Goal: Task Accomplishment & Management: Manage account settings

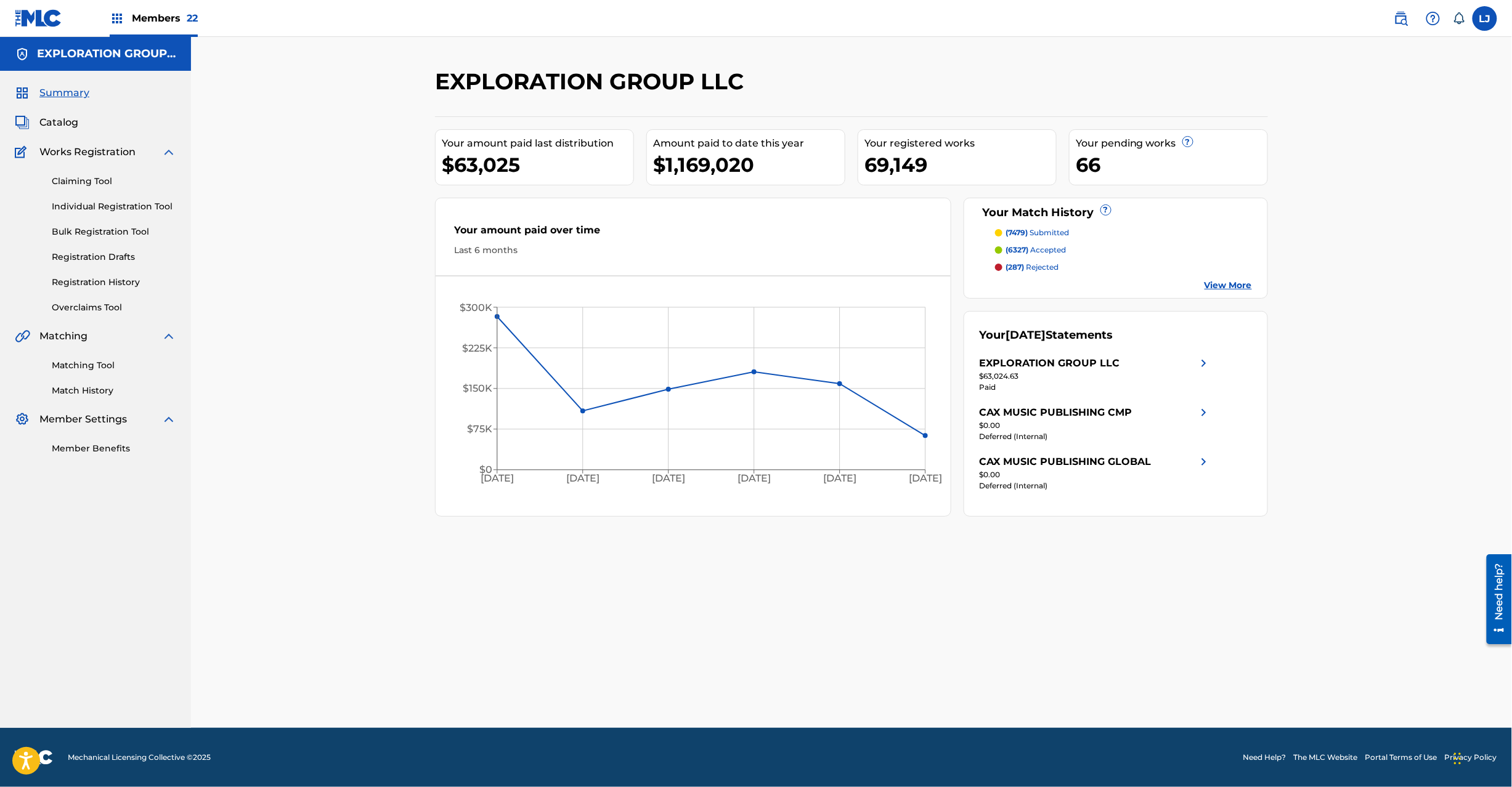
click at [47, 121] on span "Catalog" at bounding box center [59, 122] width 39 height 14
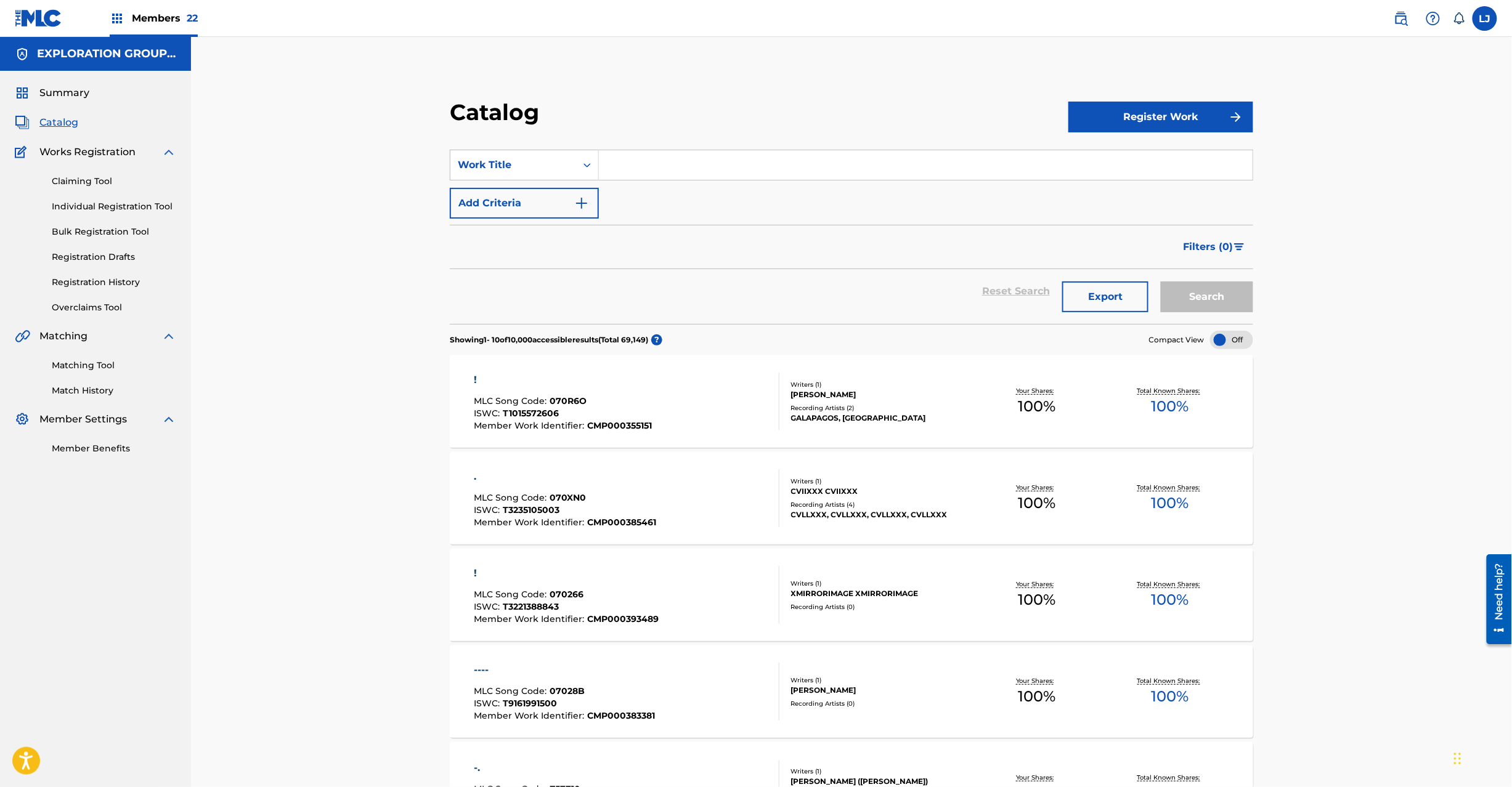
click at [301, 97] on div "Catalog Register Work SearchWithCriteriaa5f29cc6-0bec-4f18-a123-9306ba46dee3 Wo…" at bounding box center [852, 709] width 1322 height 1345
click at [528, 160] on div "Work Title" at bounding box center [513, 165] width 111 height 14
drag, startPoint x: 526, startPoint y: 289, endPoint x: 541, endPoint y: 265, distance: 28.3
click at [527, 288] on div "MLC Song Code" at bounding box center [524, 288] width 148 height 31
click at [614, 175] on input "Search Form" at bounding box center [926, 165] width 654 height 30
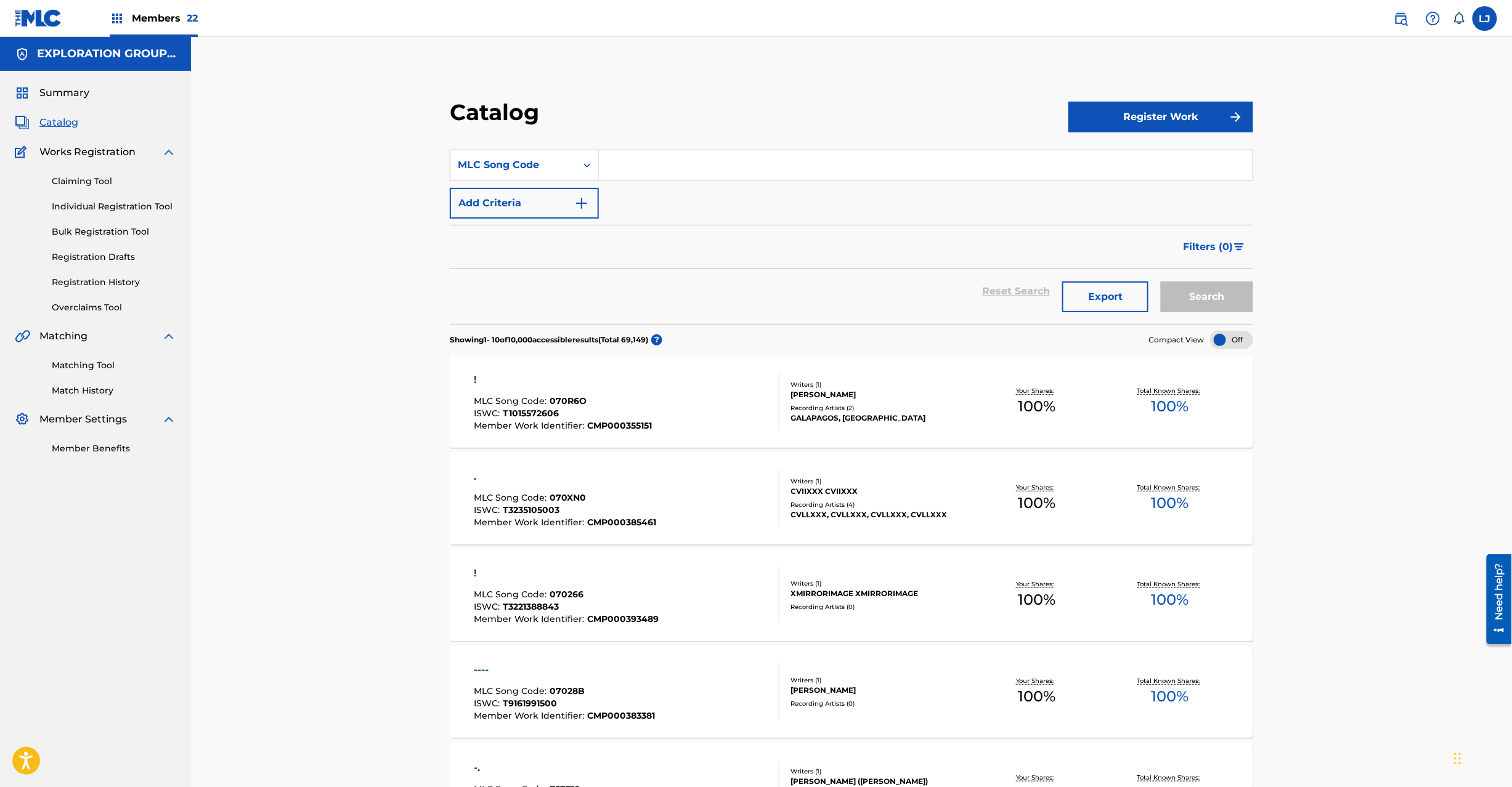
paste input "TA9AZY"
type input "TA9AZY"
click at [1199, 297] on button "Search" at bounding box center [1208, 297] width 92 height 31
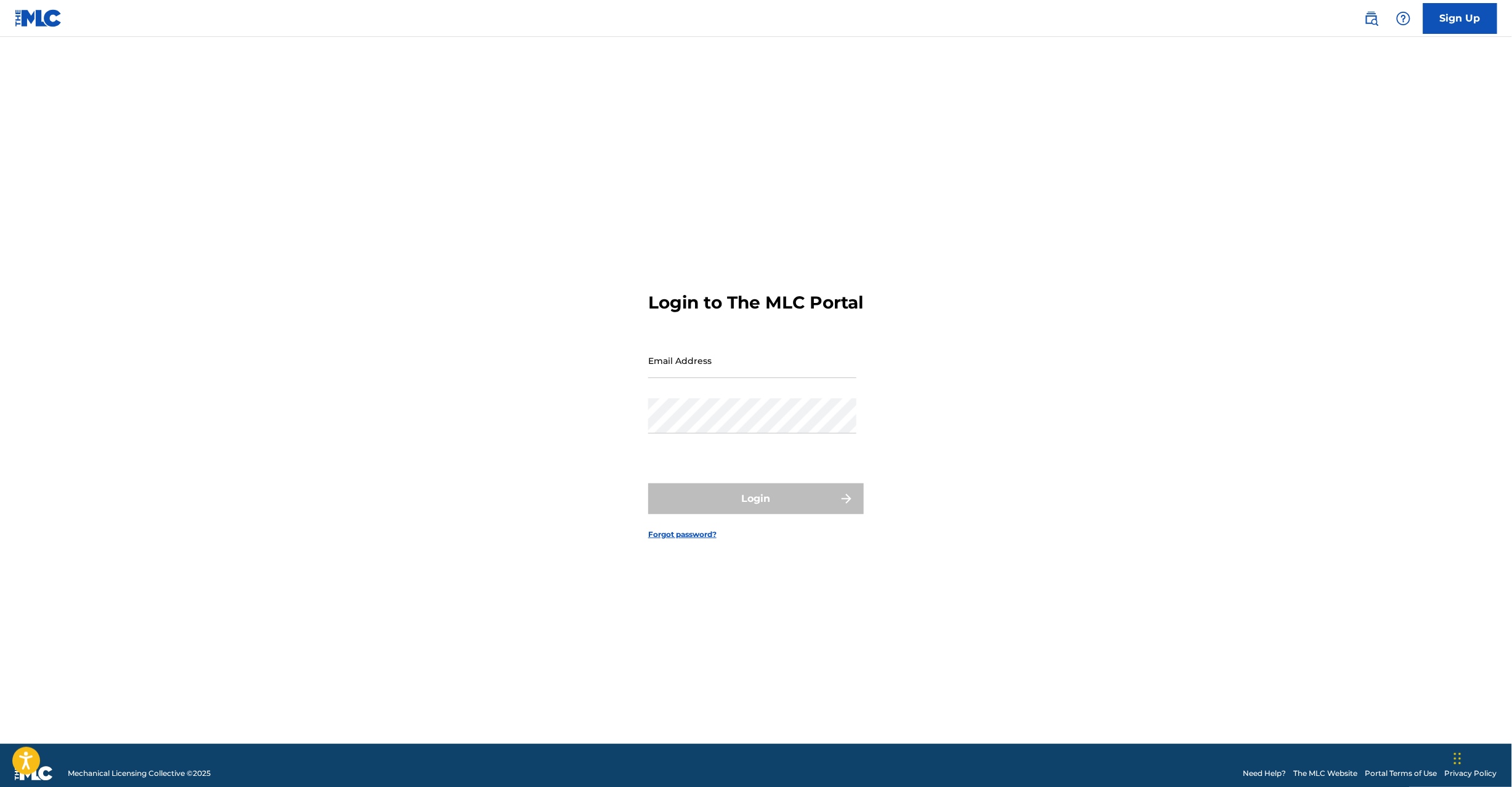
click at [694, 395] on div "Email Address" at bounding box center [753, 370] width 208 height 55
click at [693, 376] on input "Email Address" at bounding box center [753, 360] width 208 height 35
type input "[EMAIL_ADDRESS][DOMAIN_NAME]"
click at [721, 513] on button "Login" at bounding box center [756, 499] width 216 height 31
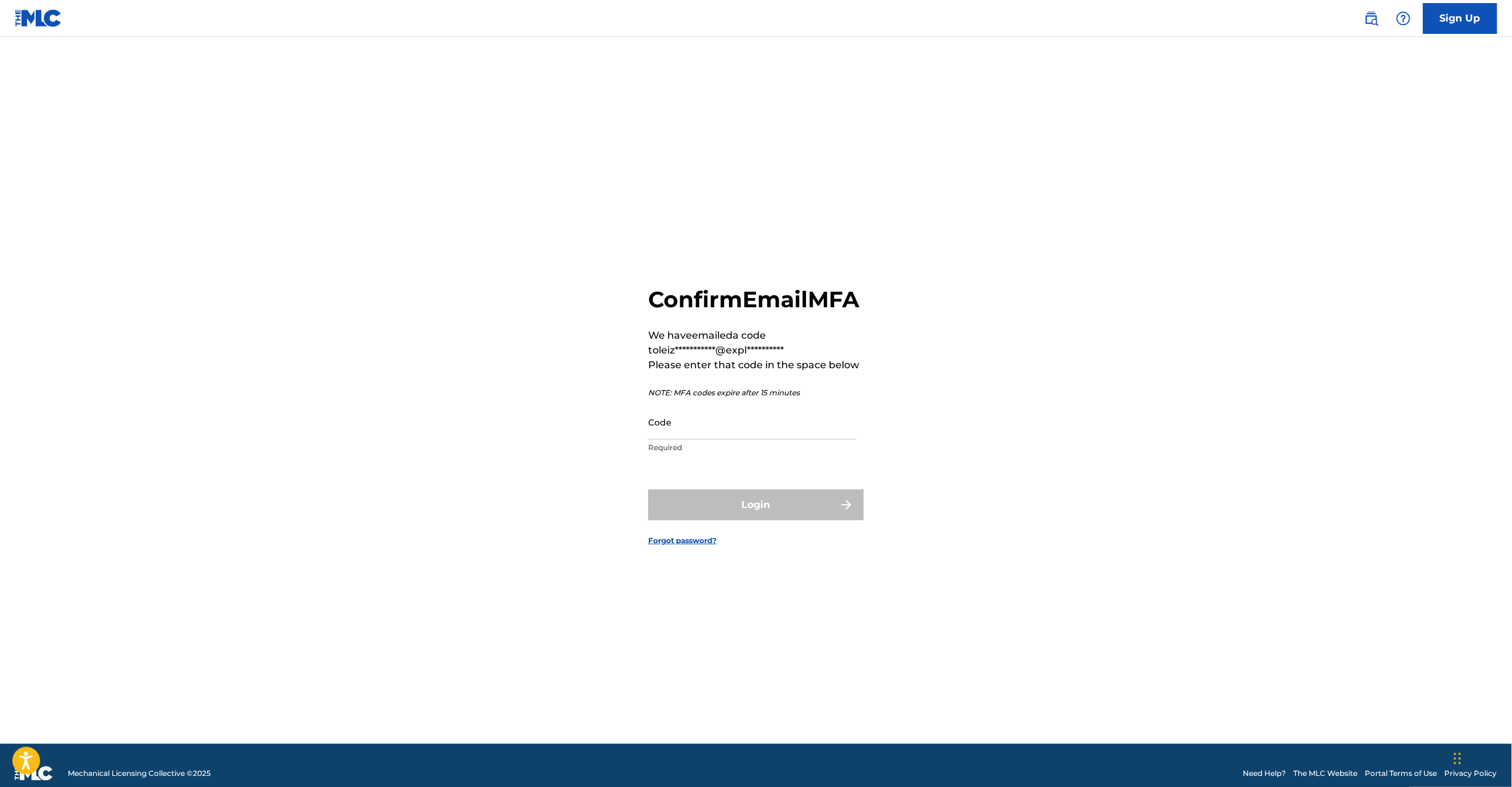
click at [748, 430] on input "Code" at bounding box center [753, 422] width 208 height 35
paste input "686806"
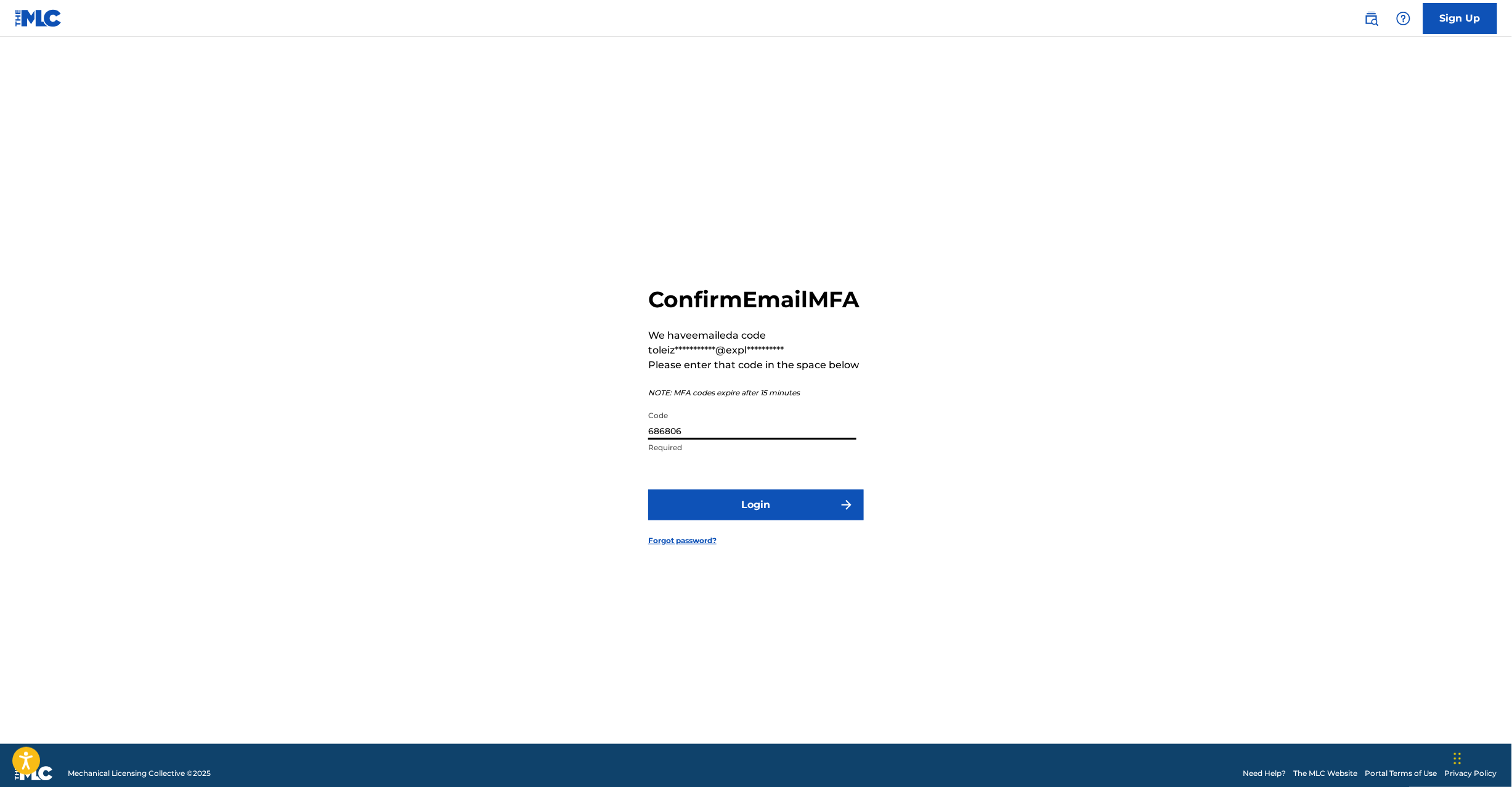
type input "686806"
click at [715, 518] on button "Login" at bounding box center [756, 505] width 216 height 31
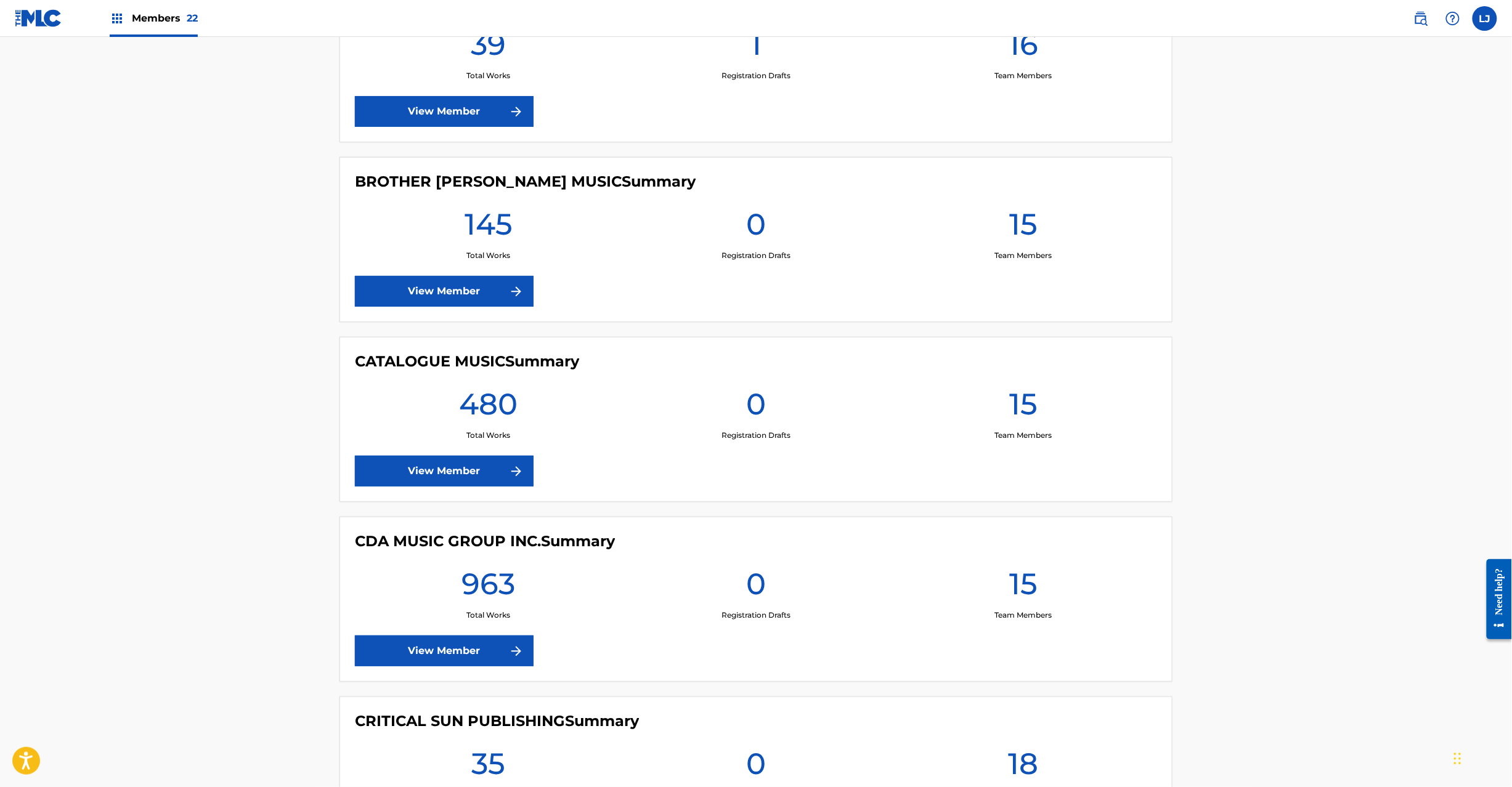
scroll to position [1972, 0]
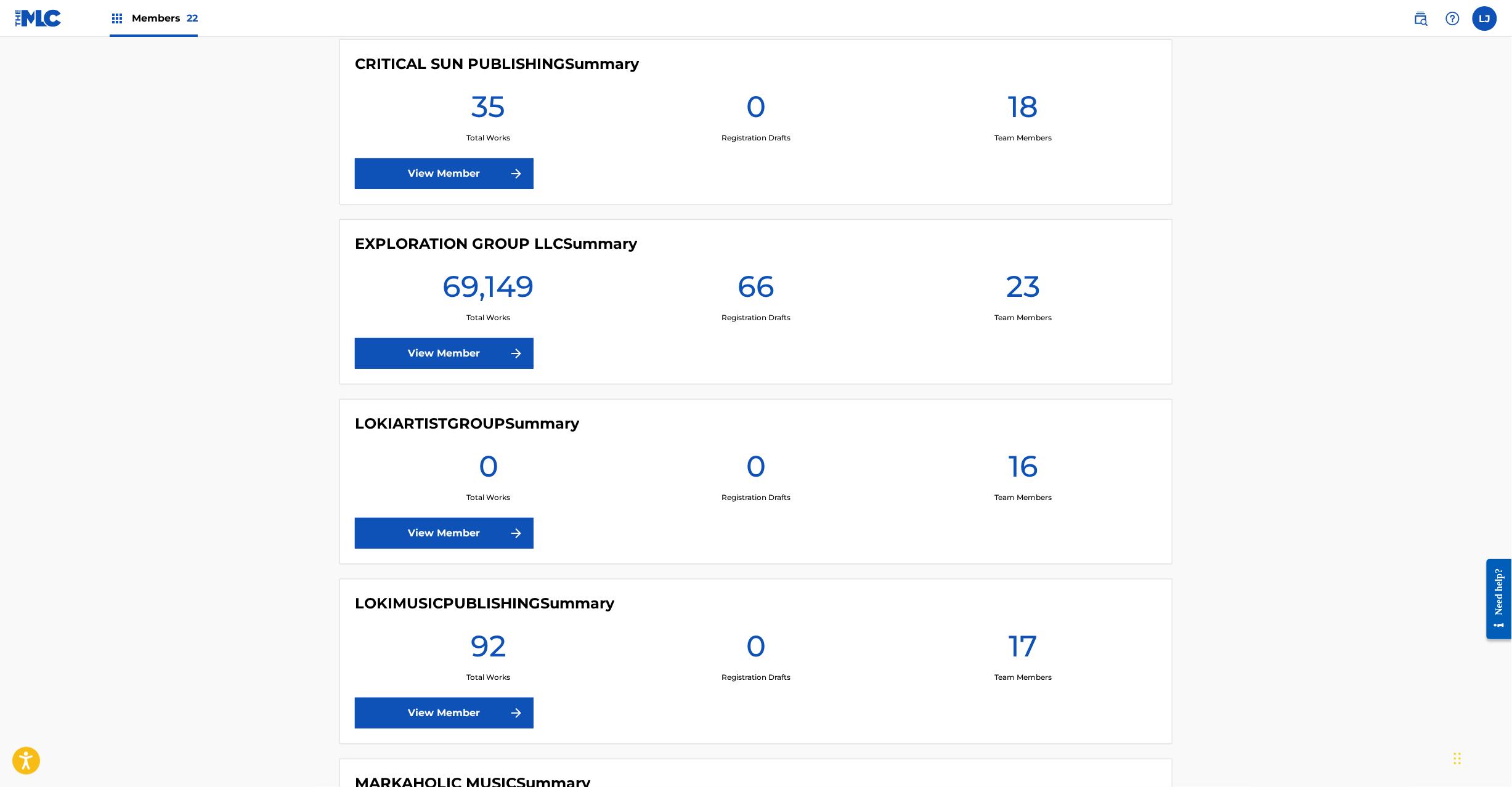
click at [396, 328] on div "EXPLORATION GROUP LLC Summary 69,149 Total Works 66 Registration Drafts 23 Team…" at bounding box center [756, 302] width 833 height 165
click at [394, 353] on link "View Member" at bounding box center [444, 353] width 178 height 31
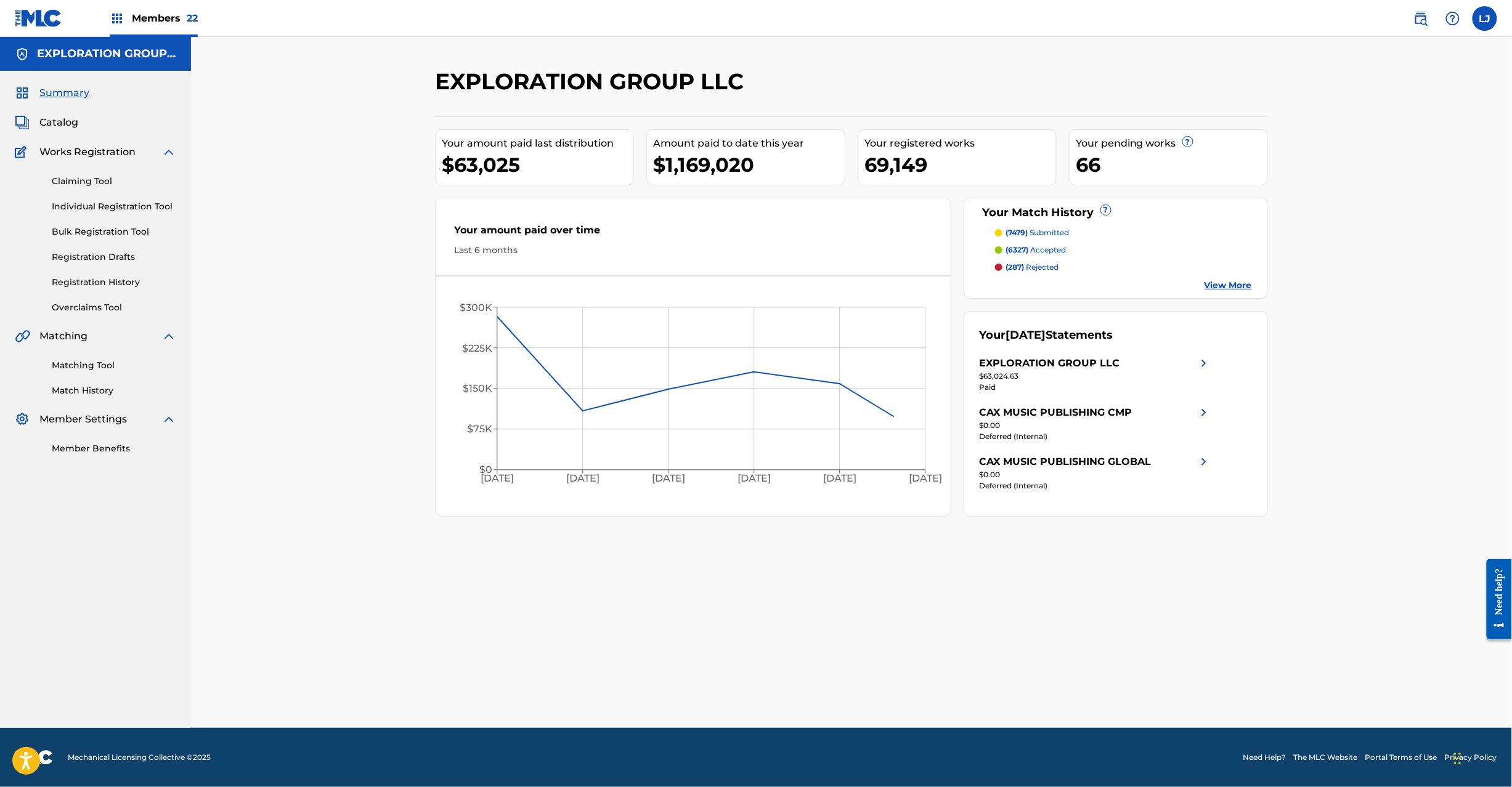
click at [47, 117] on span "Catalog" at bounding box center [59, 122] width 39 height 14
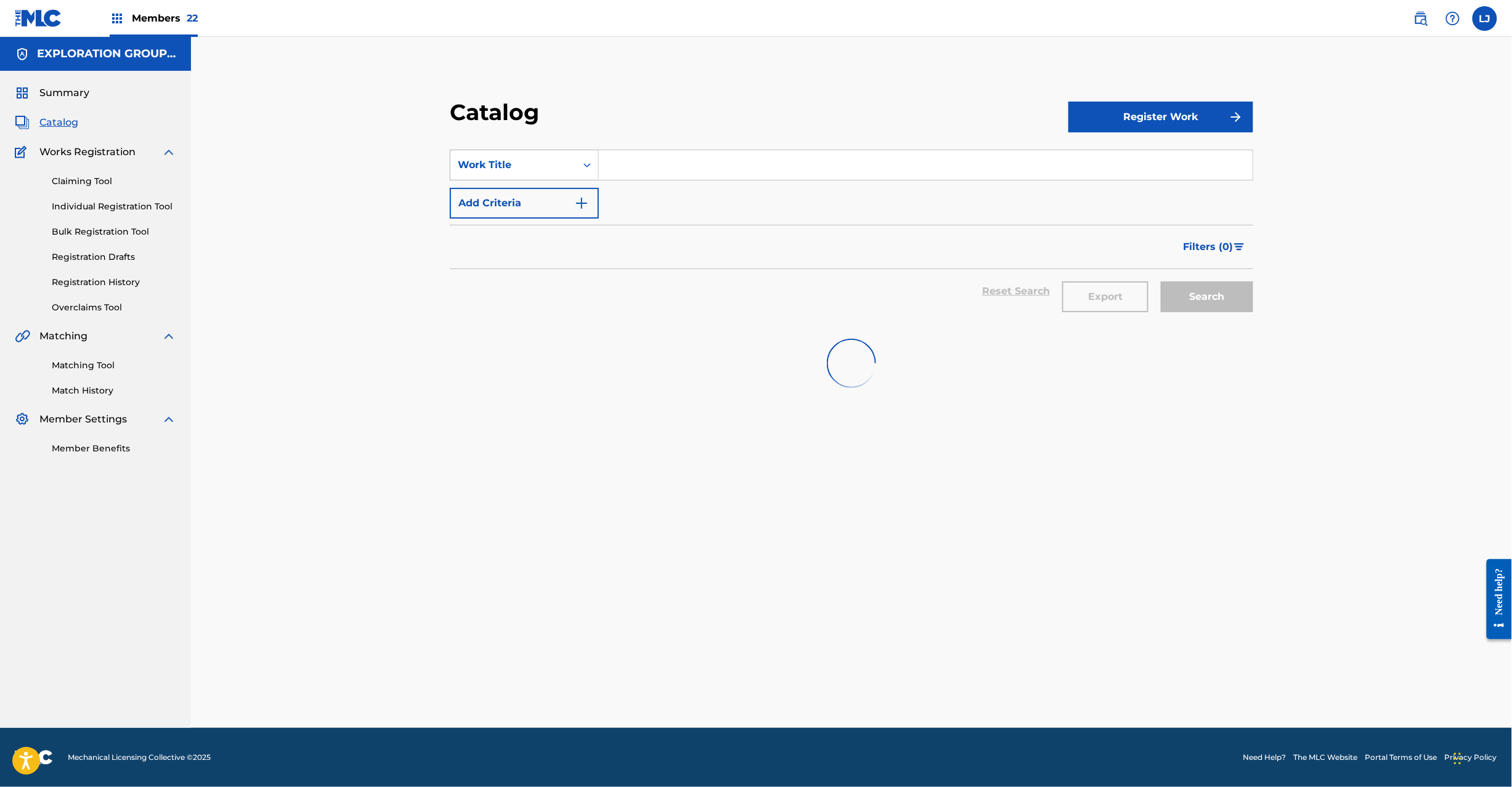
click at [513, 177] on div "Work Title" at bounding box center [513, 165] width 126 height 24
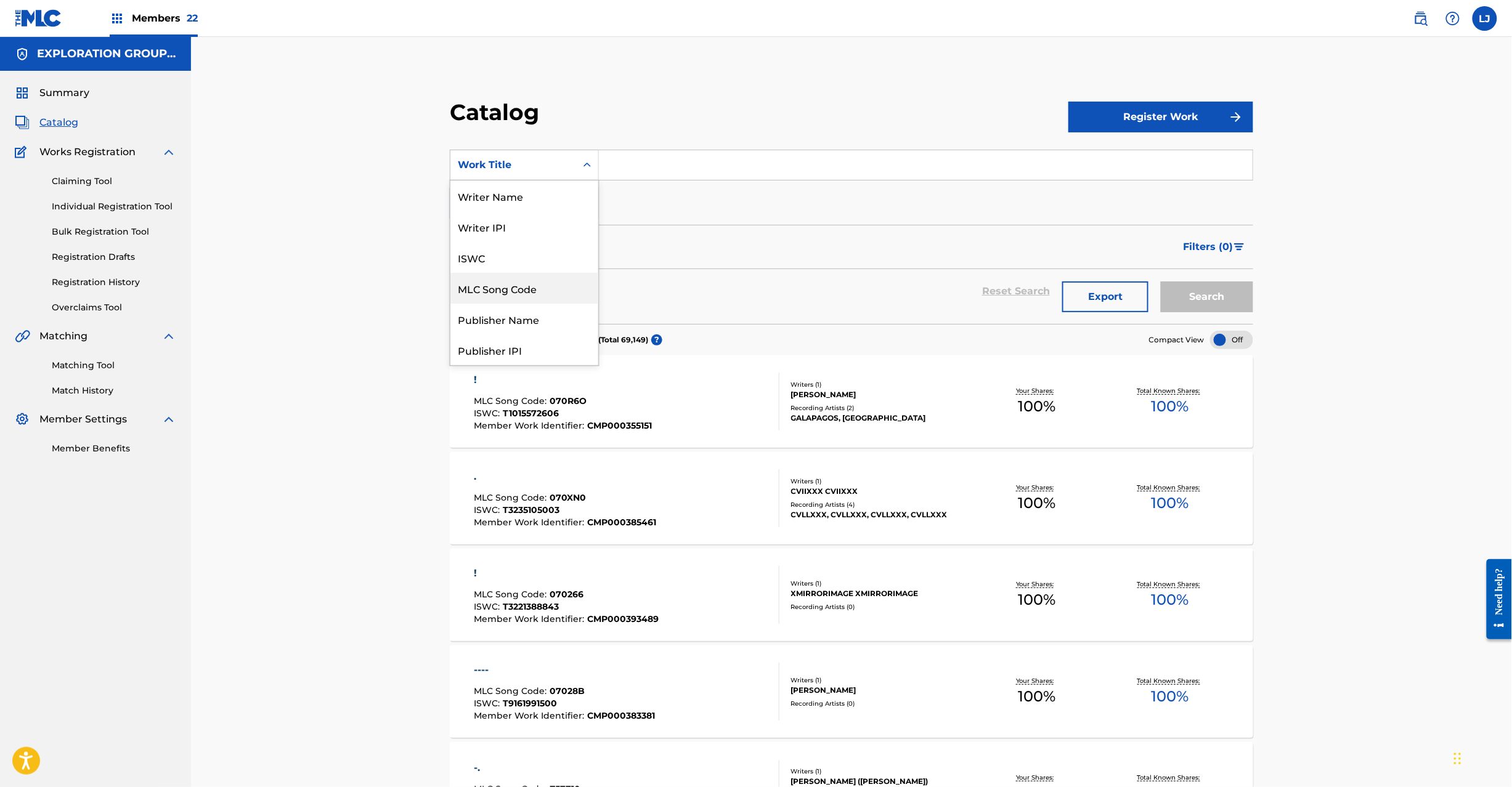
click at [508, 280] on div "MLC Song Code" at bounding box center [524, 288] width 148 height 31
click at [629, 156] on input "Search Form" at bounding box center [926, 165] width 654 height 30
paste input "686806"
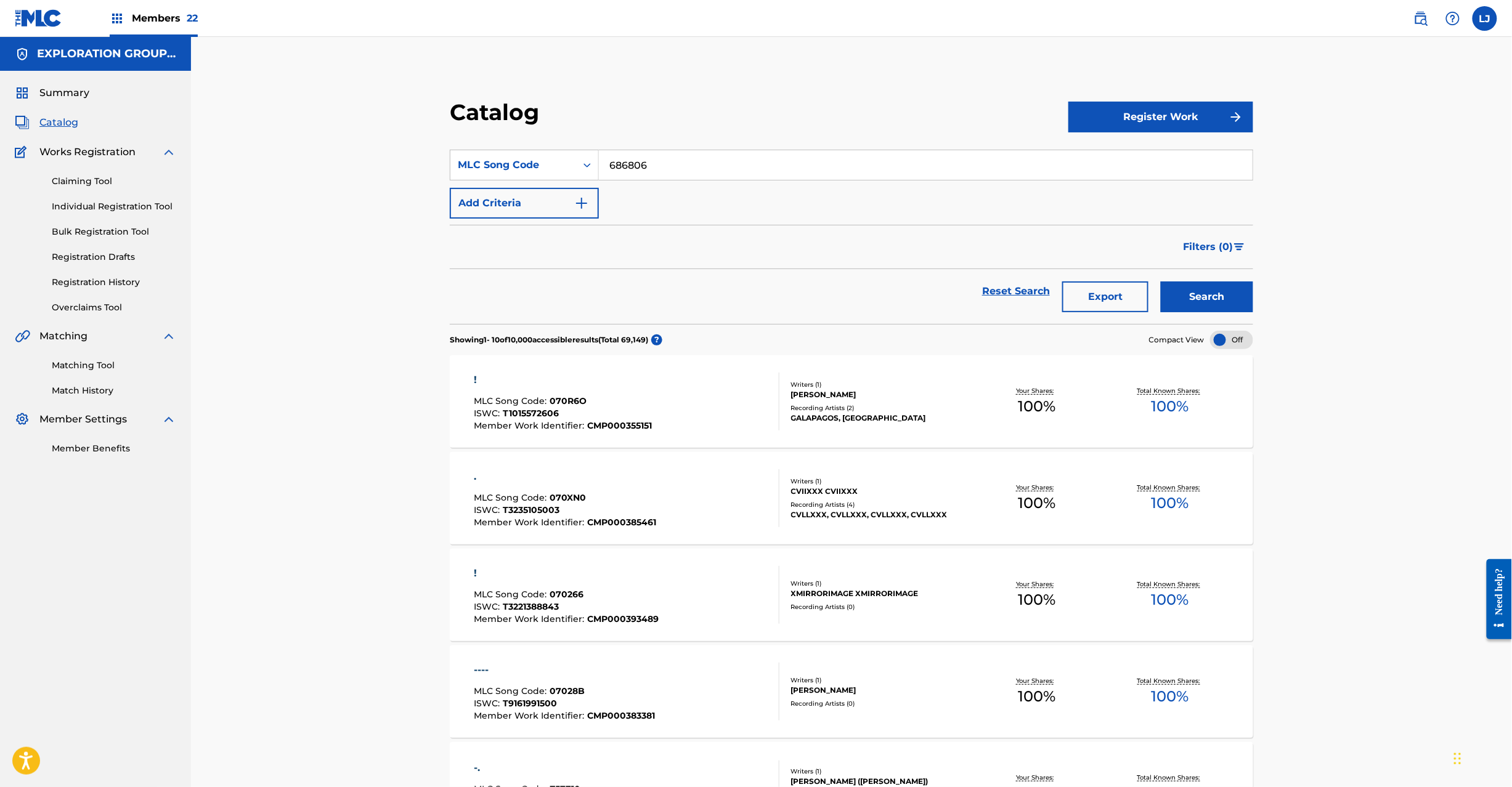
click at [1194, 302] on button "Search" at bounding box center [1208, 297] width 92 height 31
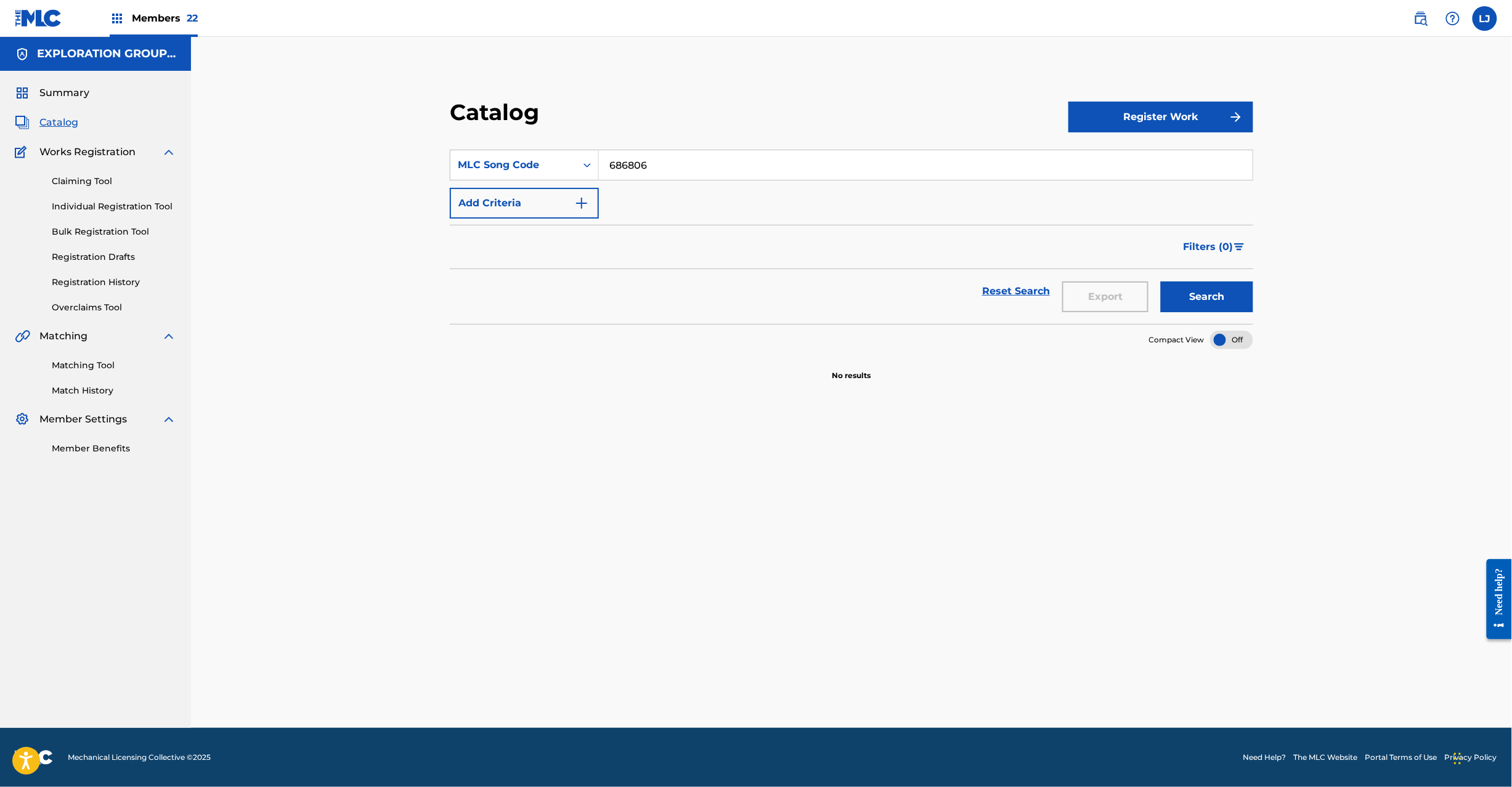
click at [704, 159] on input "686806" at bounding box center [926, 165] width 654 height 30
paste input "TA9AZY"
type input "TA9AZY"
click at [1229, 294] on button "Search" at bounding box center [1208, 297] width 92 height 31
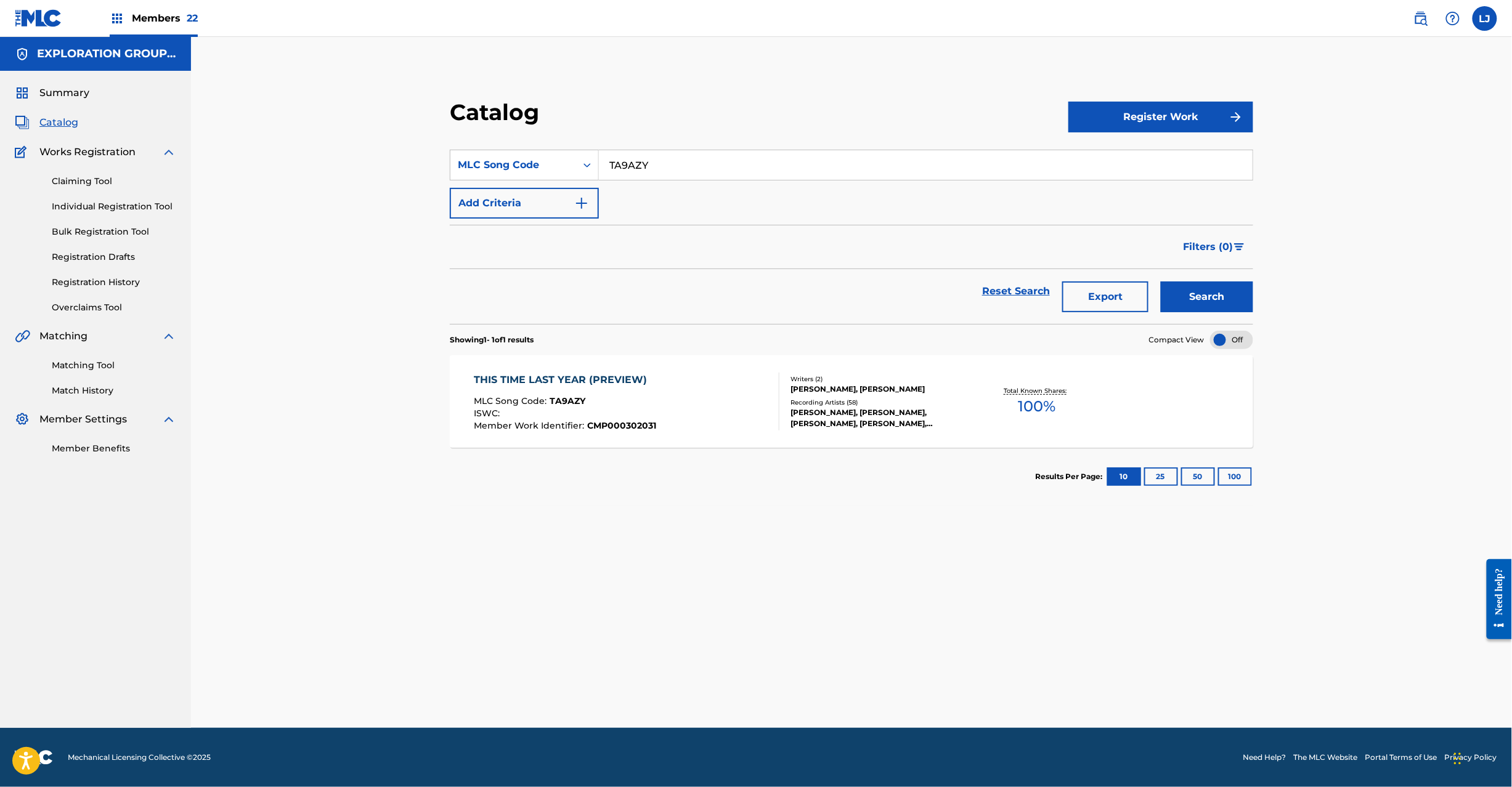
click at [604, 400] on div "MLC Song Code : TA9AZY" at bounding box center [564, 403] width 182 height 13
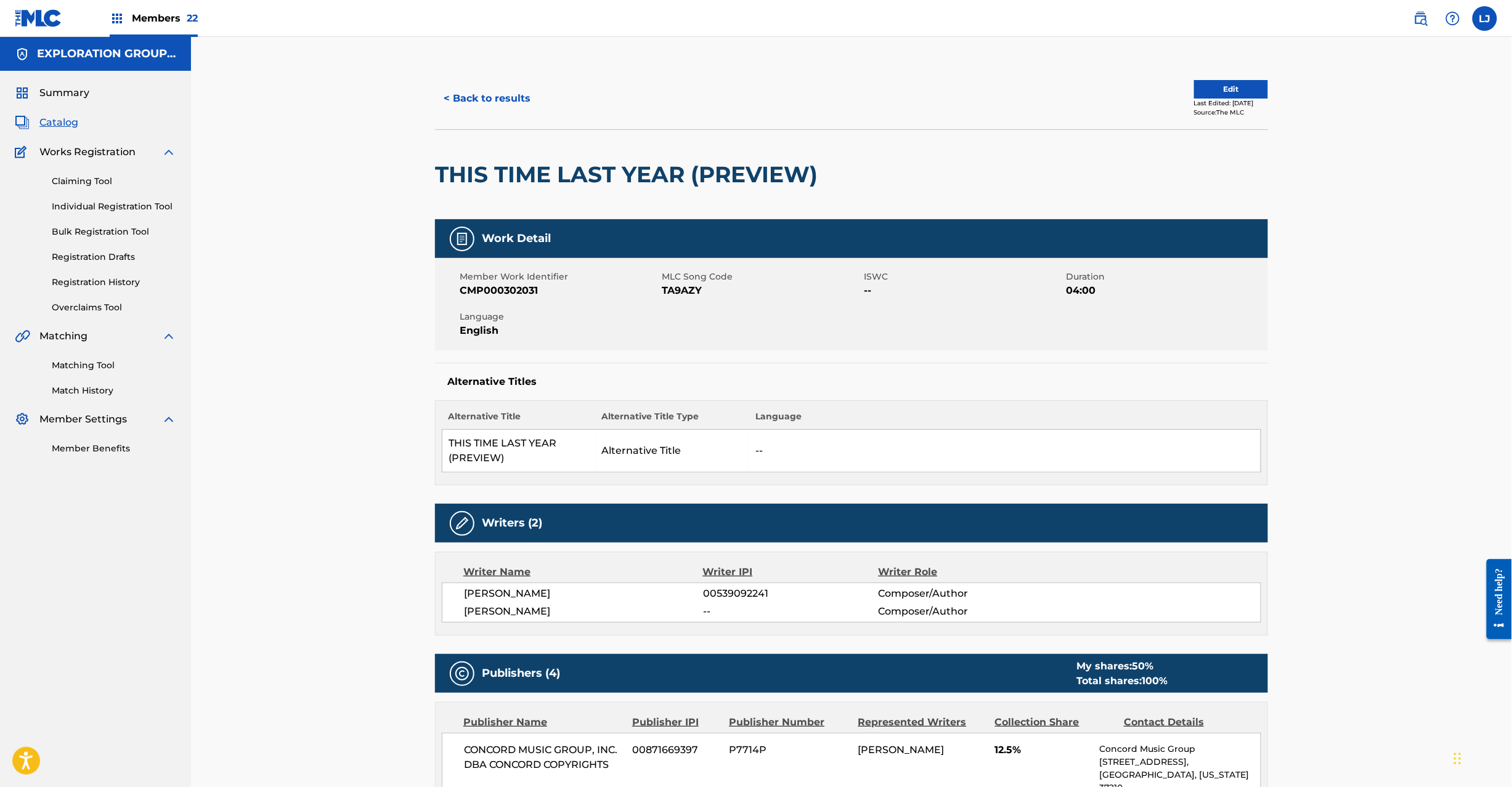
click at [481, 107] on button "< Back to results" at bounding box center [486, 99] width 104 height 31
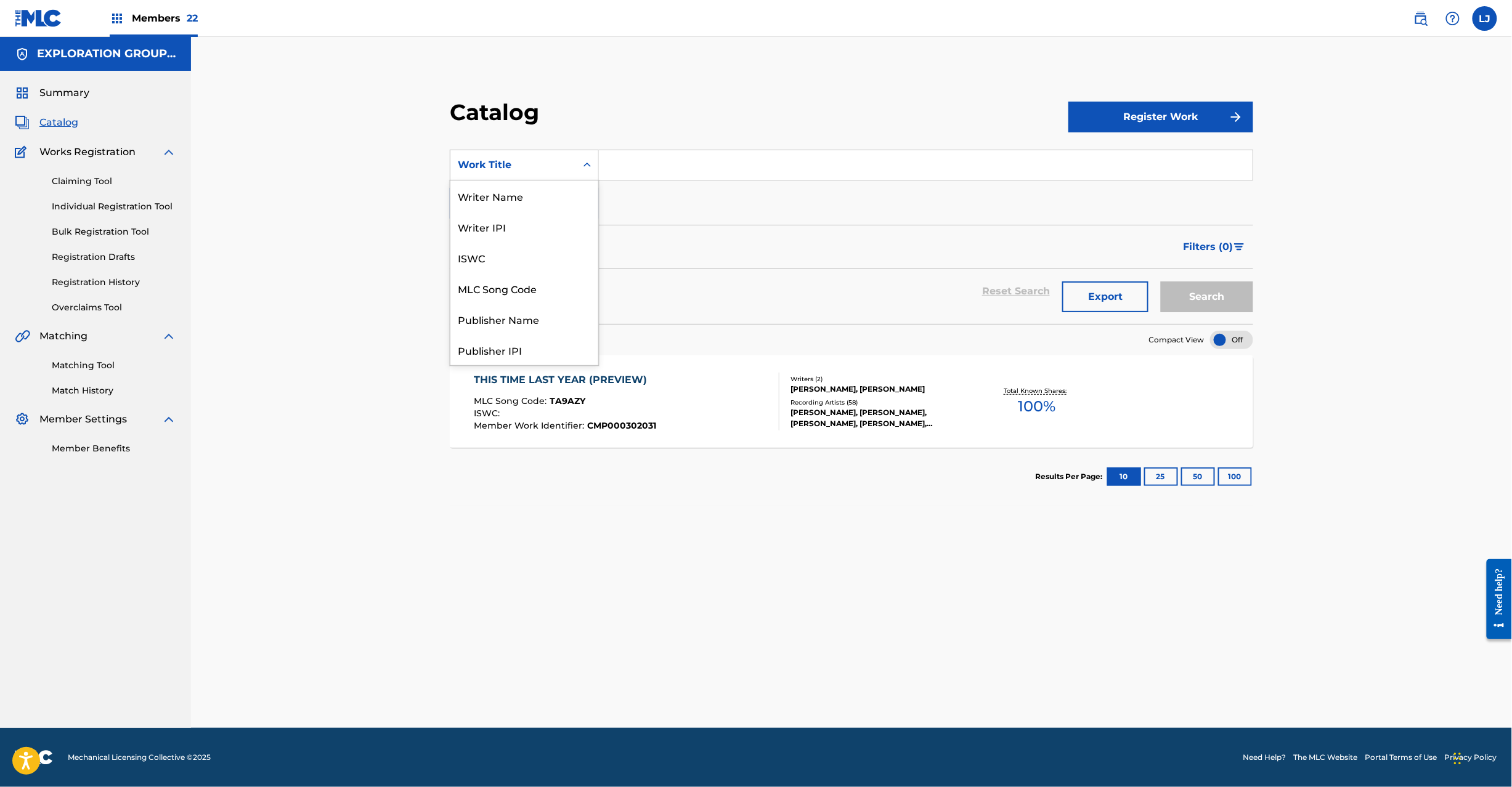
click at [535, 159] on div "Work Title" at bounding box center [513, 165] width 111 height 14
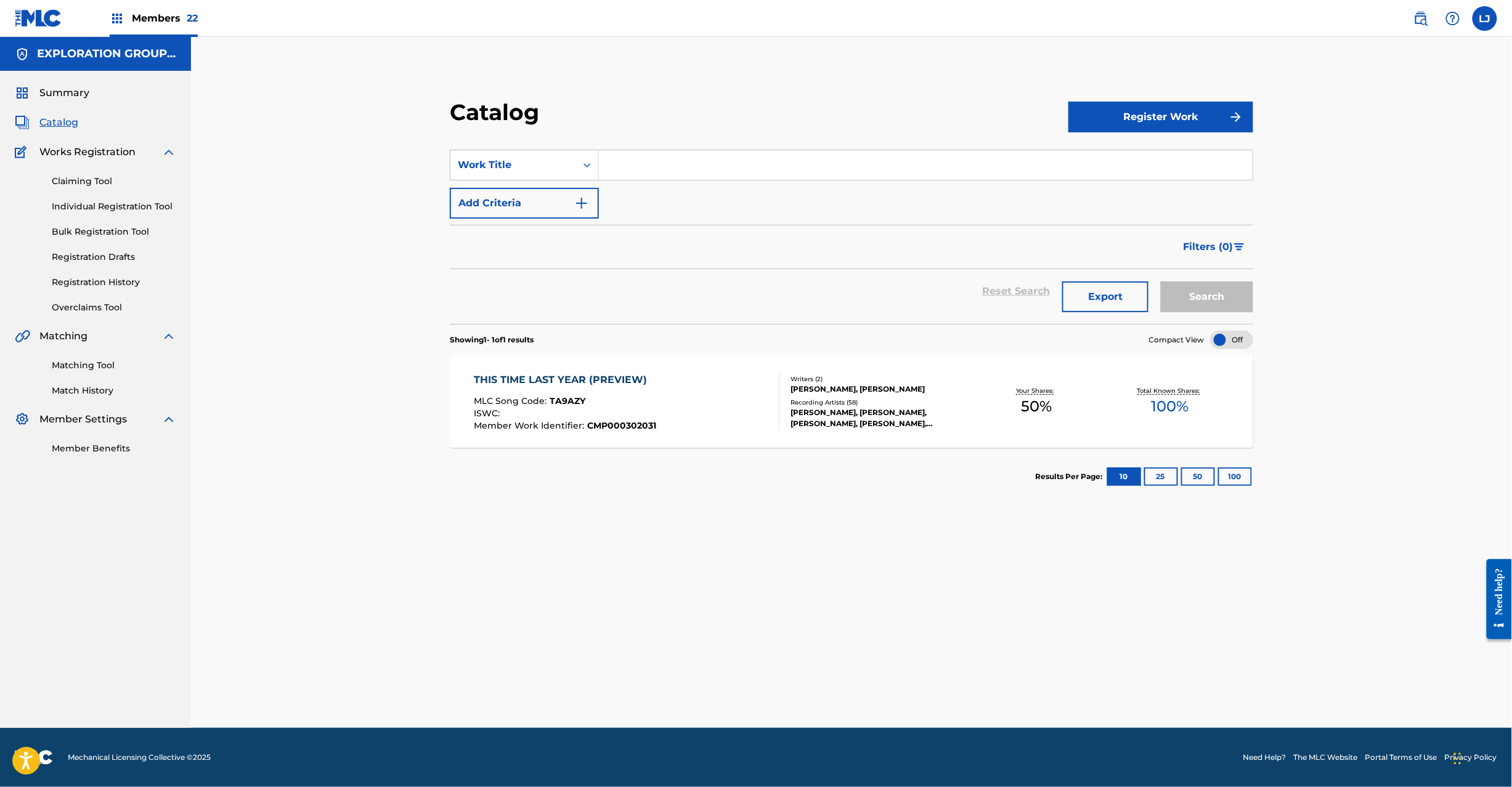
click at [691, 154] on input "Search Form" at bounding box center [926, 165] width 654 height 30
paste input "This Time Last Year"
type input "This Time Last Year"
click at [1199, 306] on button "Search" at bounding box center [1208, 297] width 92 height 31
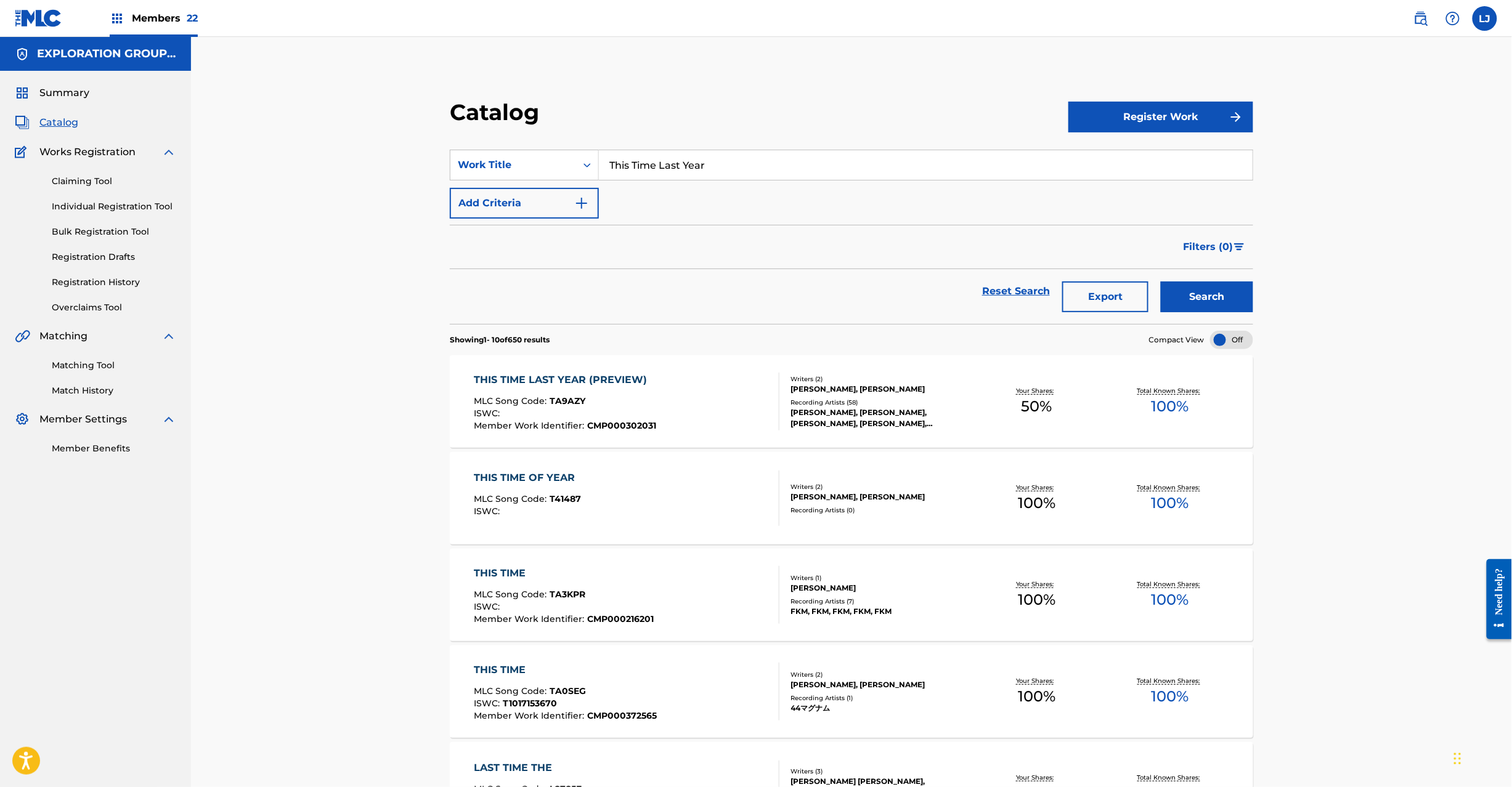
click at [659, 167] on input "This Time Last Year" at bounding box center [926, 165] width 654 height 30
click at [657, 168] on input "This Time Last Year" at bounding box center [926, 165] width 654 height 30
click at [538, 168] on div "Work Title" at bounding box center [513, 165] width 111 height 14
click at [517, 304] on div "Publisher Name" at bounding box center [524, 319] width 148 height 31
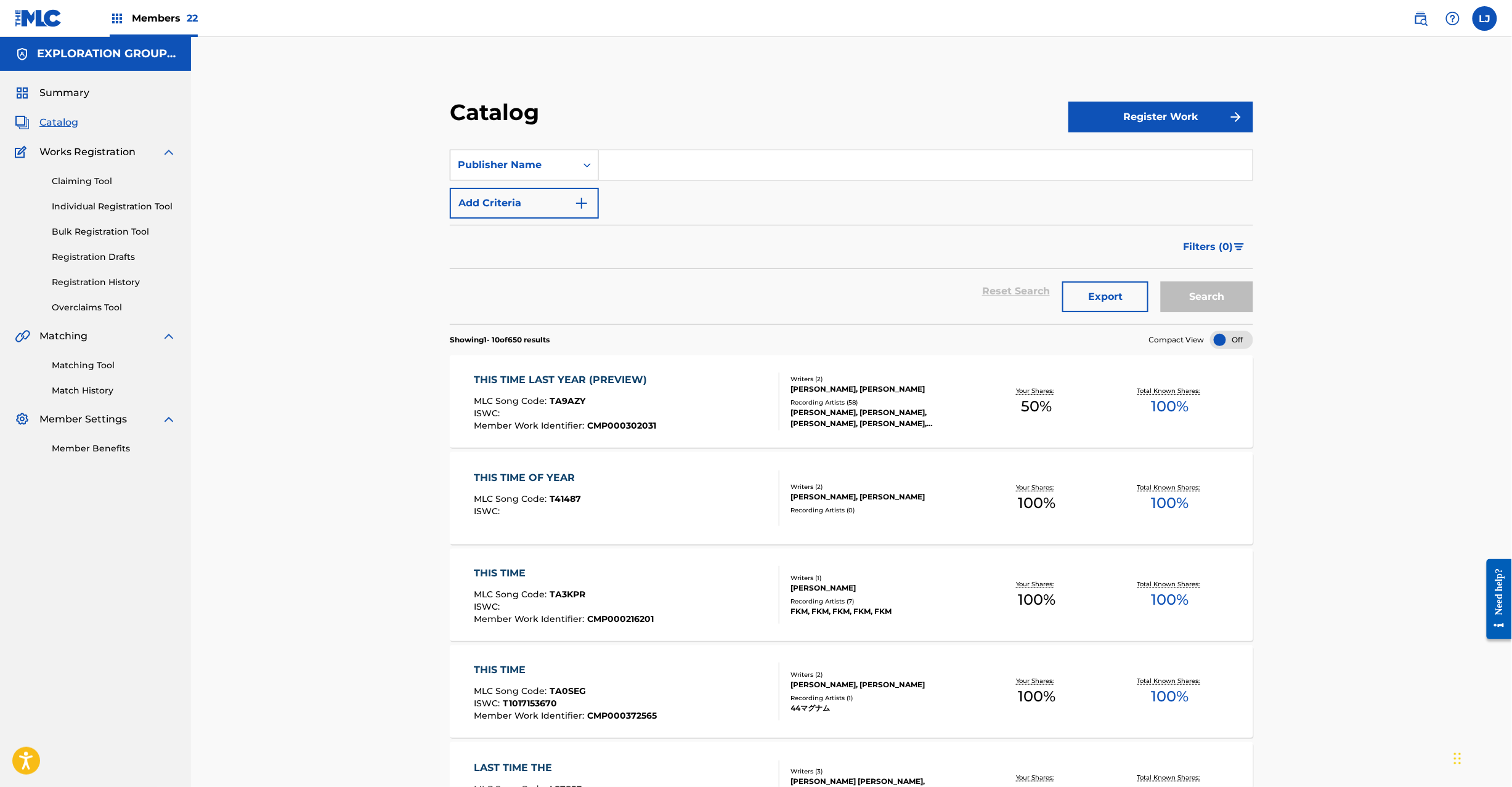
click at [546, 168] on div "Publisher Name" at bounding box center [513, 165] width 111 height 14
click at [541, 316] on div "MLC Song Code" at bounding box center [524, 319] width 148 height 31
click at [631, 167] on input "Search Form" at bounding box center [926, 165] width 654 height 30
paste input "CC8LFY"
type input "CC8LFY"
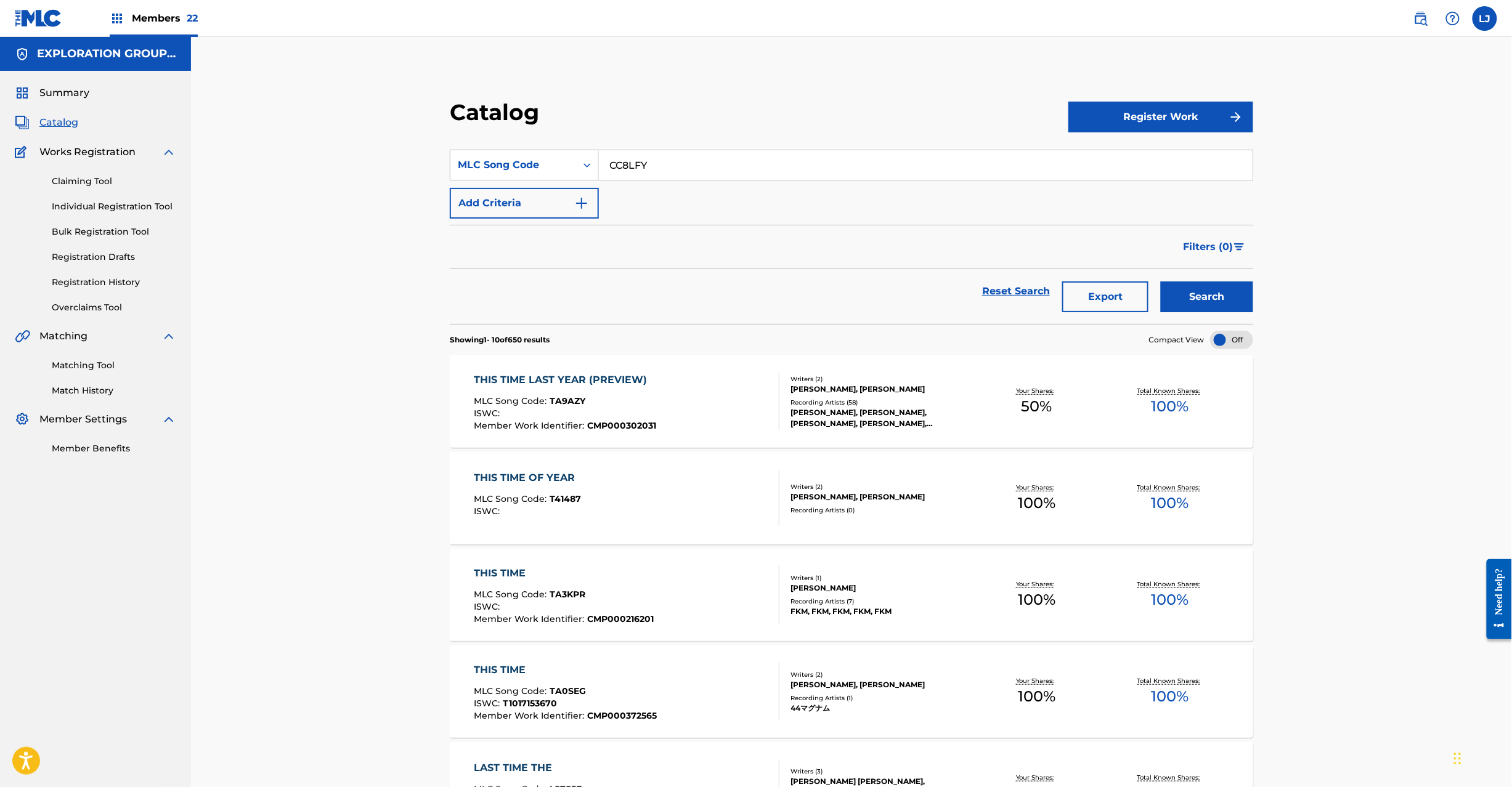
click at [1171, 282] on button "Search" at bounding box center [1208, 297] width 92 height 31
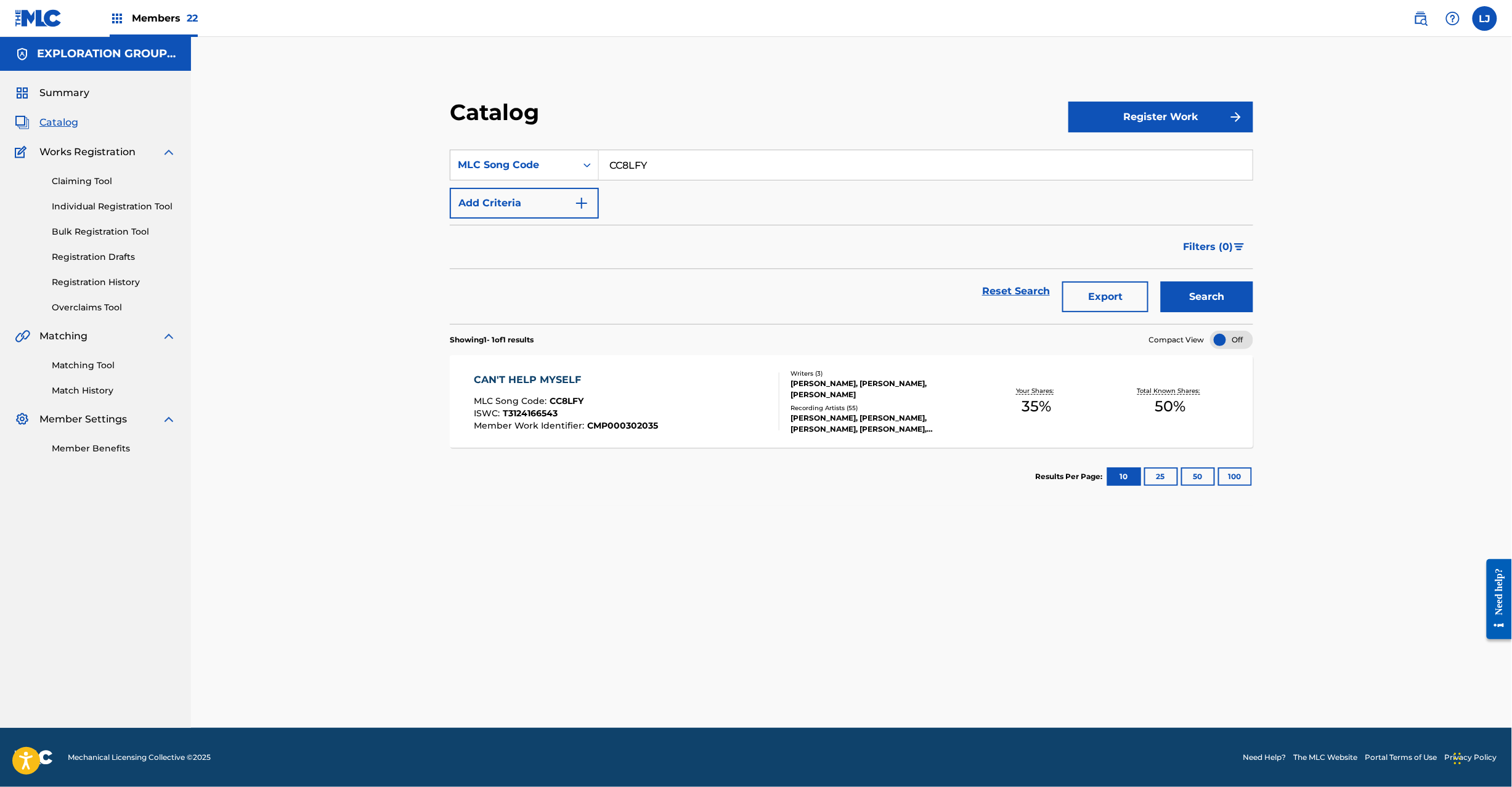
click at [698, 400] on div "CAN'T HELP MYSELF MLC Song Code : CC8LFY ISWC : T3124166543 Member Work Identif…" at bounding box center [626, 402] width 305 height 58
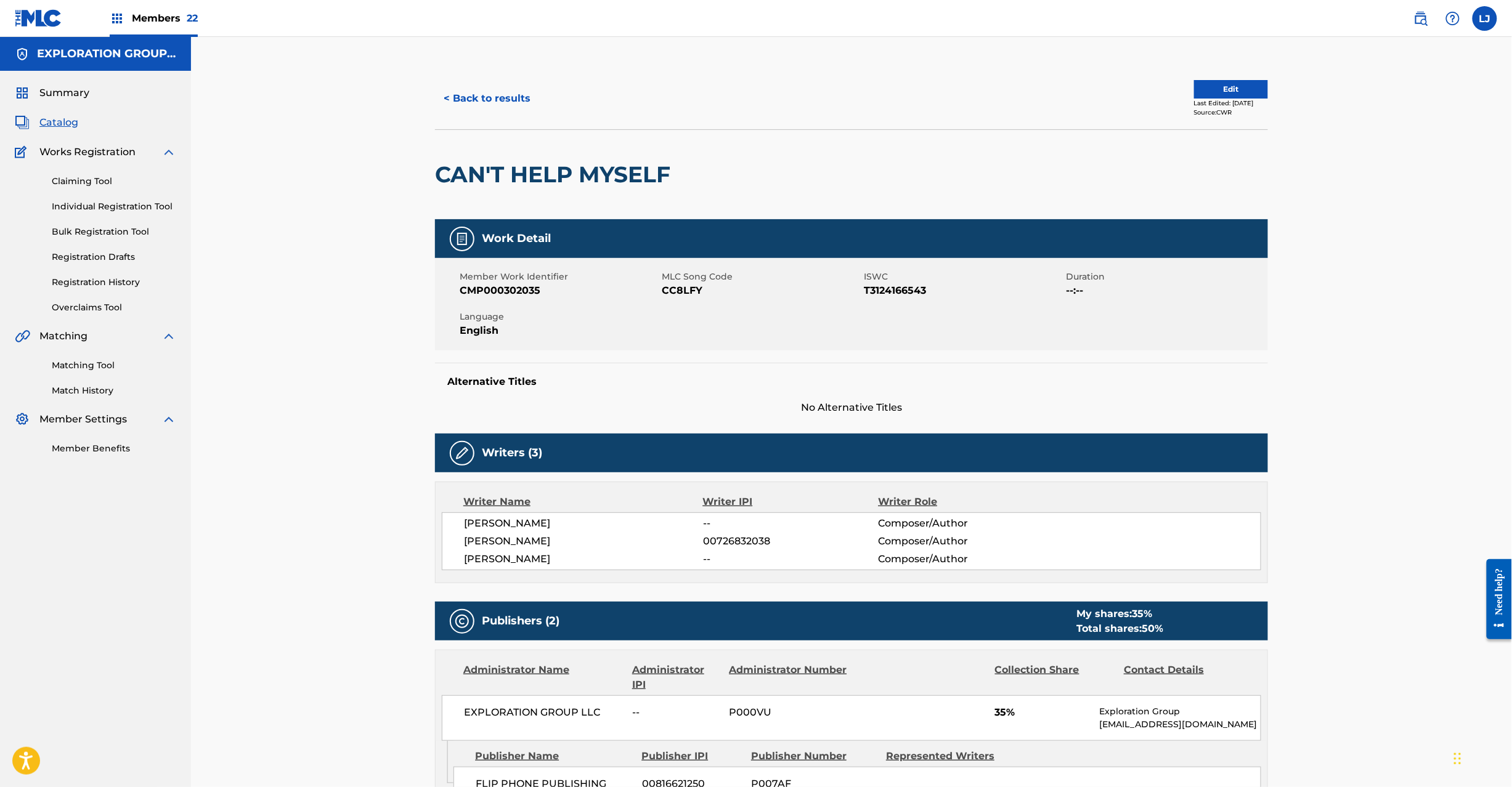
click at [1202, 84] on button "Edit" at bounding box center [1231, 89] width 74 height 18
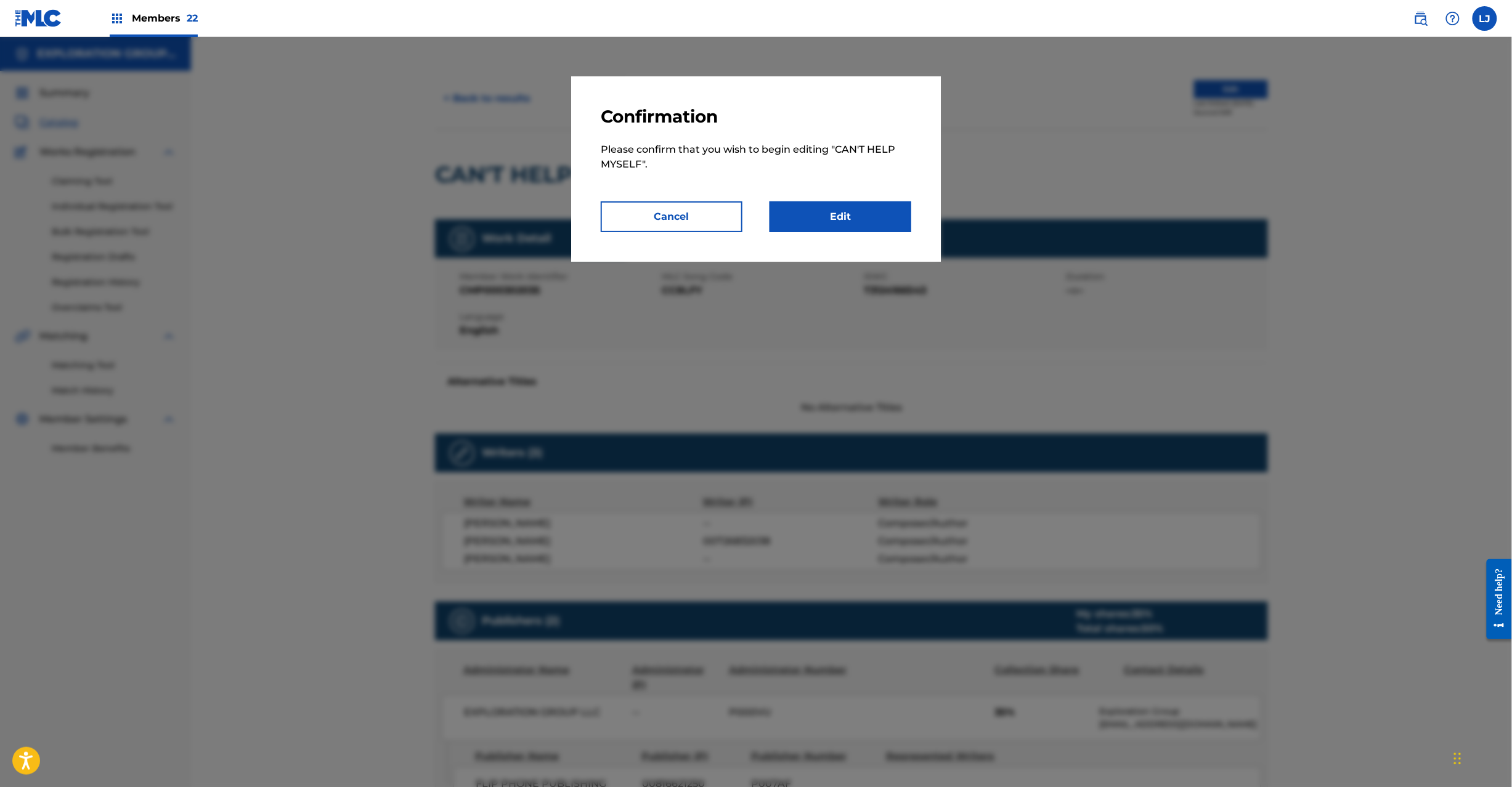
click at [831, 225] on link "Edit" at bounding box center [841, 216] width 141 height 31
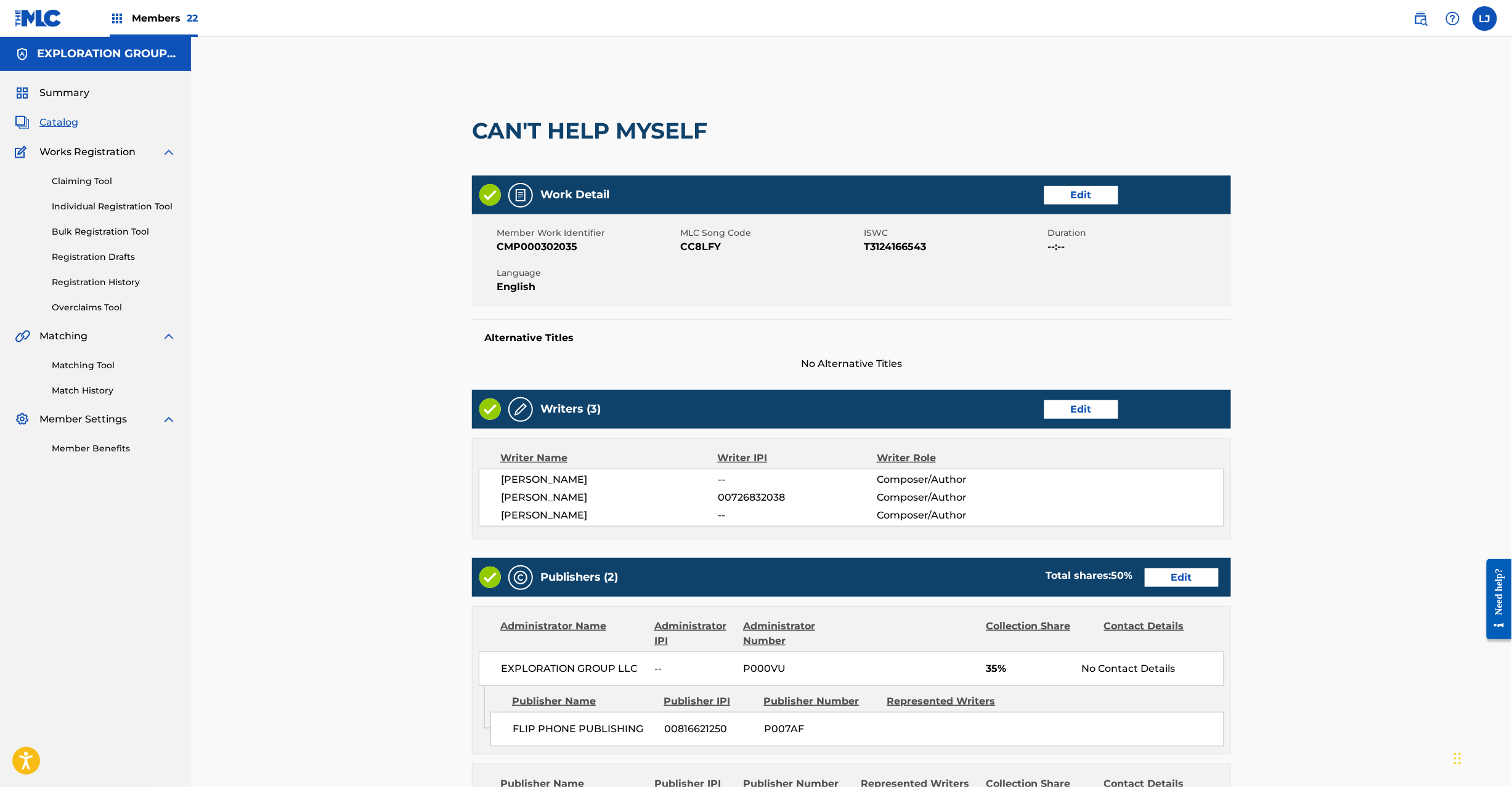
scroll to position [322, 0]
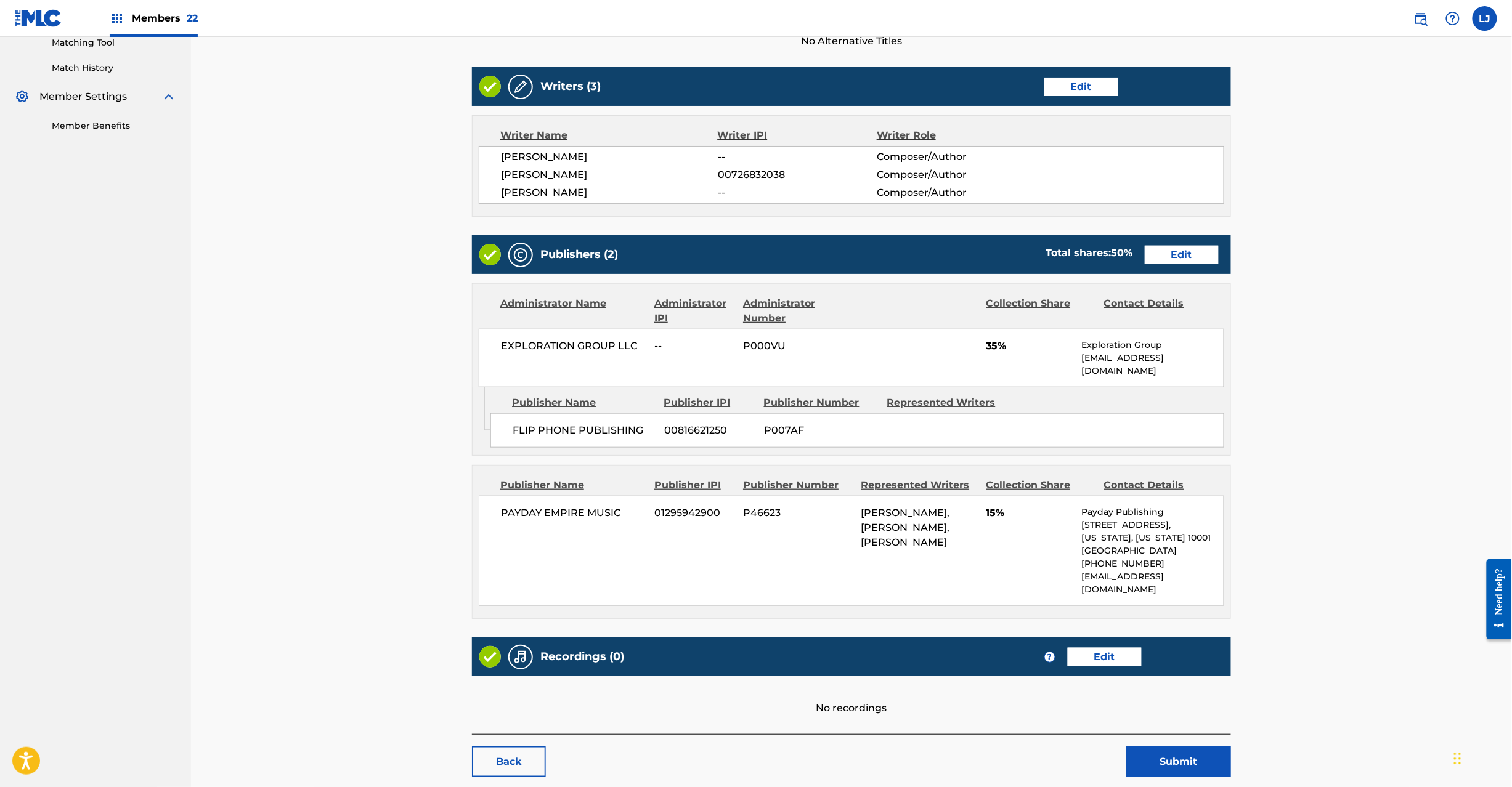
click at [1173, 249] on link "Edit" at bounding box center [1182, 254] width 74 height 18
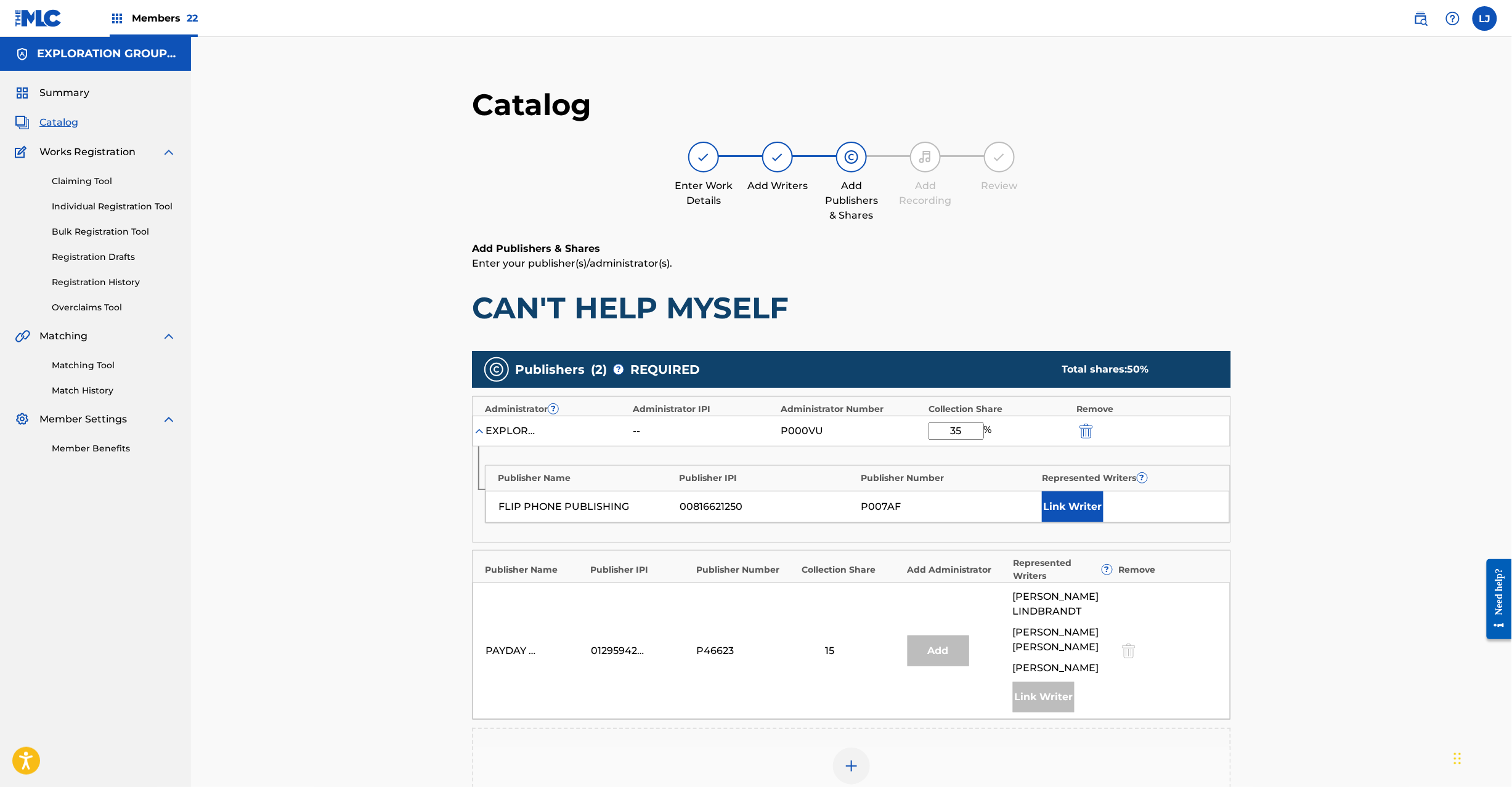
drag, startPoint x: 968, startPoint y: 427, endPoint x: 881, endPoint y: 427, distance: 87.0
click at [881, 427] on div "EXPLORATION GROUP LLC -- P000VU 35 %" at bounding box center [852, 431] width 758 height 31
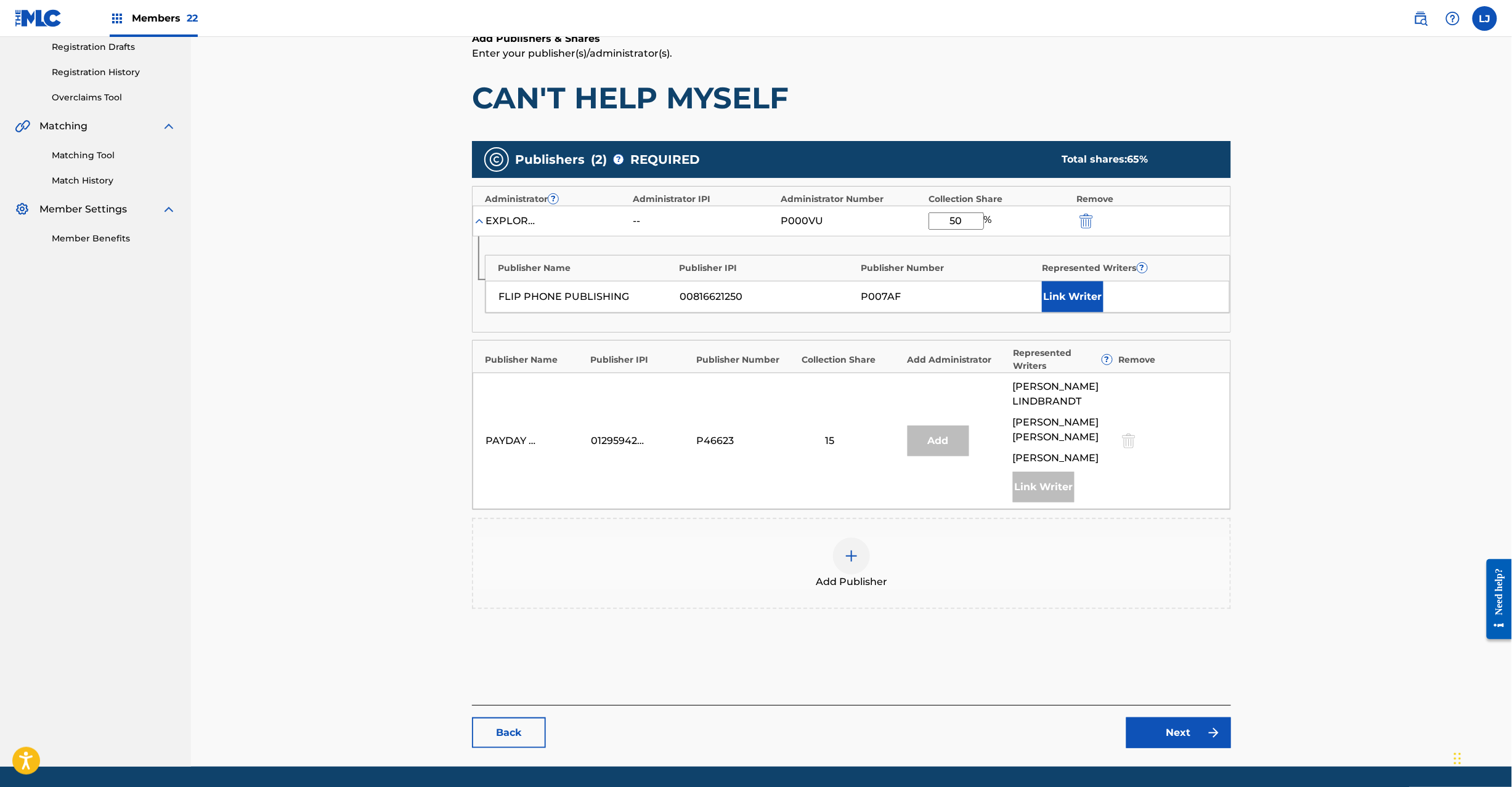
scroll to position [249, 0]
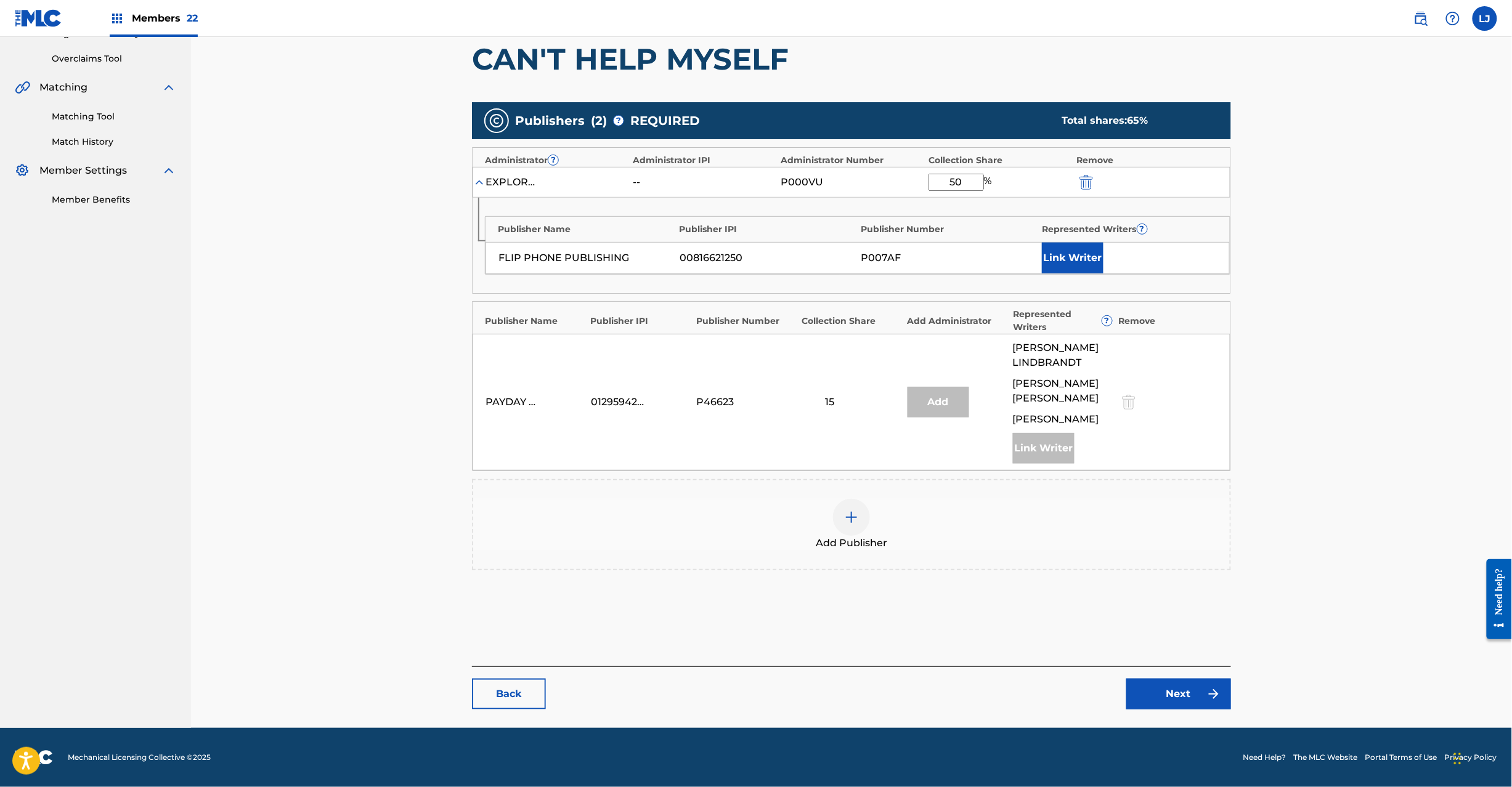
type input "50"
click at [1194, 701] on link "Next" at bounding box center [1180, 695] width 105 height 31
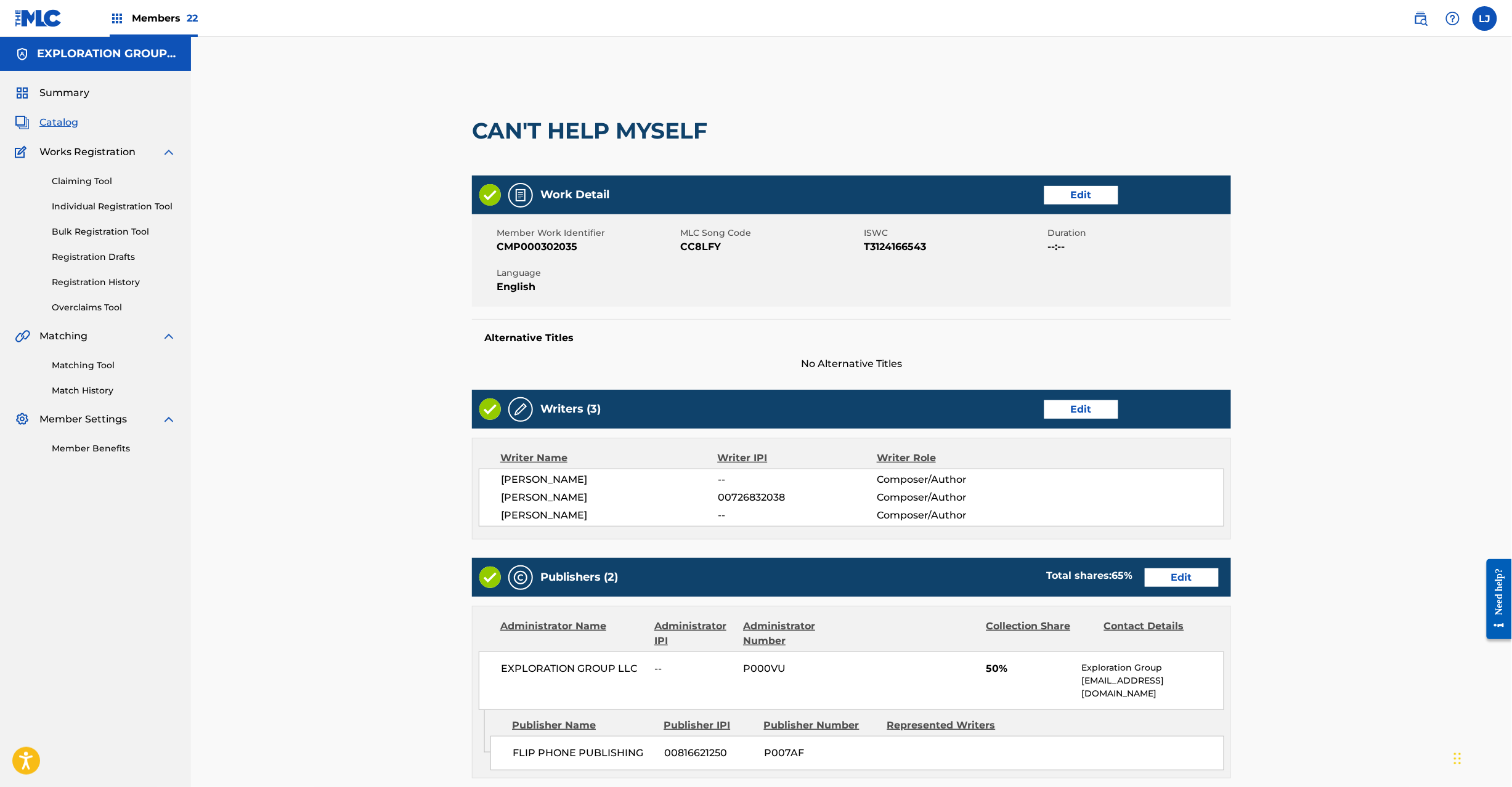
scroll to position [469, 0]
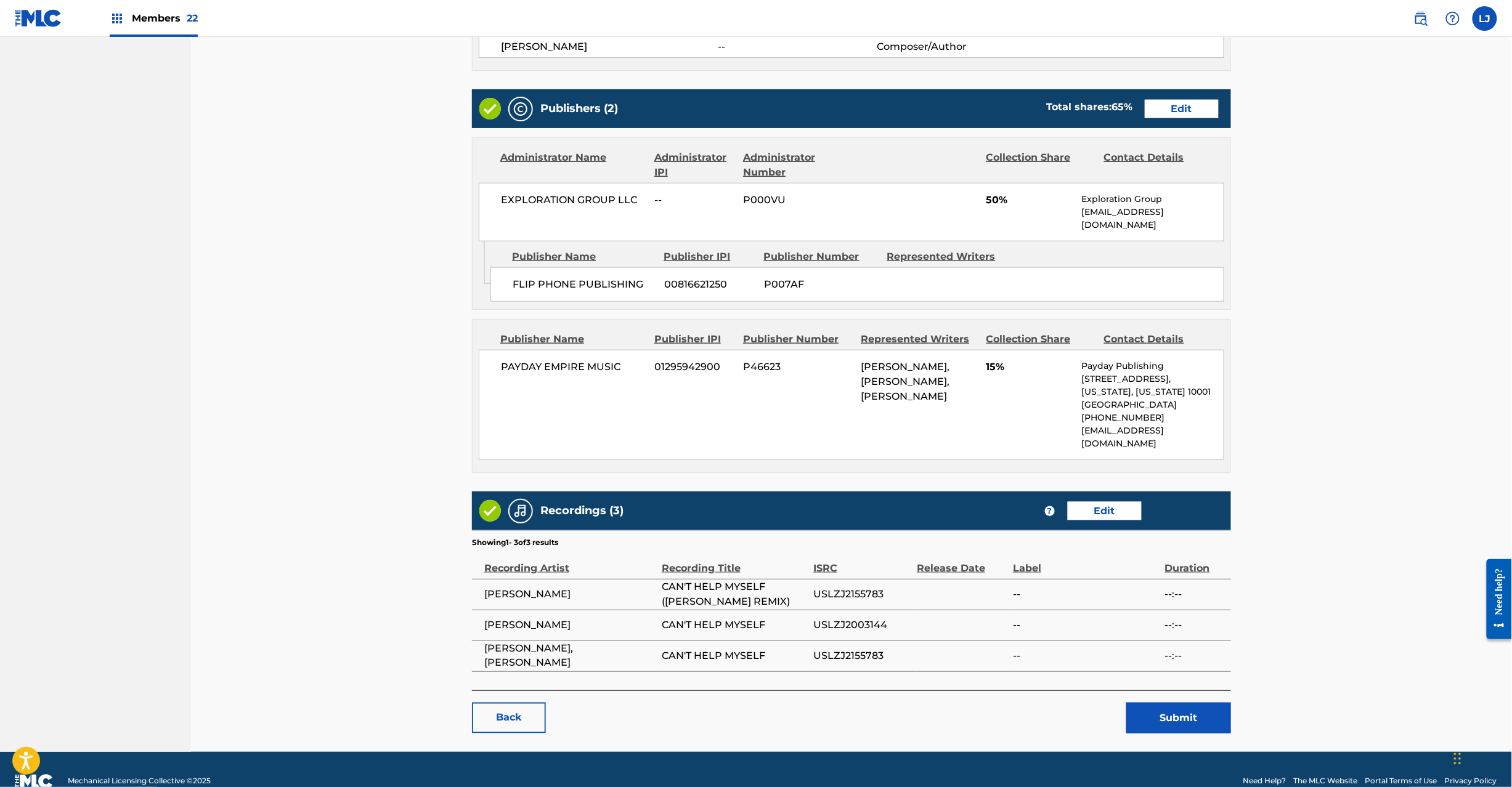
click at [1171, 703] on button "Submit" at bounding box center [1180, 718] width 105 height 31
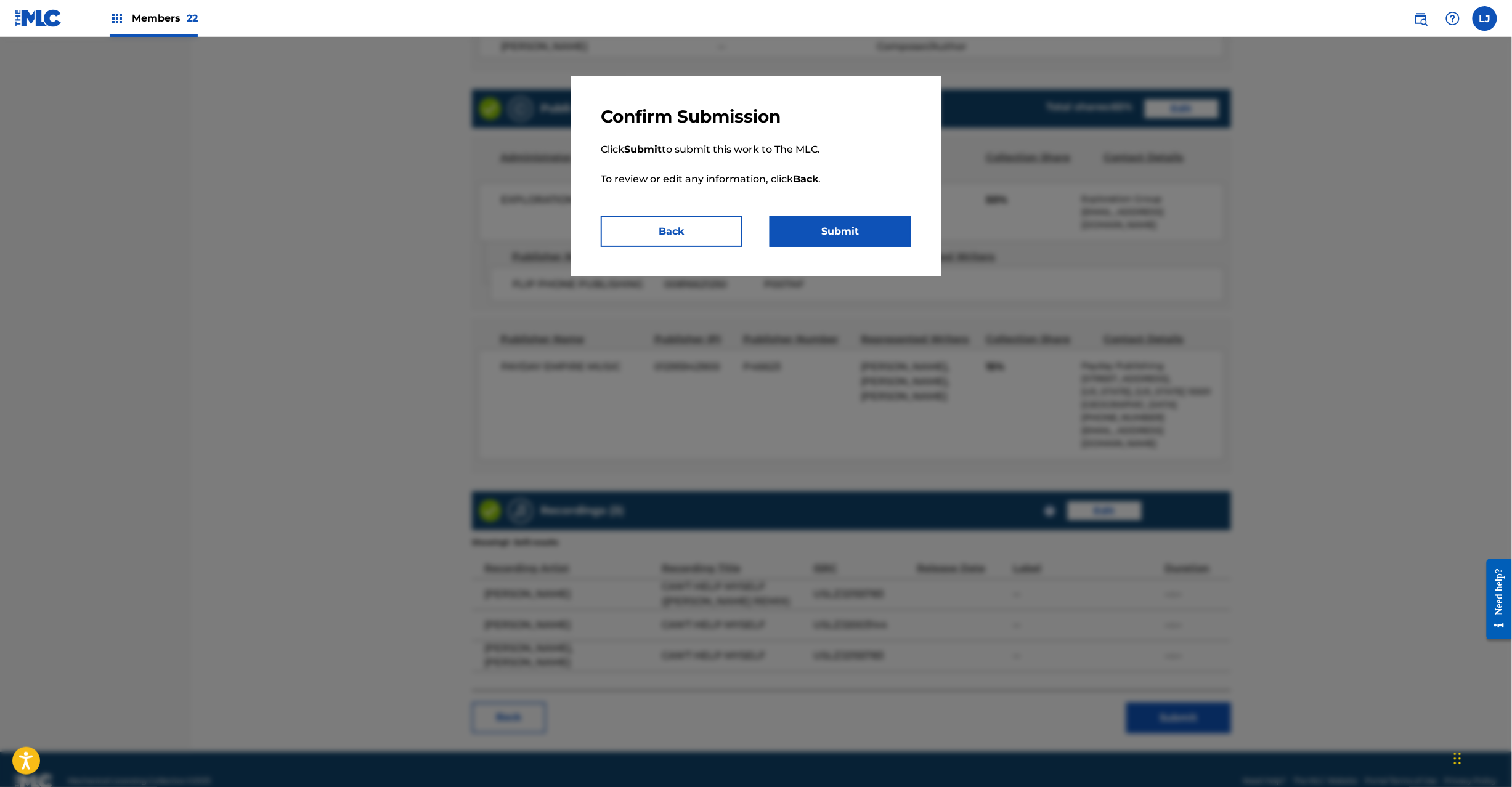
click at [873, 230] on button "Submit" at bounding box center [841, 232] width 141 height 31
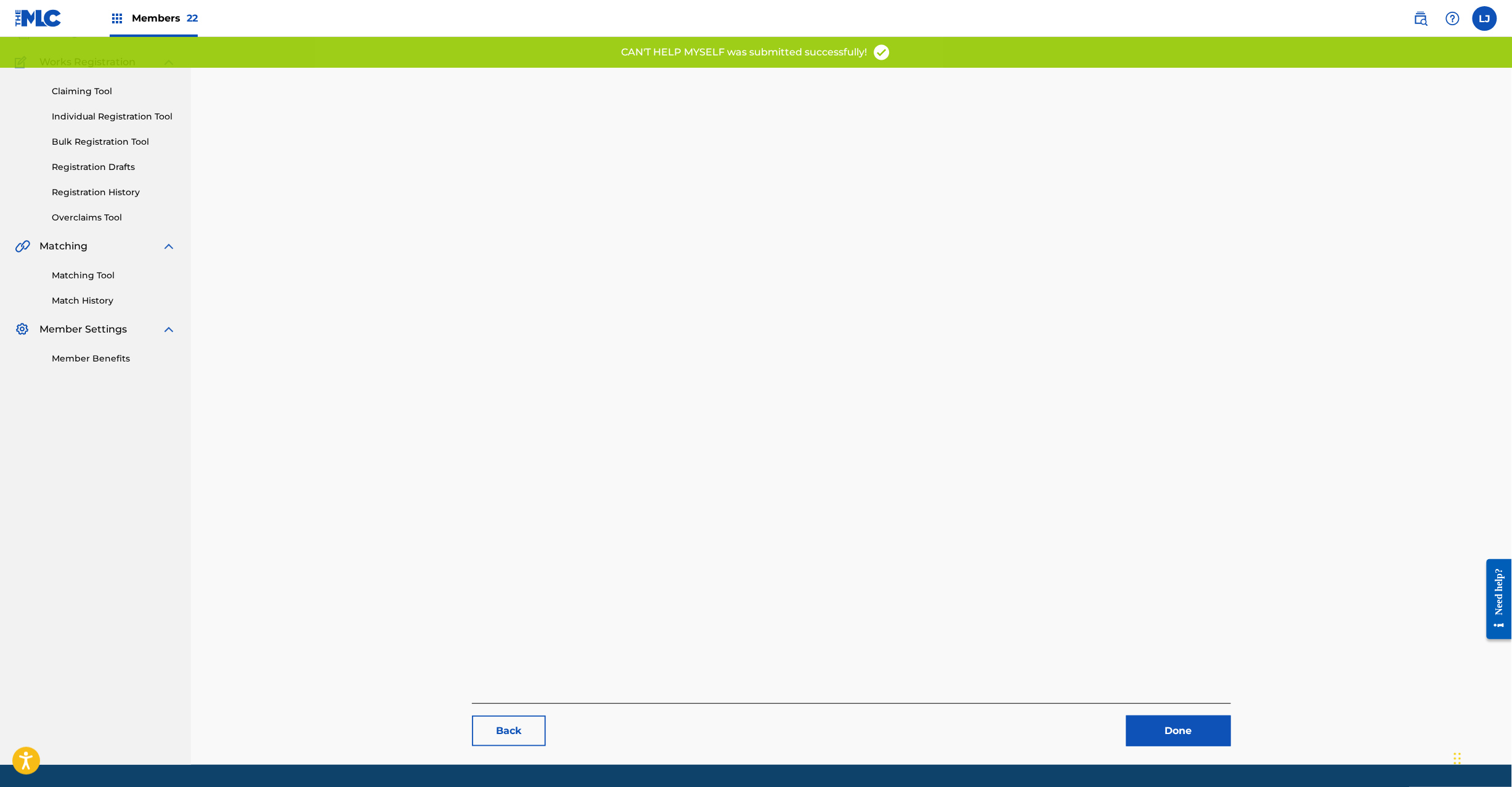
scroll to position [127, 0]
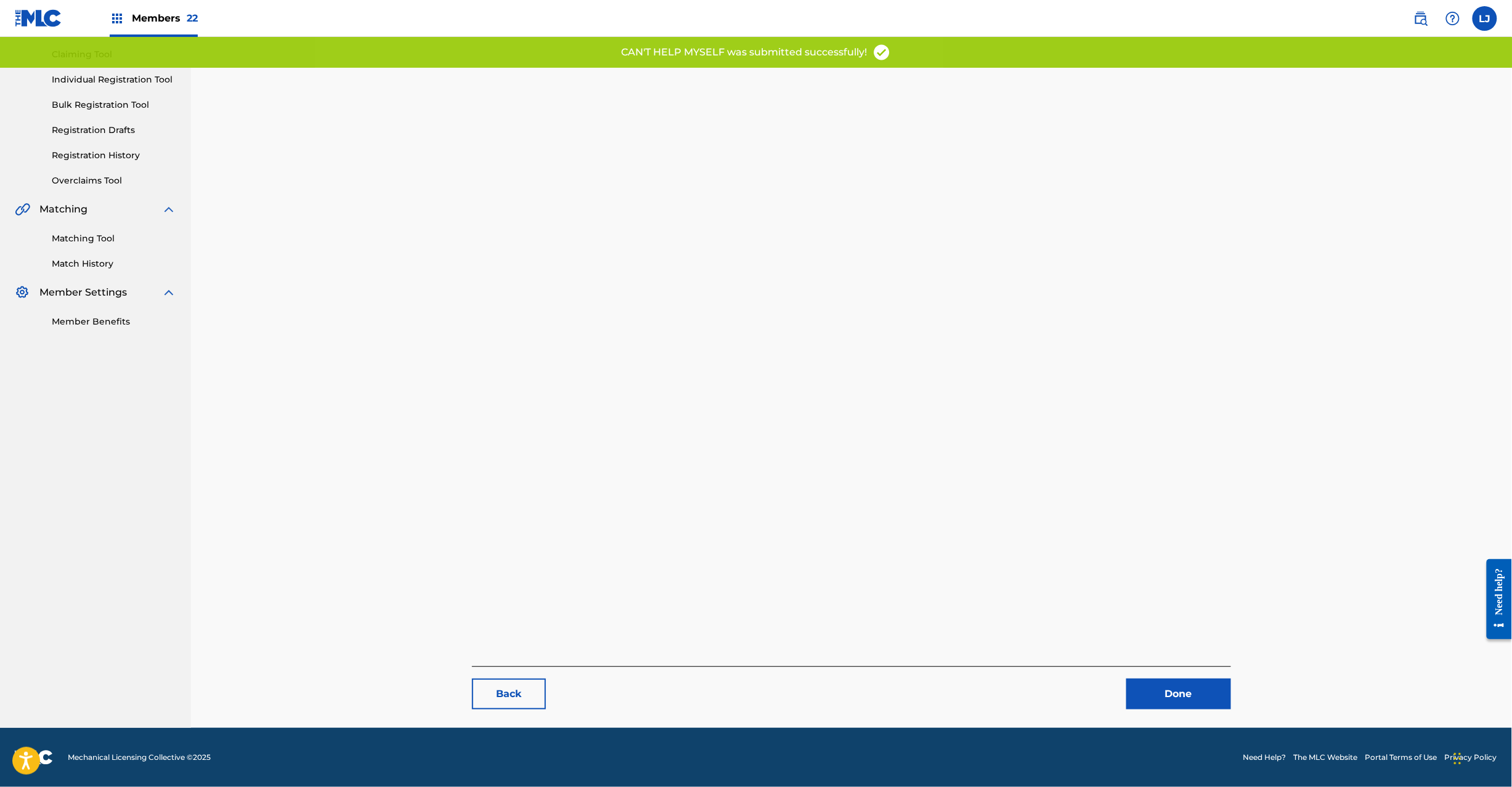
click at [1184, 690] on link "Done" at bounding box center [1180, 695] width 105 height 31
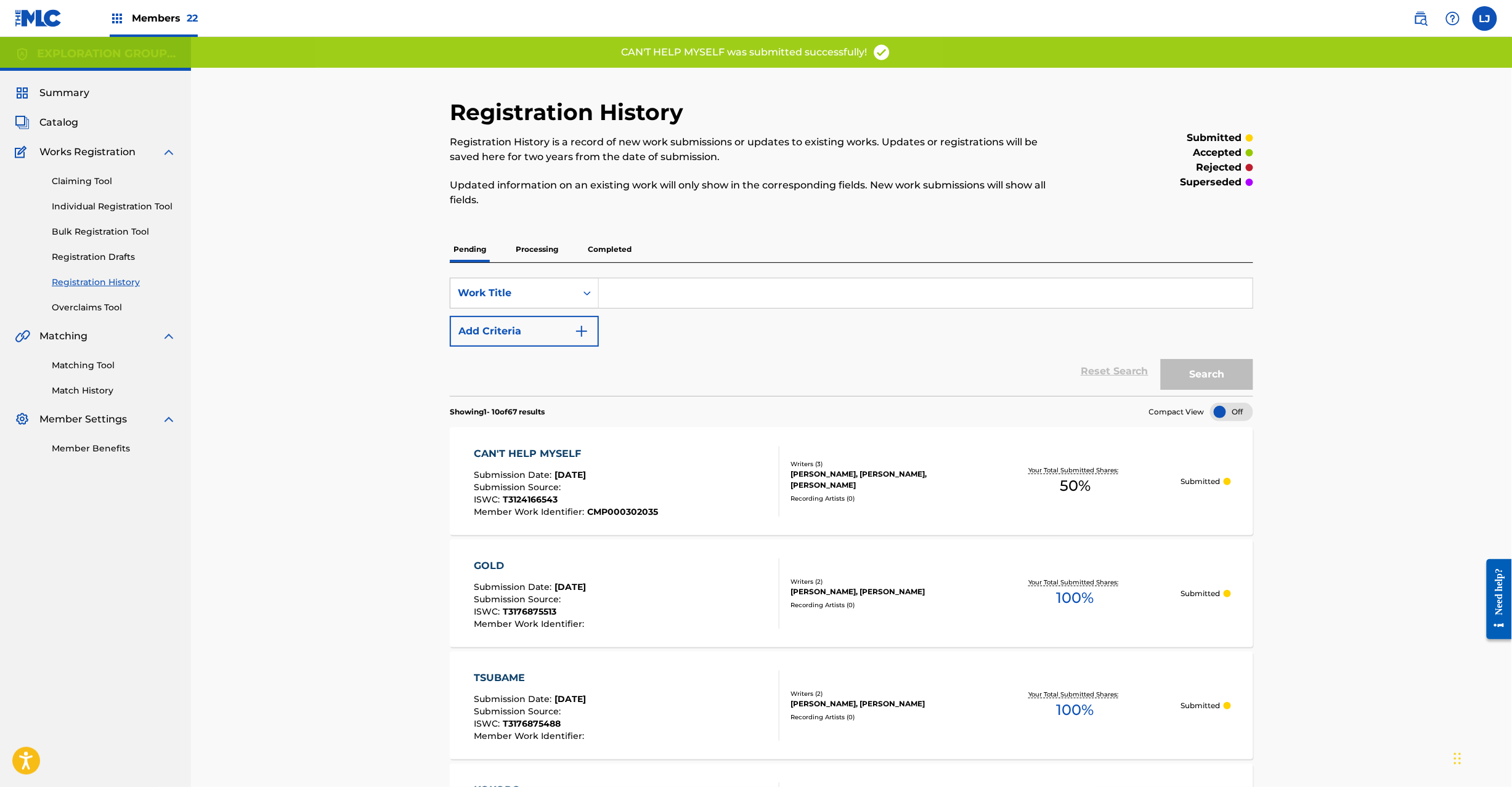
click at [716, 465] on div "CAN'T HELP MYSELF Submission Date : [DATE] Submission Source : ISWC : T31241665…" at bounding box center [626, 482] width 305 height 71
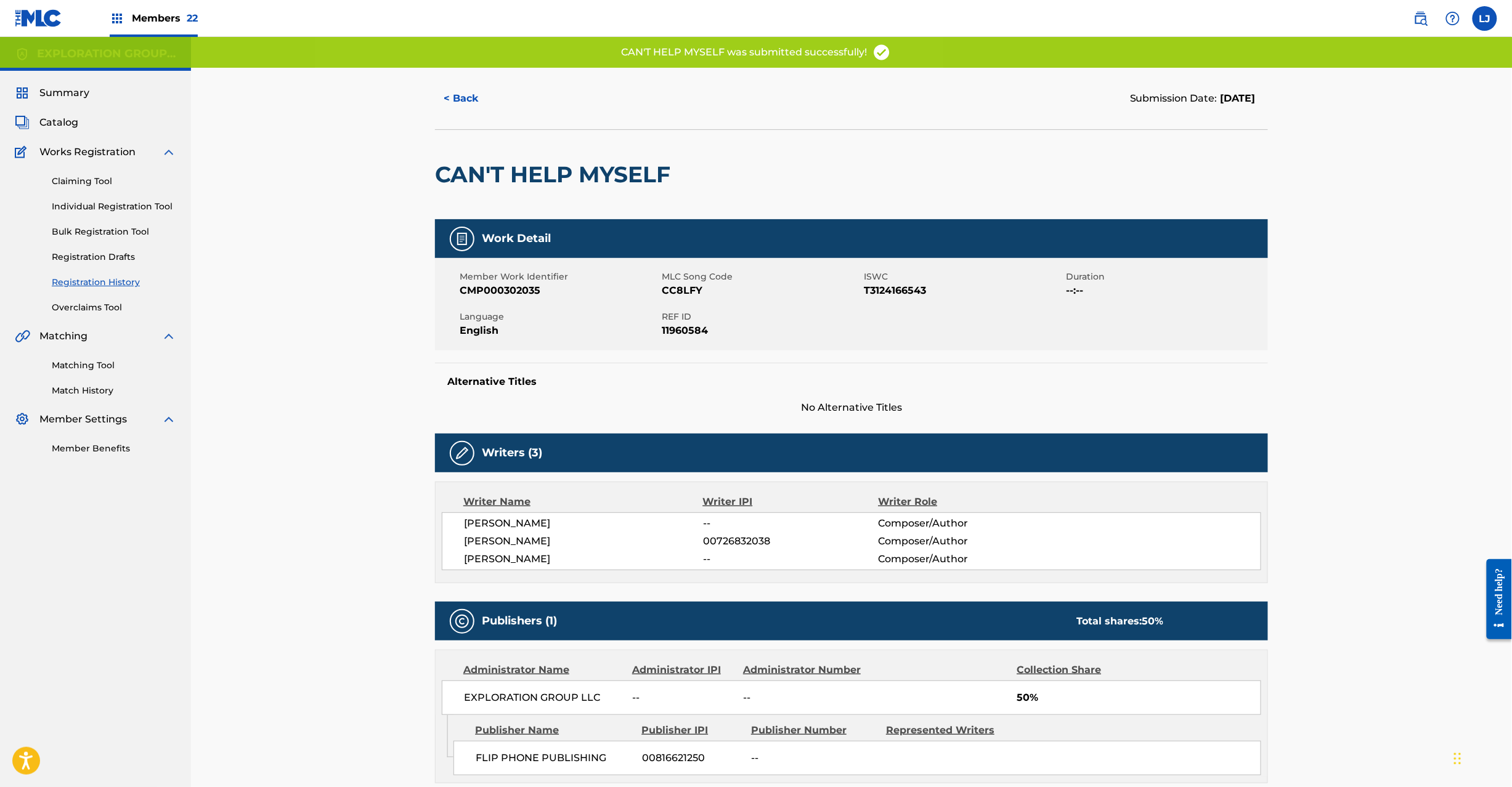
click at [687, 317] on span "REF ID" at bounding box center [762, 317] width 199 height 13
drag, startPoint x: 710, startPoint y: 326, endPoint x: 591, endPoint y: 302, distance: 121.4
click at [591, 302] on div "Member Work Identifier CMP000302035 MLC Song Code CC8LFY ISWC T3124166543 Durat…" at bounding box center [852, 304] width 833 height 92
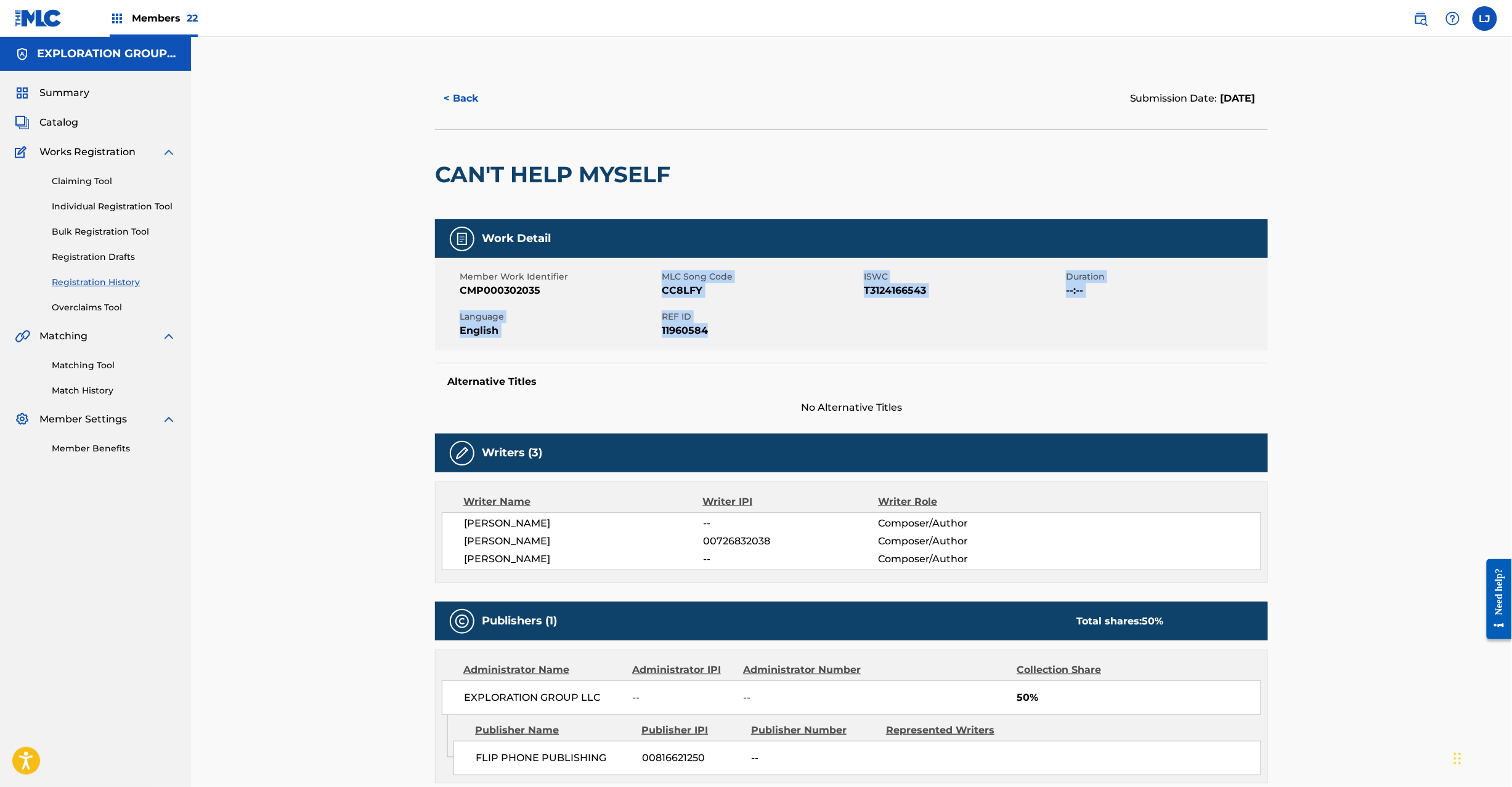
click at [686, 319] on span "REF ID" at bounding box center [762, 317] width 199 height 13
drag, startPoint x: 712, startPoint y: 329, endPoint x: 654, endPoint y: 319, distance: 58.9
click at [654, 319] on div "Member Work Identifier CMP000302035 MLC Song Code CC8LFY ISWC T3124166543 Durat…" at bounding box center [852, 304] width 833 height 92
click at [666, 317] on span "REF ID" at bounding box center [762, 317] width 199 height 13
drag, startPoint x: 663, startPoint y: 315, endPoint x: 705, endPoint y: 323, distance: 42.8
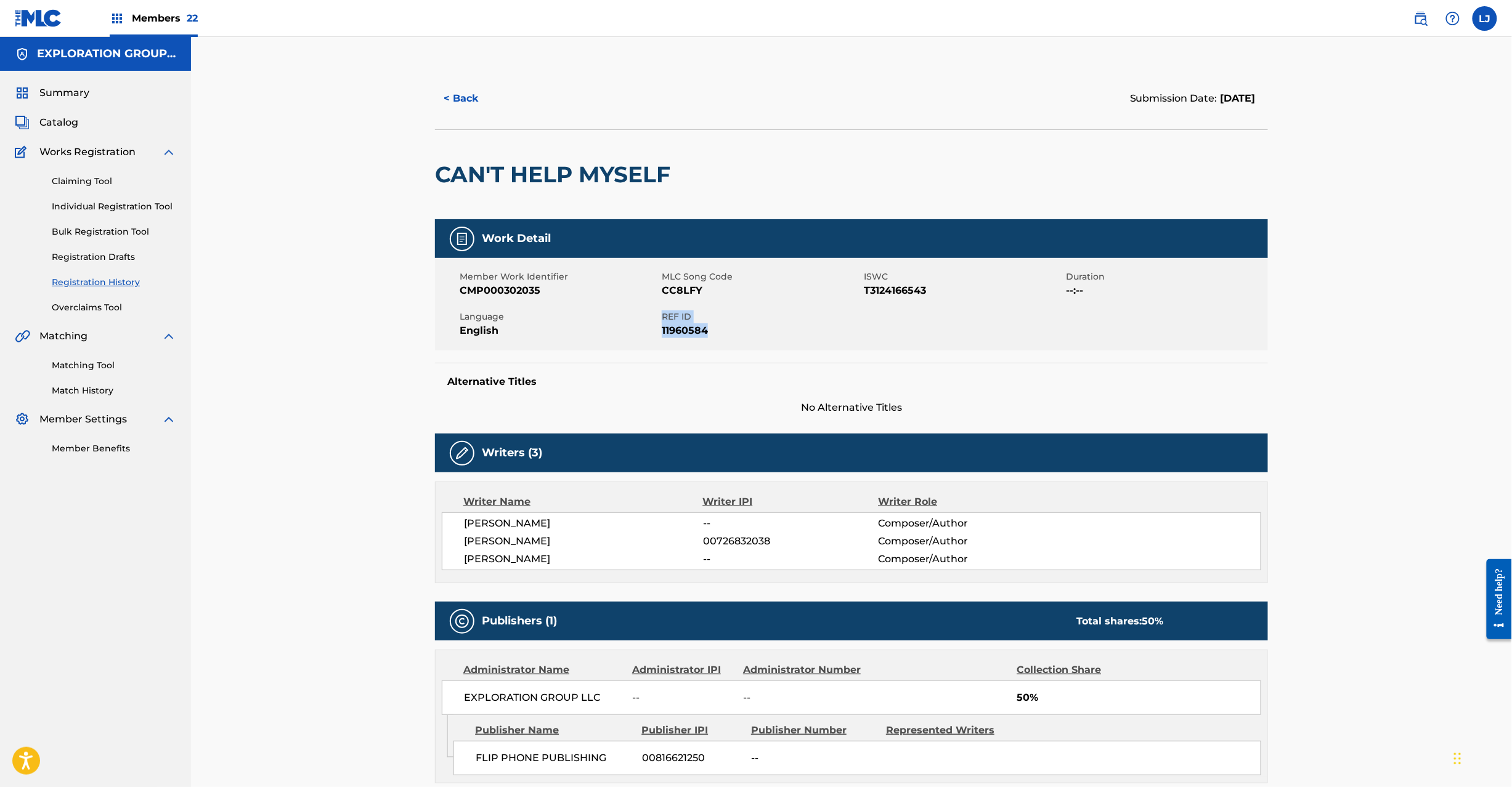
click at [705, 323] on div "REF ID 11960584" at bounding box center [763, 324] width 202 height 28
copy div "REF ID 11960584"
click at [454, 105] on button "< Back" at bounding box center [472, 99] width 74 height 31
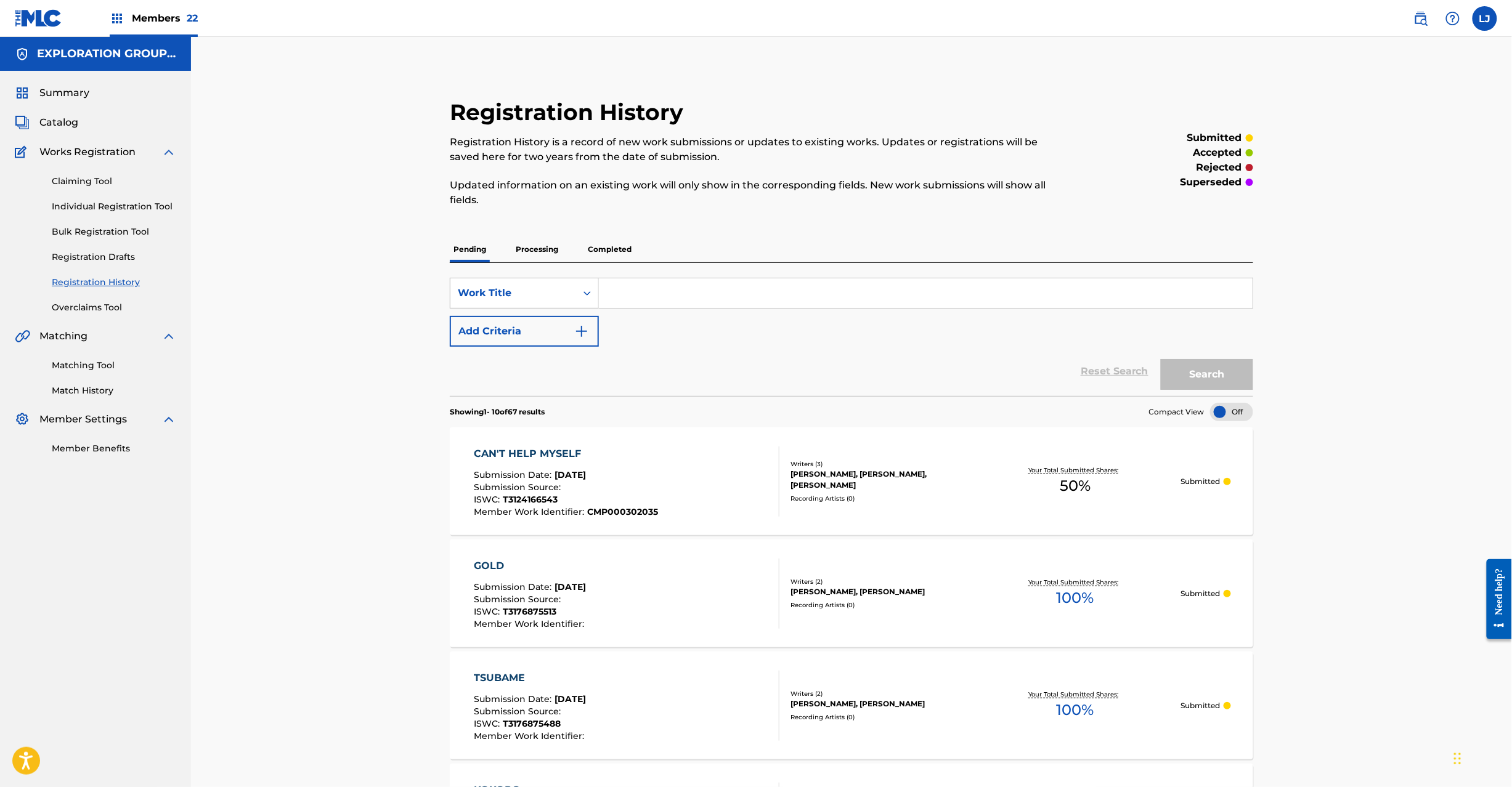
drag, startPoint x: 43, startPoint y: 123, endPoint x: 298, endPoint y: 139, distance: 255.5
click at [44, 122] on span "Catalog" at bounding box center [59, 122] width 39 height 14
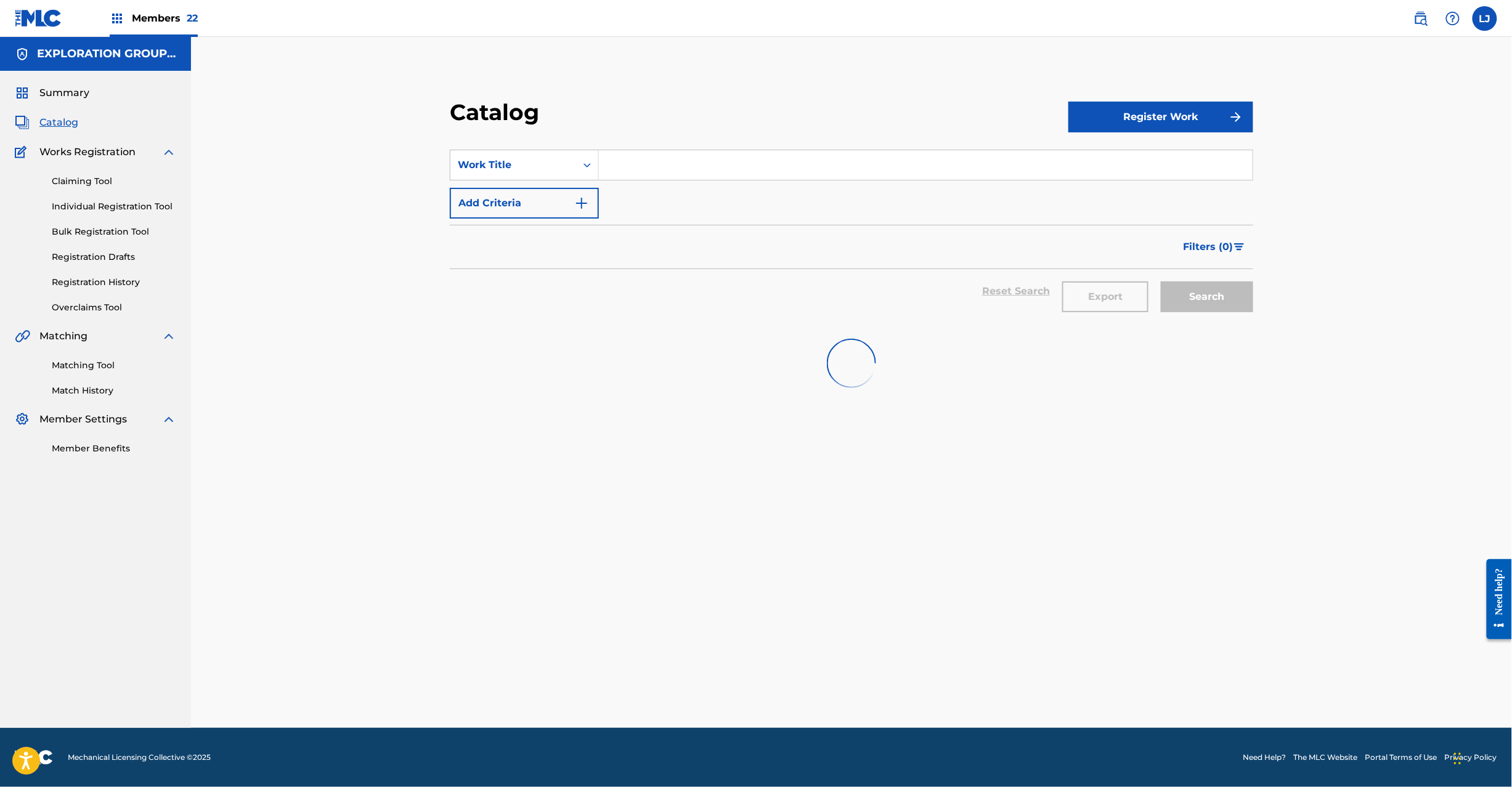
click at [660, 158] on input "Search Form" at bounding box center [926, 165] width 654 height 30
paste input "Can't Help Myself ([PERSON_NAME] Remix)"
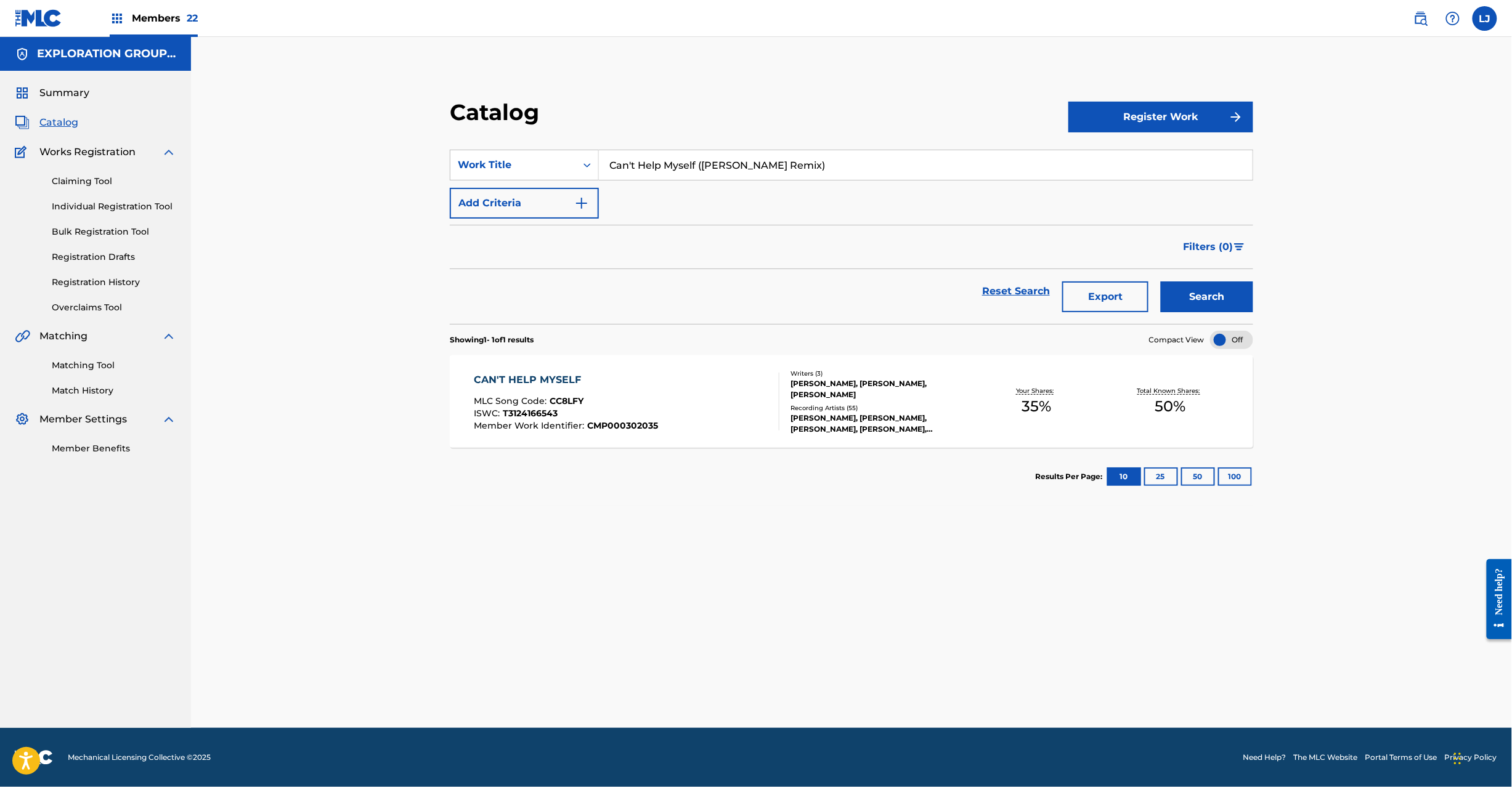
type input "Can't Help Myself ([PERSON_NAME] Remix)"
click at [1190, 284] on button "Search" at bounding box center [1208, 297] width 92 height 31
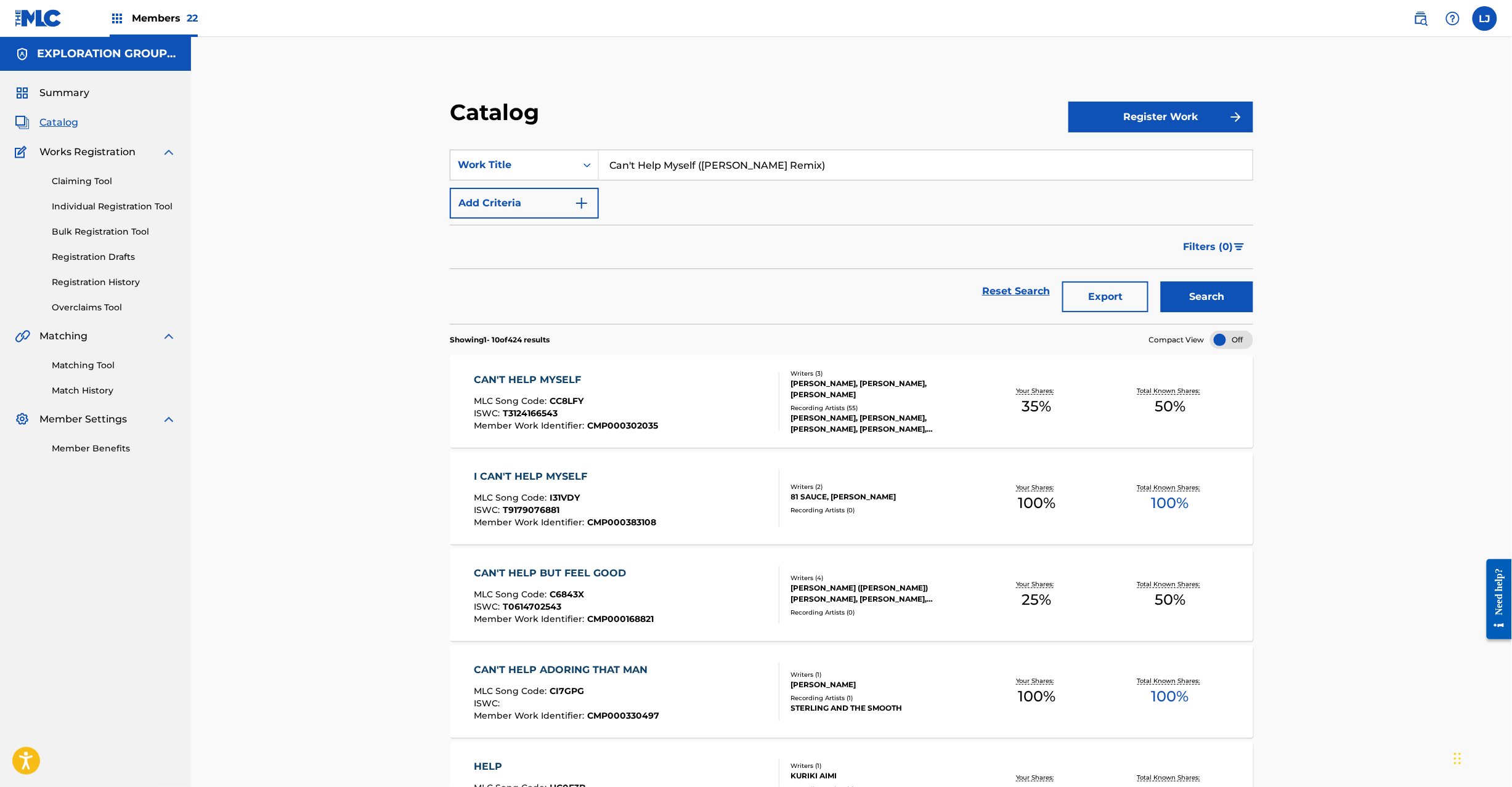
click at [93, 281] on link "Registration History" at bounding box center [113, 283] width 124 height 13
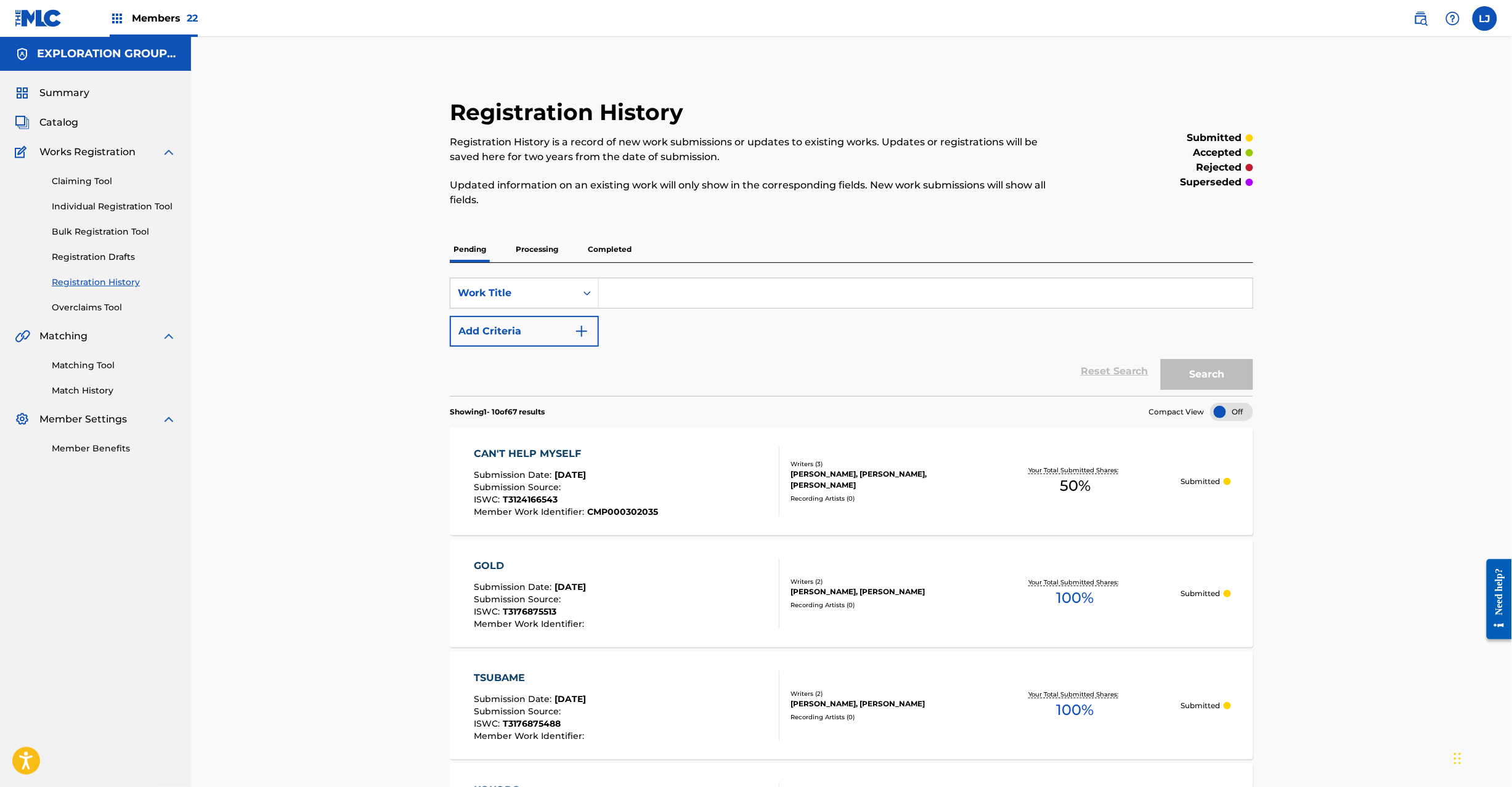
click at [614, 253] on p "Completed" at bounding box center [610, 249] width 51 height 26
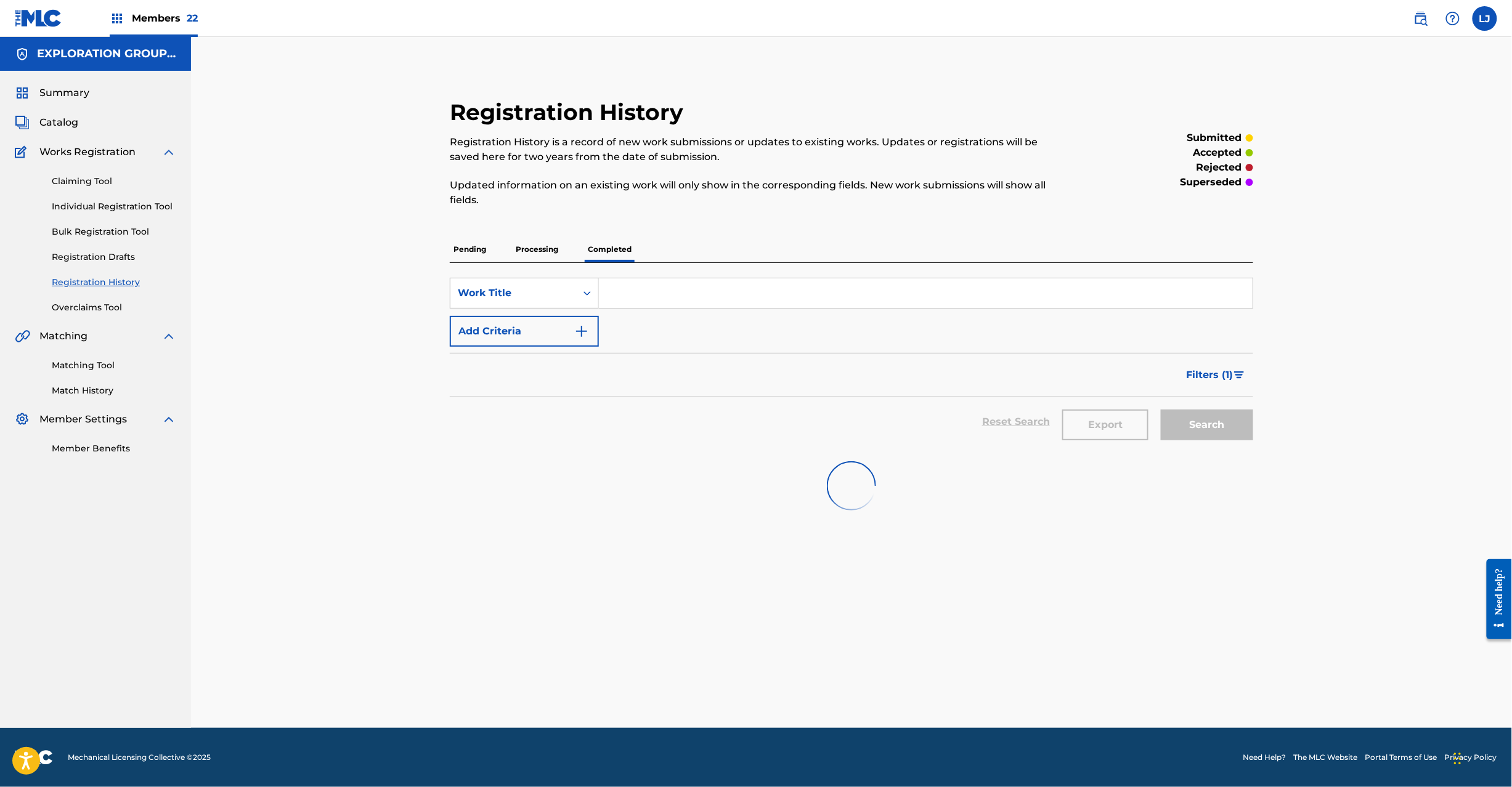
click at [630, 297] on input "Search Form" at bounding box center [926, 293] width 654 height 30
paste input "Can't Help Myself ([PERSON_NAME] Remix)"
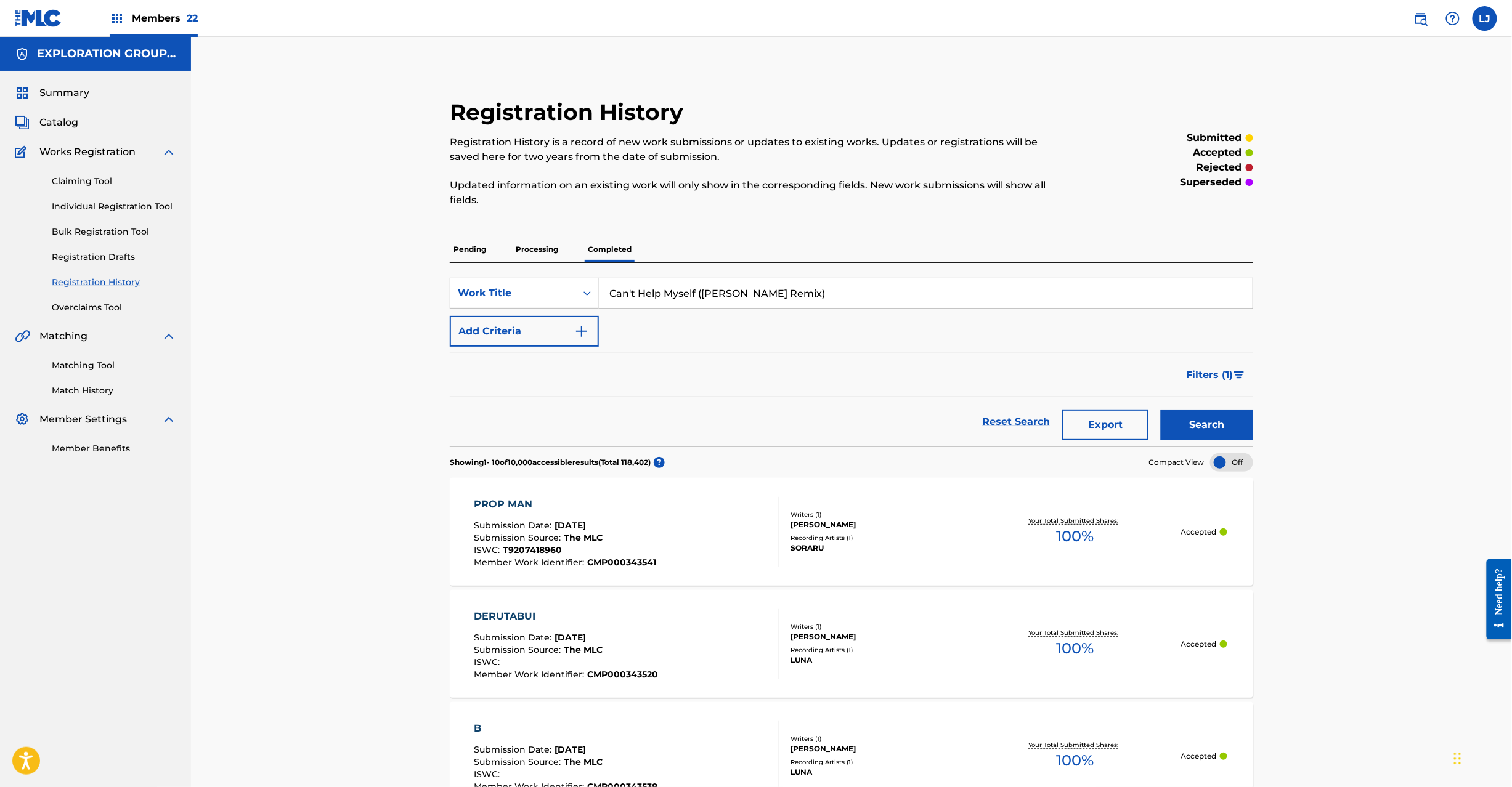
type input "Can't Help Myself ([PERSON_NAME] Remix)"
click at [1228, 427] on button "Search" at bounding box center [1208, 425] width 92 height 31
click at [53, 119] on span "Catalog" at bounding box center [59, 122] width 39 height 14
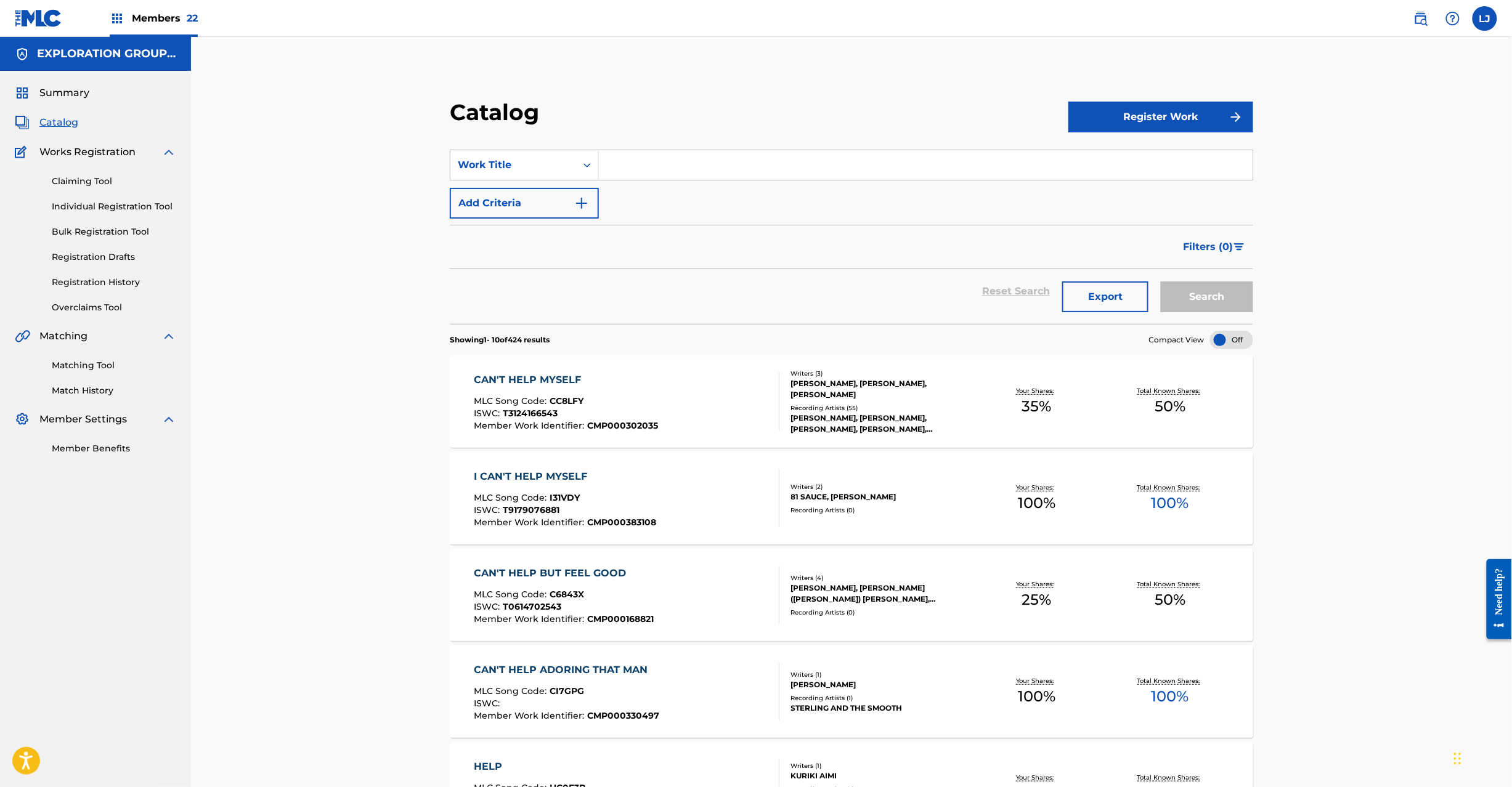
click at [558, 219] on form "SearchWithCriteria1ee9b4f6-55dc-40a0-8c4c-b8ab7193c9ed Work Title Add Criteria …" at bounding box center [852, 236] width 804 height 175
click at [574, 203] on button "Add Criteria" at bounding box center [525, 203] width 149 height 31
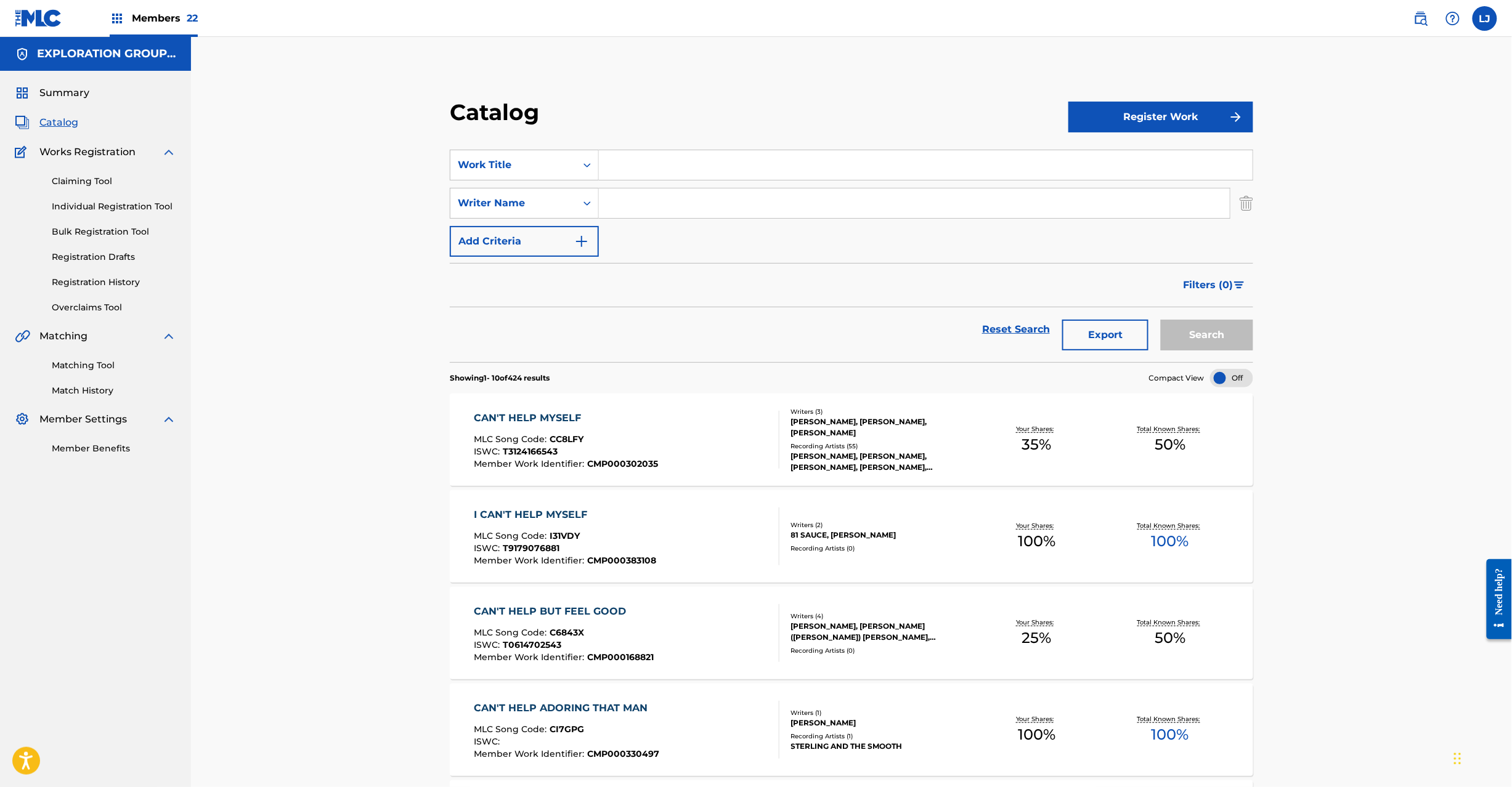
click at [628, 163] on input "Search Form" at bounding box center [926, 165] width 654 height 30
paste input "Can't Help Myself ([PERSON_NAME] Remix) [PERSON_NAME]"
click at [816, 159] on input "Can't Help Myself ([PERSON_NAME] Remix) [PERSON_NAME]" at bounding box center [926, 165] width 654 height 30
type input "Can't Help Myself ([PERSON_NAME] Remix)"
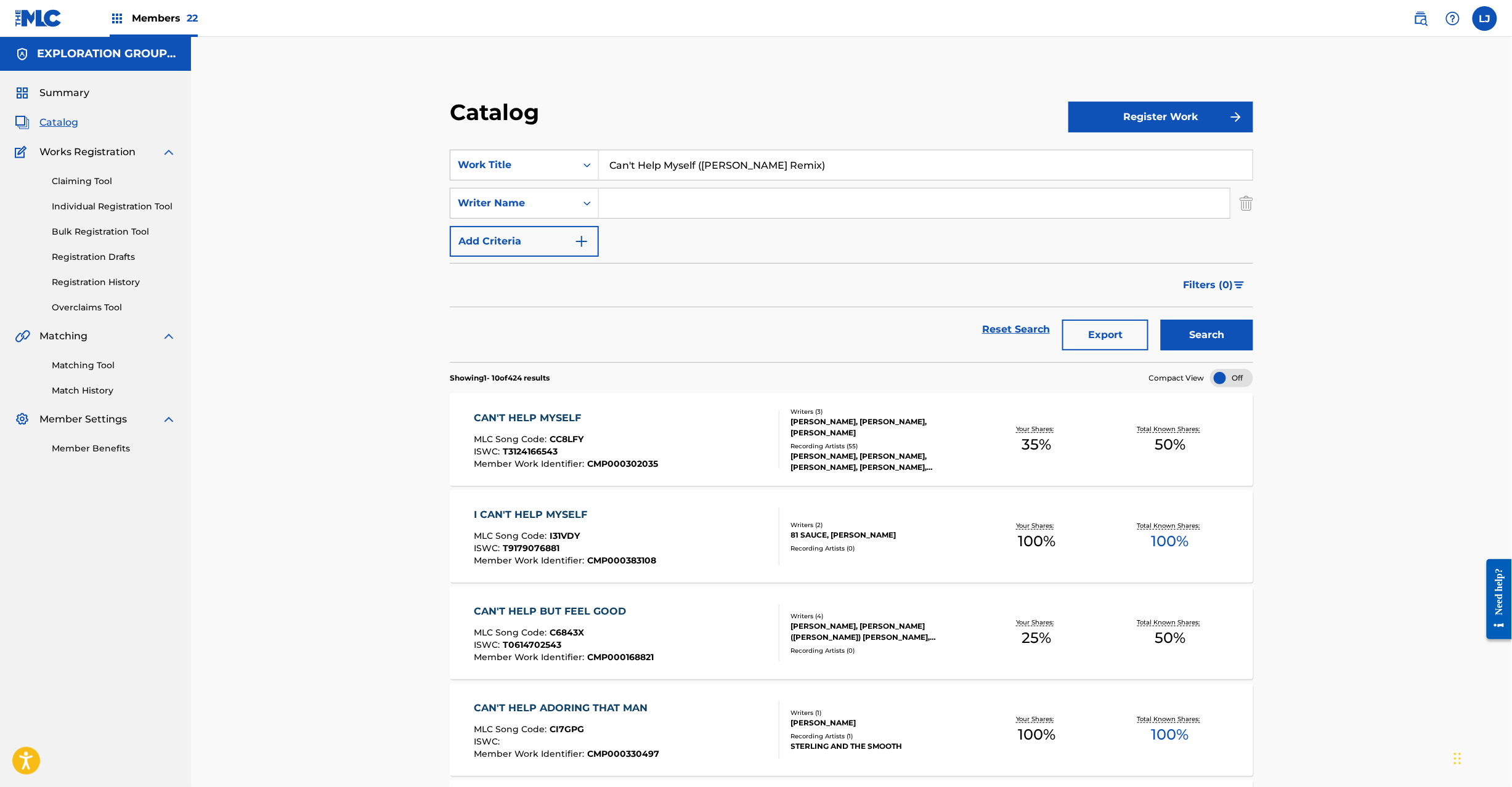
click at [752, 197] on input "Search Form" at bounding box center [914, 203] width 631 height 30
paste input "[PERSON_NAME]"
type input "[PERSON_NAME]"
click at [1223, 331] on button "Search" at bounding box center [1208, 335] width 92 height 31
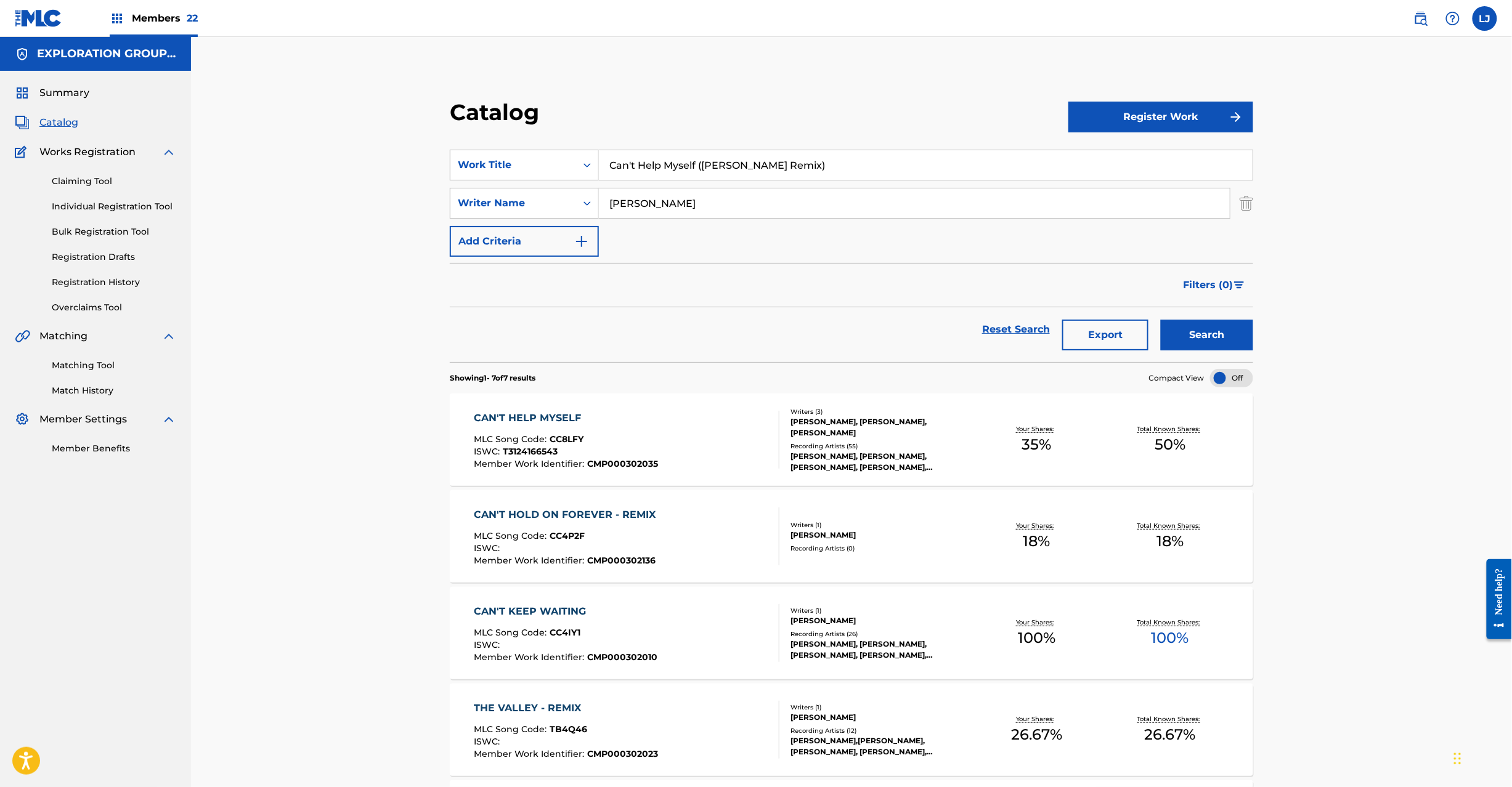
click at [676, 435] on div "CAN'T HELP MYSELF MLC Song Code : CC8LFY ISWC : T3124166543 Member Work Identif…" at bounding box center [626, 440] width 305 height 58
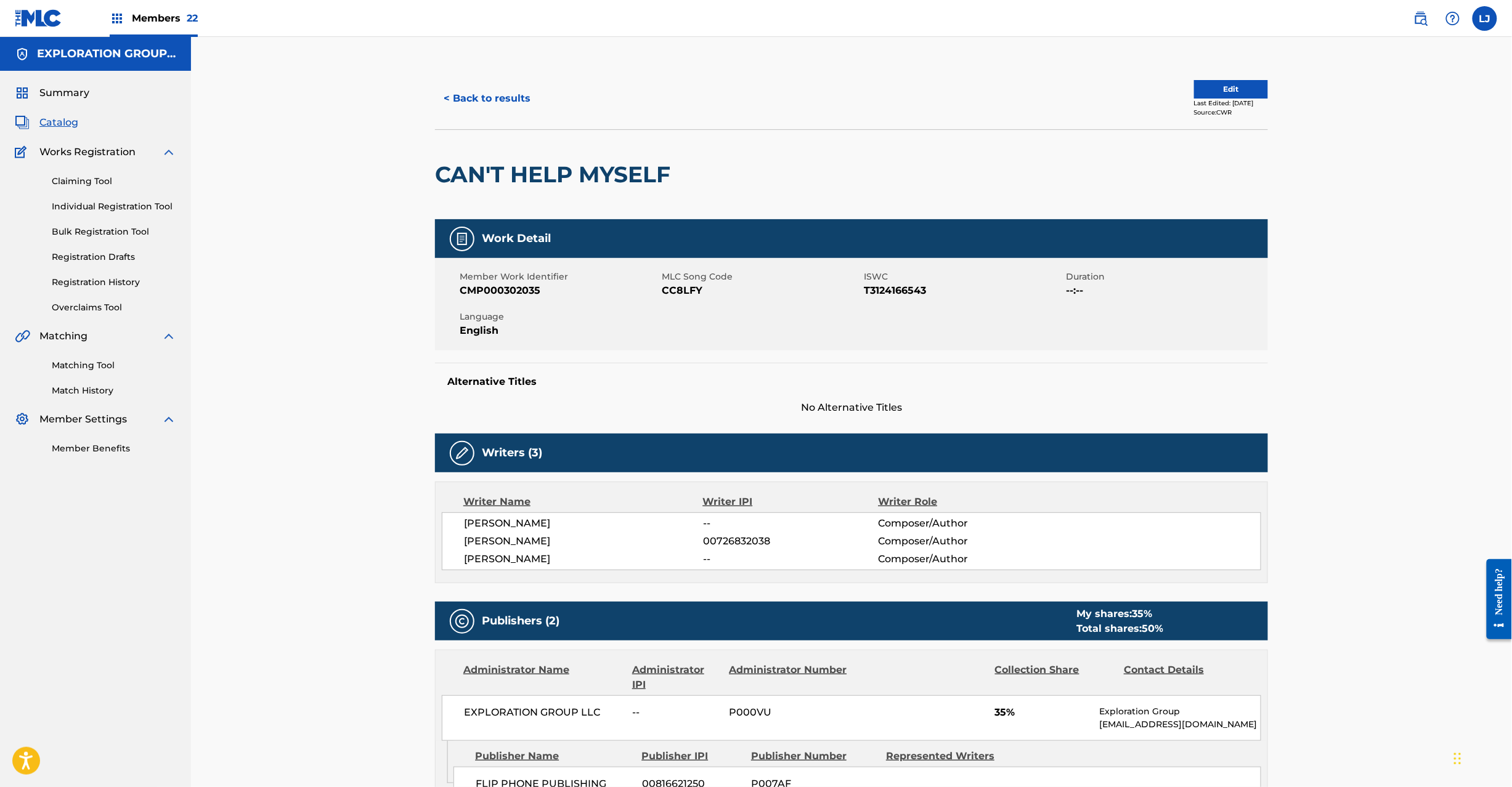
click at [459, 109] on button "< Back to results" at bounding box center [486, 99] width 104 height 31
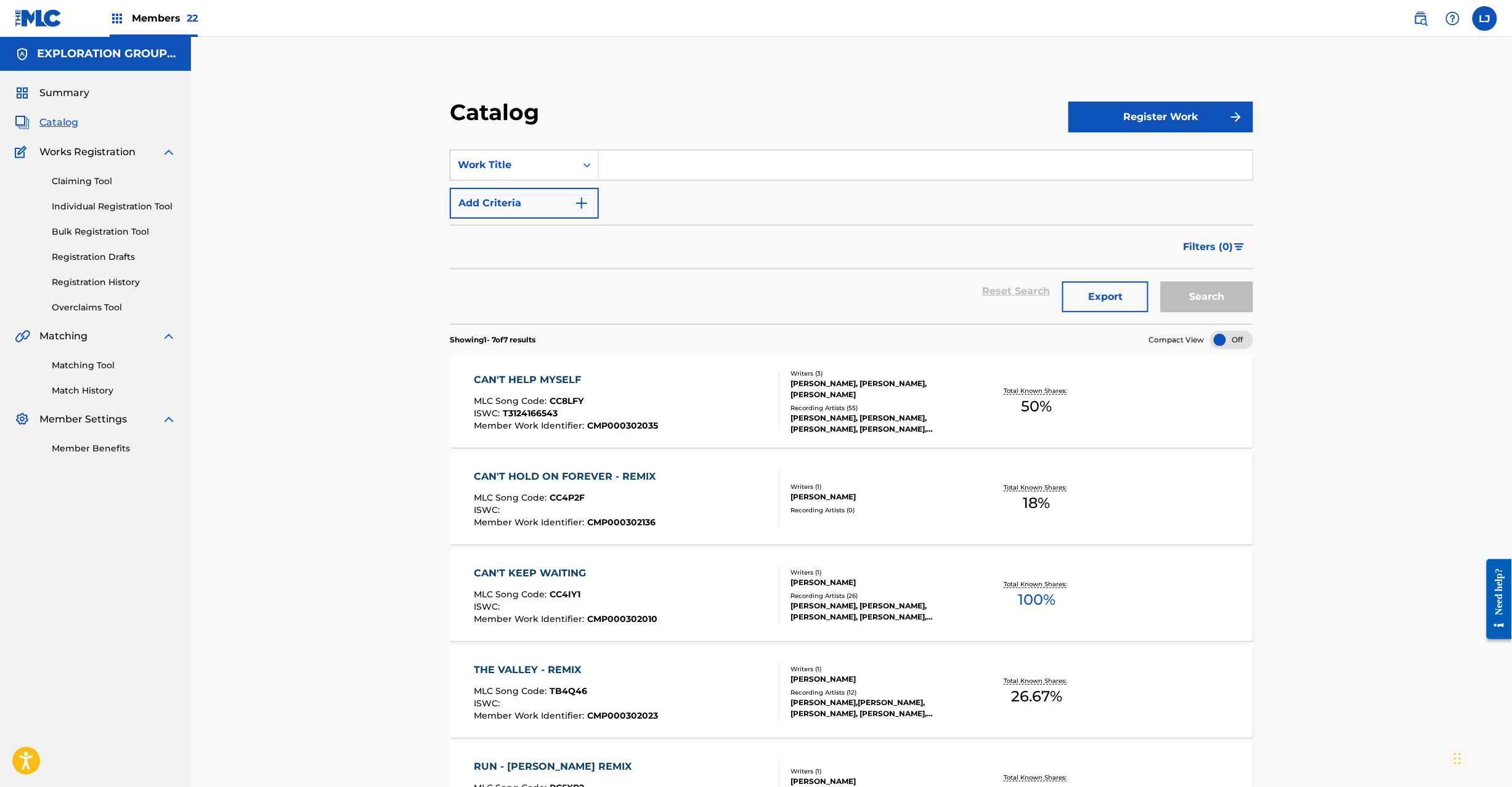
click at [578, 210] on img "Search Form" at bounding box center [582, 203] width 14 height 14
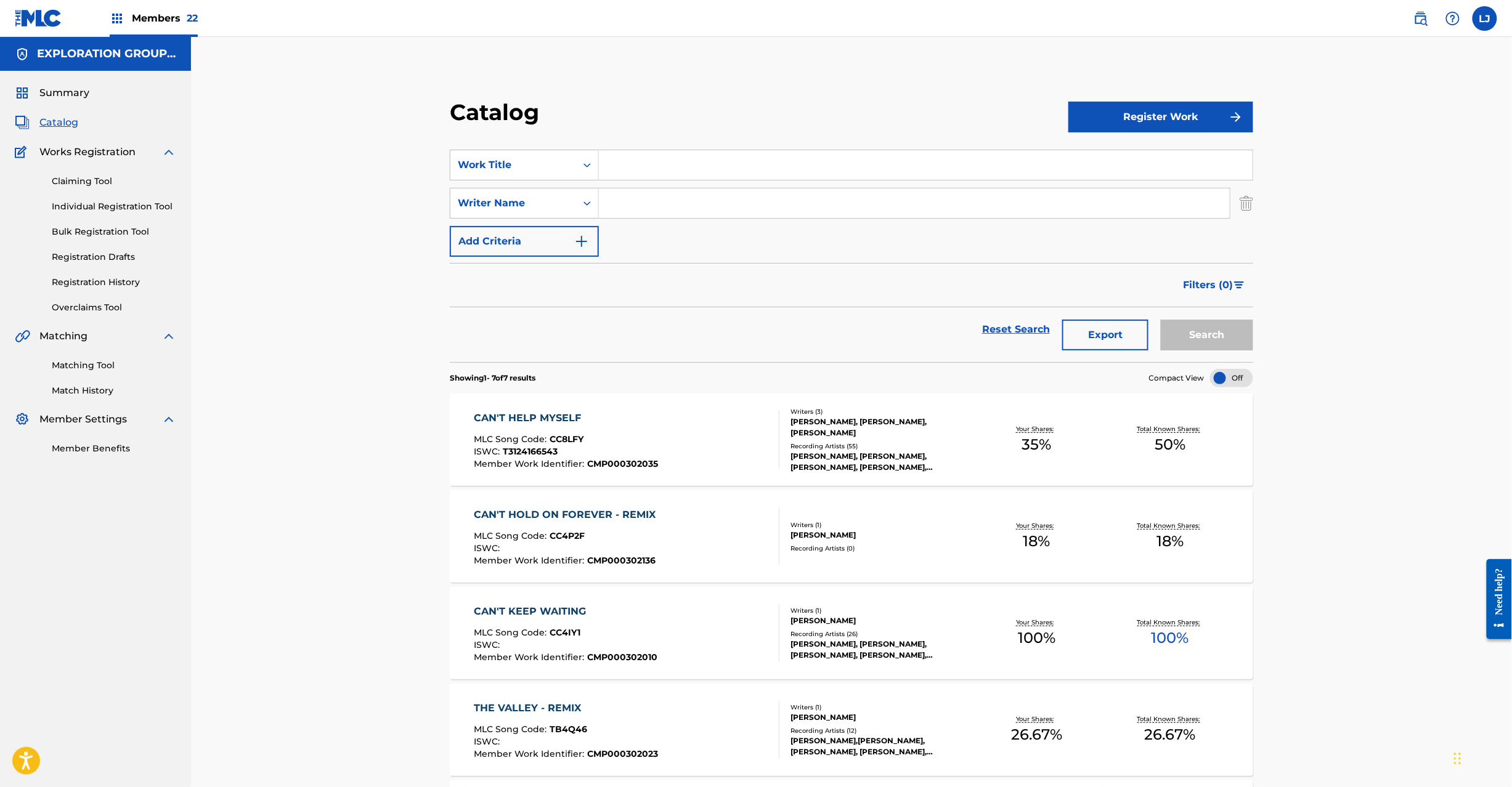
click at [662, 186] on div "SearchWithCriteria1ee9b4f6-55dc-40a0-8c4c-b8ab7193c9ed Work Title SearchWithCri…" at bounding box center [852, 203] width 804 height 107
click at [661, 164] on input "Search Form" at bounding box center [926, 165] width 654 height 30
paste input "Can't Help Myself ([PERSON_NAME] Remix) [PERSON_NAME]"
click at [807, 163] on input "Can't Help Myself ([PERSON_NAME] Remix) [PERSON_NAME]" at bounding box center [926, 165] width 654 height 30
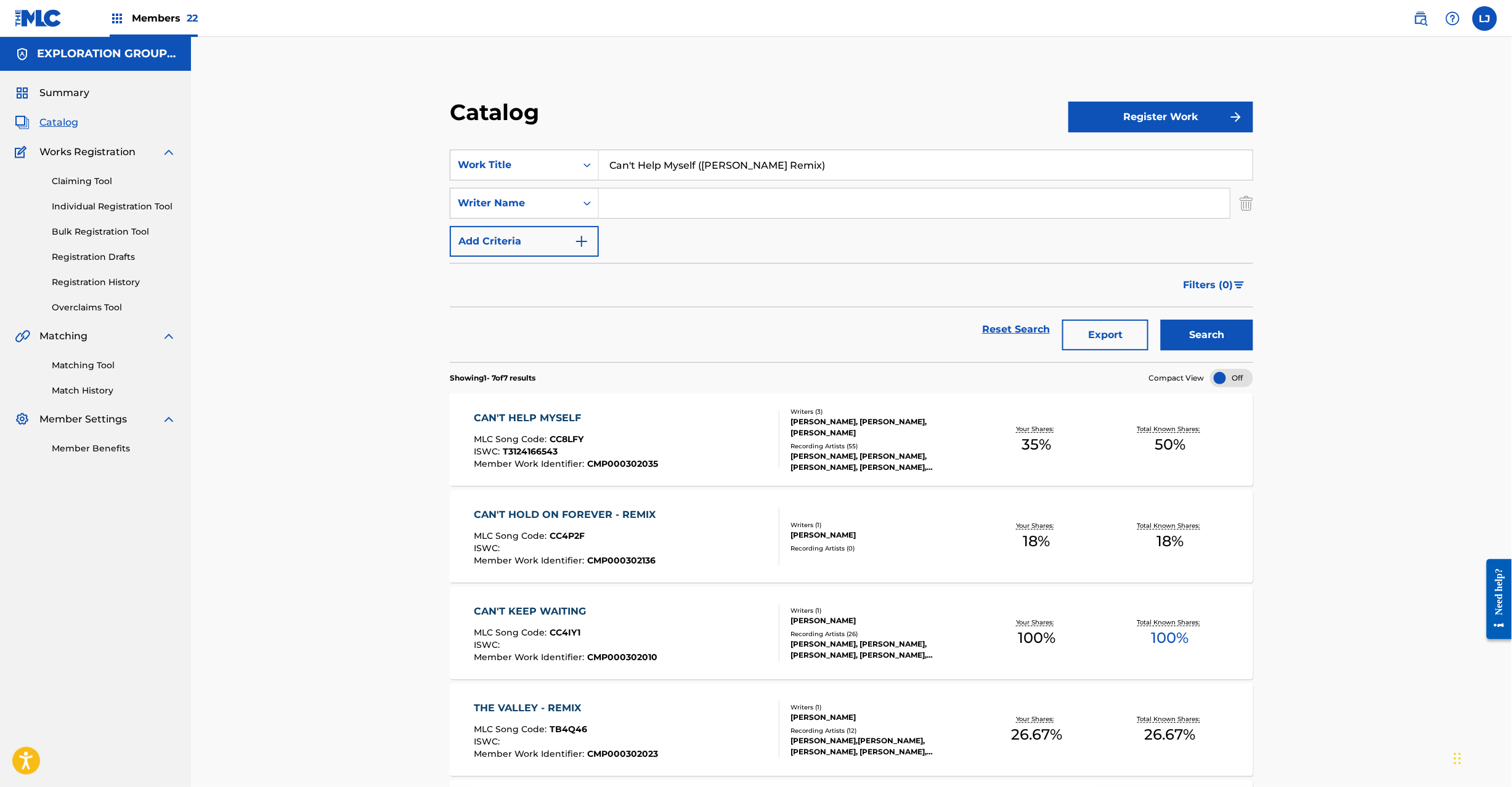
type input "Can't Help Myself ([PERSON_NAME] Remix)"
click at [780, 193] on input "Search Form" at bounding box center [914, 203] width 631 height 30
paste input "[PERSON_NAME]"
type input "[PERSON_NAME]"
click at [1183, 328] on button "Search" at bounding box center [1208, 335] width 92 height 31
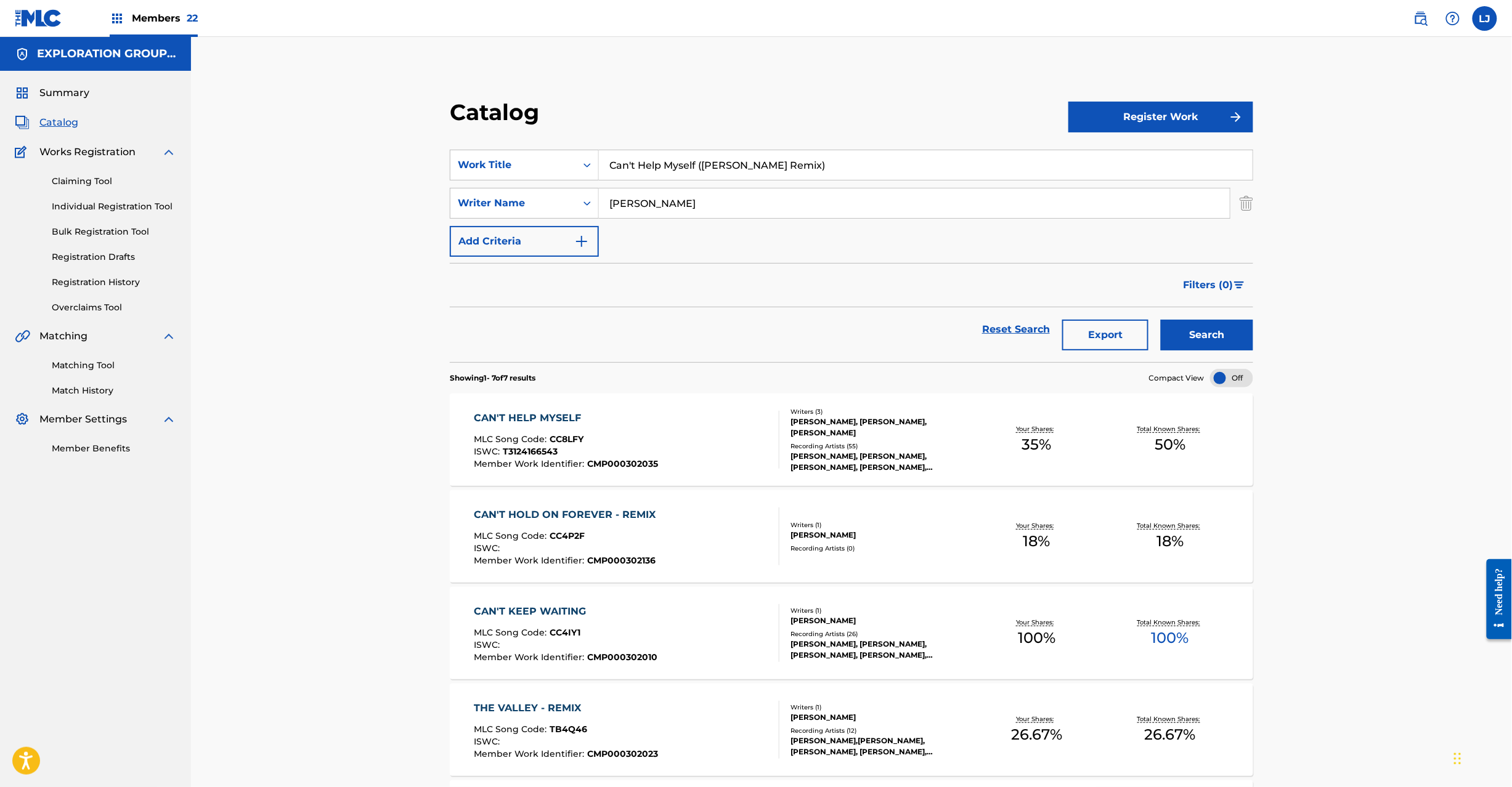
click at [70, 207] on link "Individual Registration Tool" at bounding box center [113, 206] width 124 height 13
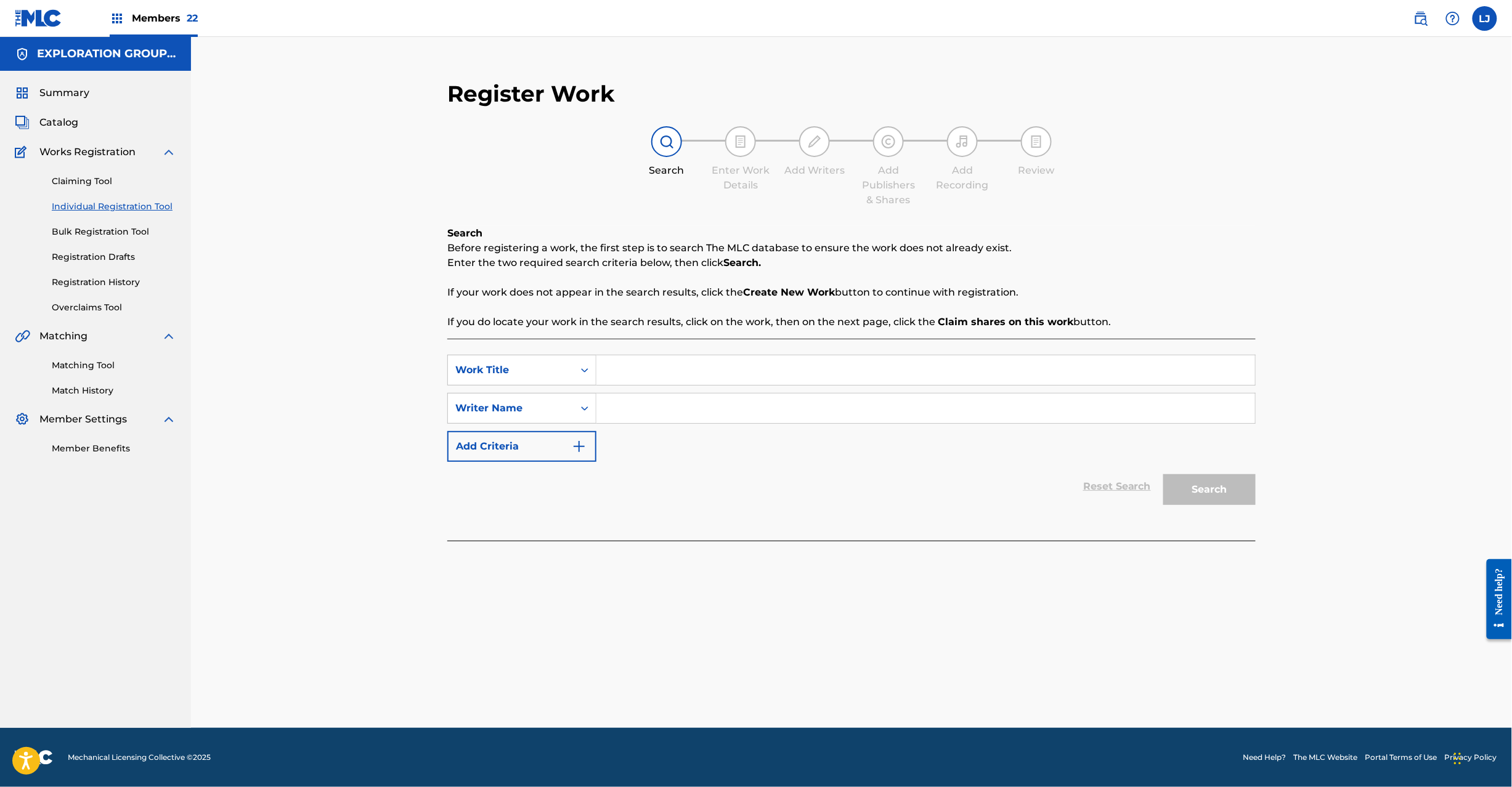
click at [632, 376] on input "Search Form" at bounding box center [926, 370] width 659 height 30
click at [97, 274] on div "Claiming Tool Individual Registration Tool Bulk Registration Tool Registration …" at bounding box center [95, 236] width 161 height 155
click at [100, 279] on link "Registration History" at bounding box center [113, 283] width 124 height 13
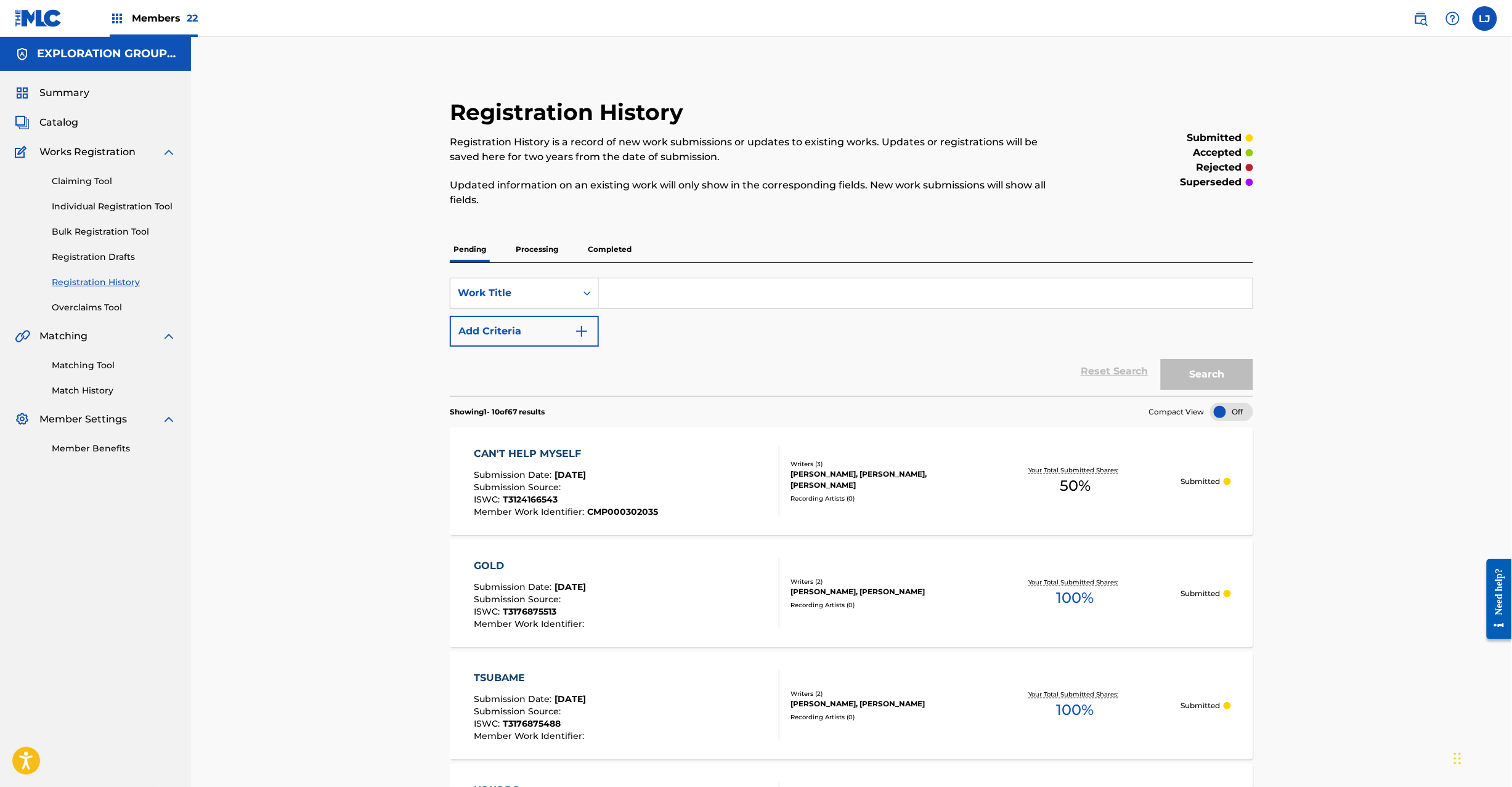
click at [524, 245] on p "Processing" at bounding box center [536, 249] width 50 height 26
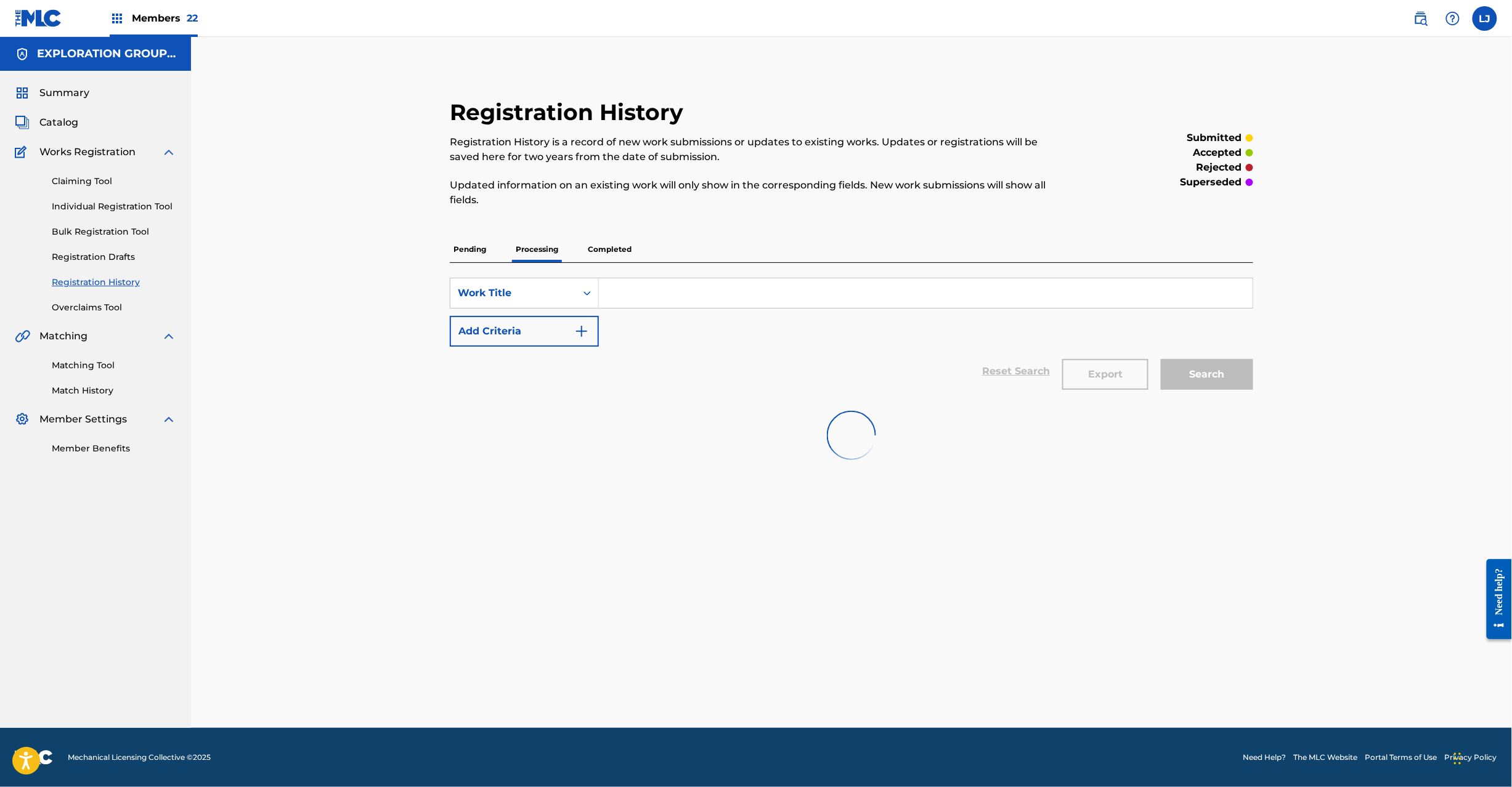
click at [666, 286] on input "Search Form" at bounding box center [926, 293] width 654 height 30
paste input "Can't Help Myself ([PERSON_NAME] Remix)"
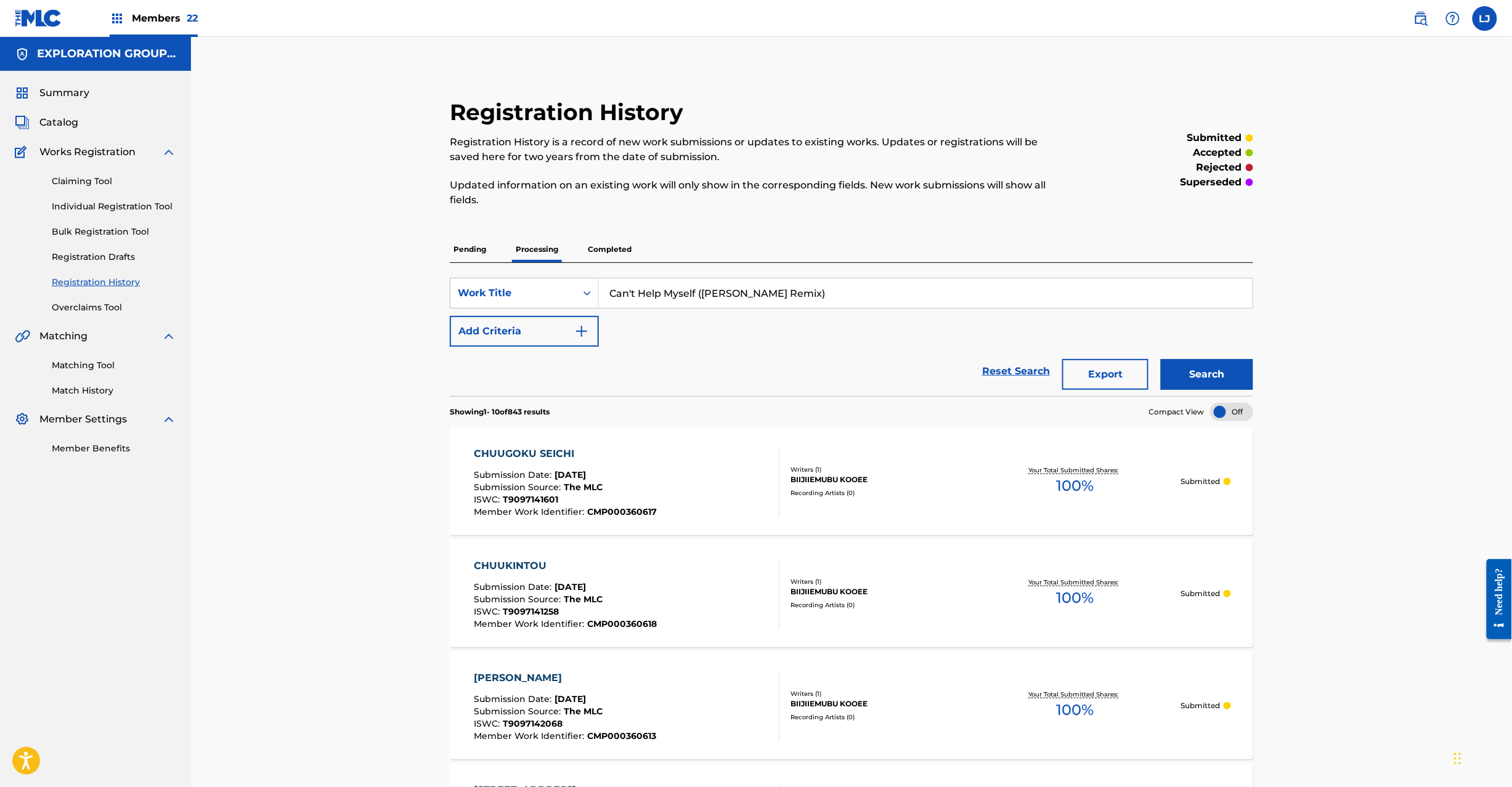
type input "Can't Help Myself ([PERSON_NAME] Remix)"
click at [1213, 375] on button "Search" at bounding box center [1208, 375] width 92 height 31
click at [591, 332] on button "Add Criteria" at bounding box center [525, 331] width 149 height 31
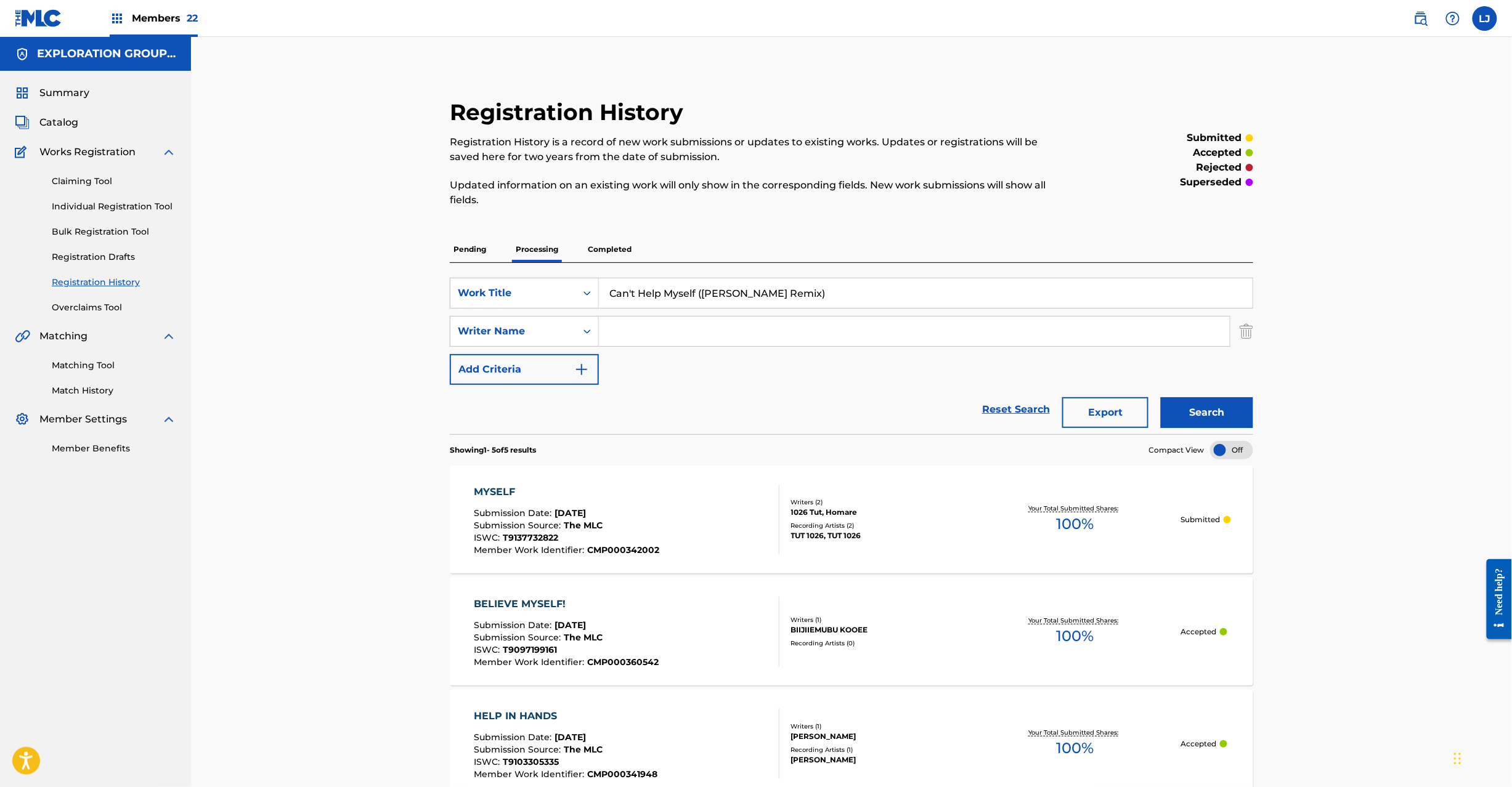
click at [680, 336] on input "Search Form" at bounding box center [914, 331] width 631 height 30
paste input "[PERSON_NAME]"
type input "[PERSON_NAME]"
click at [1207, 420] on button "Search" at bounding box center [1208, 413] width 92 height 31
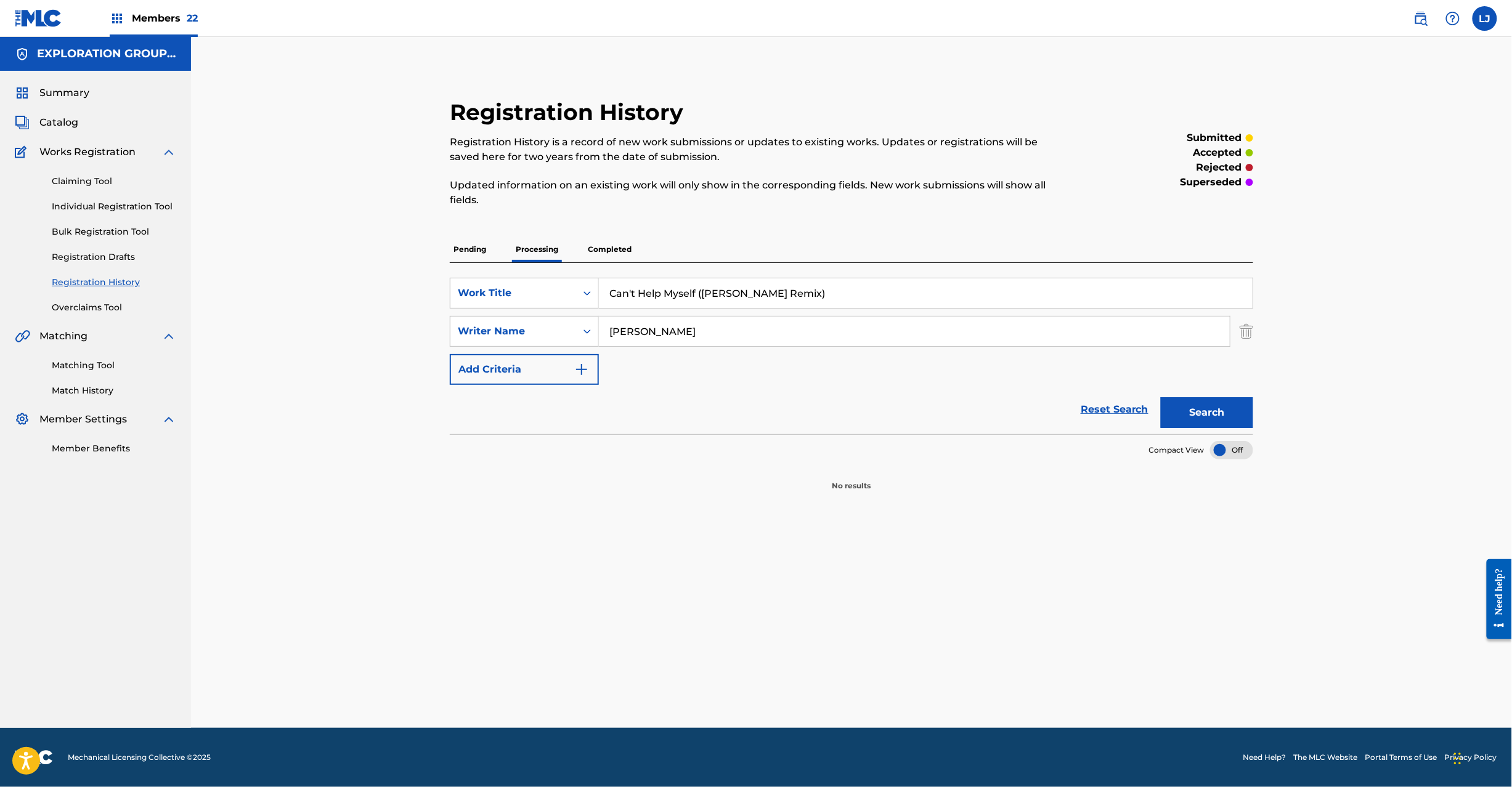
click at [610, 256] on p "Completed" at bounding box center [610, 249] width 51 height 26
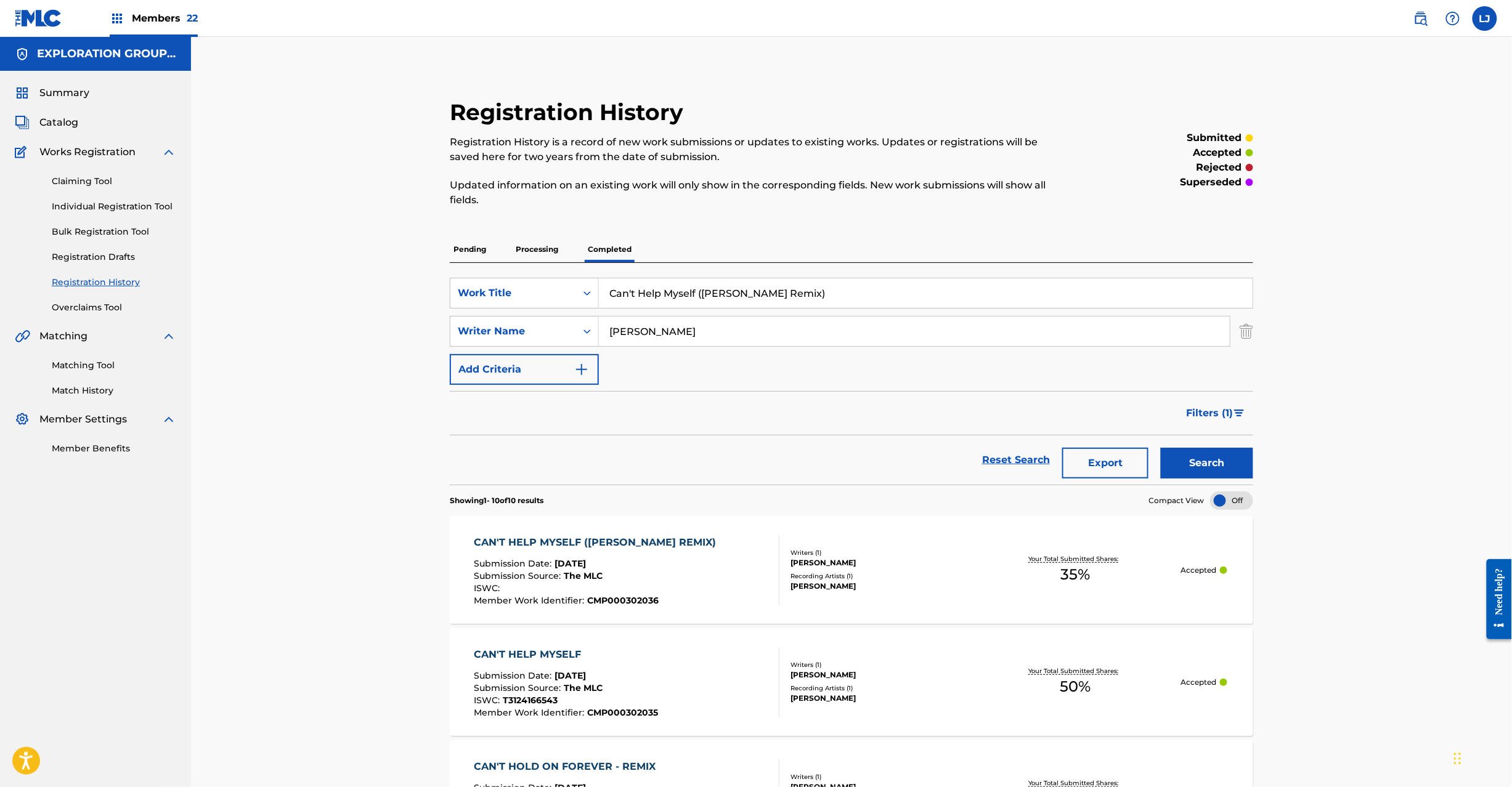
click at [664, 578] on div "Submission Source : The MLC" at bounding box center [598, 578] width 248 height 13
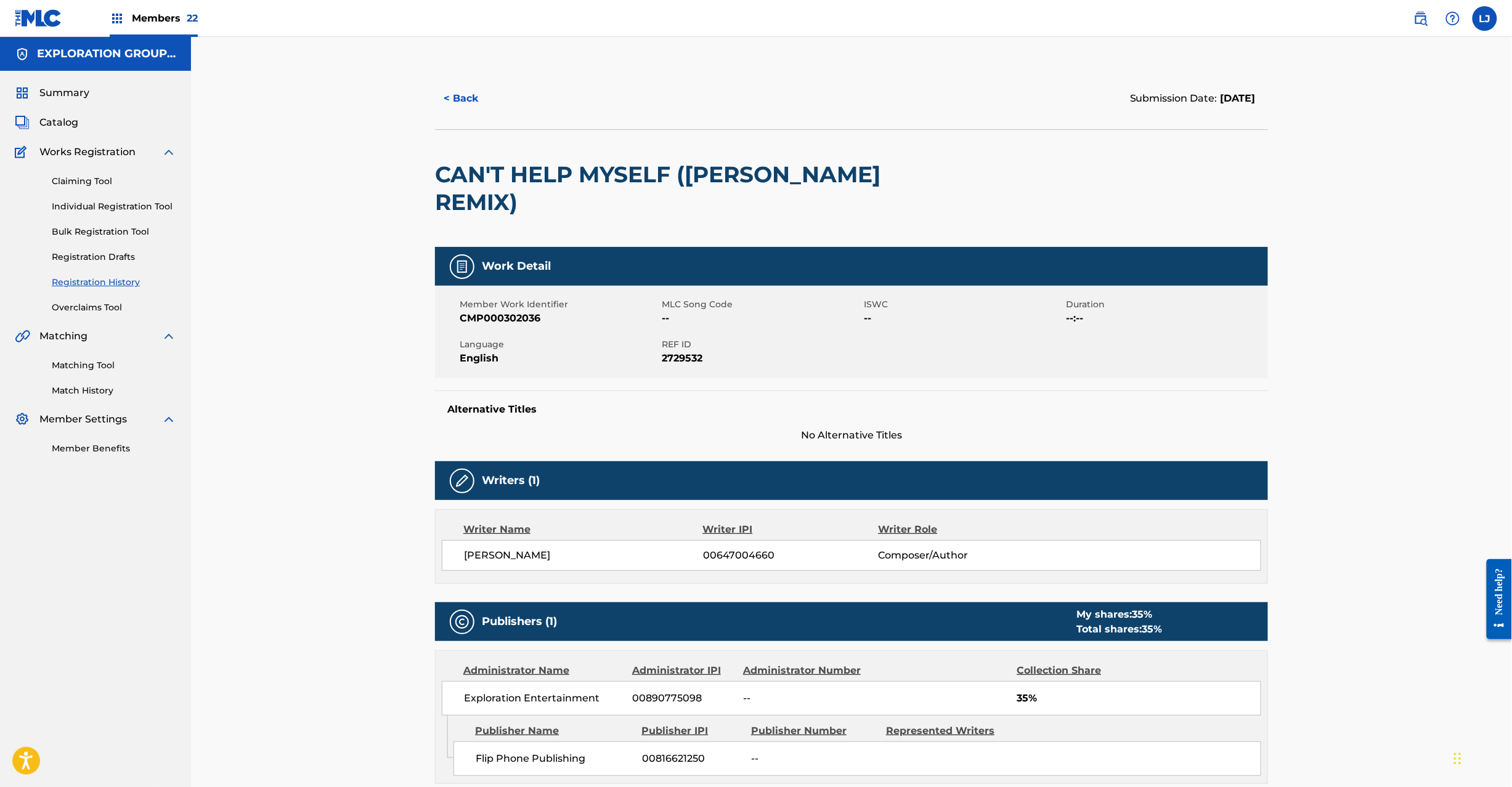
click at [428, 96] on div "< Back Submission Date: [DATE] CAN'T HELP MYSELF ([PERSON_NAME] REMIX) Work Det…" at bounding box center [852, 519] width 862 height 903
click at [467, 90] on button "< Back" at bounding box center [472, 99] width 74 height 31
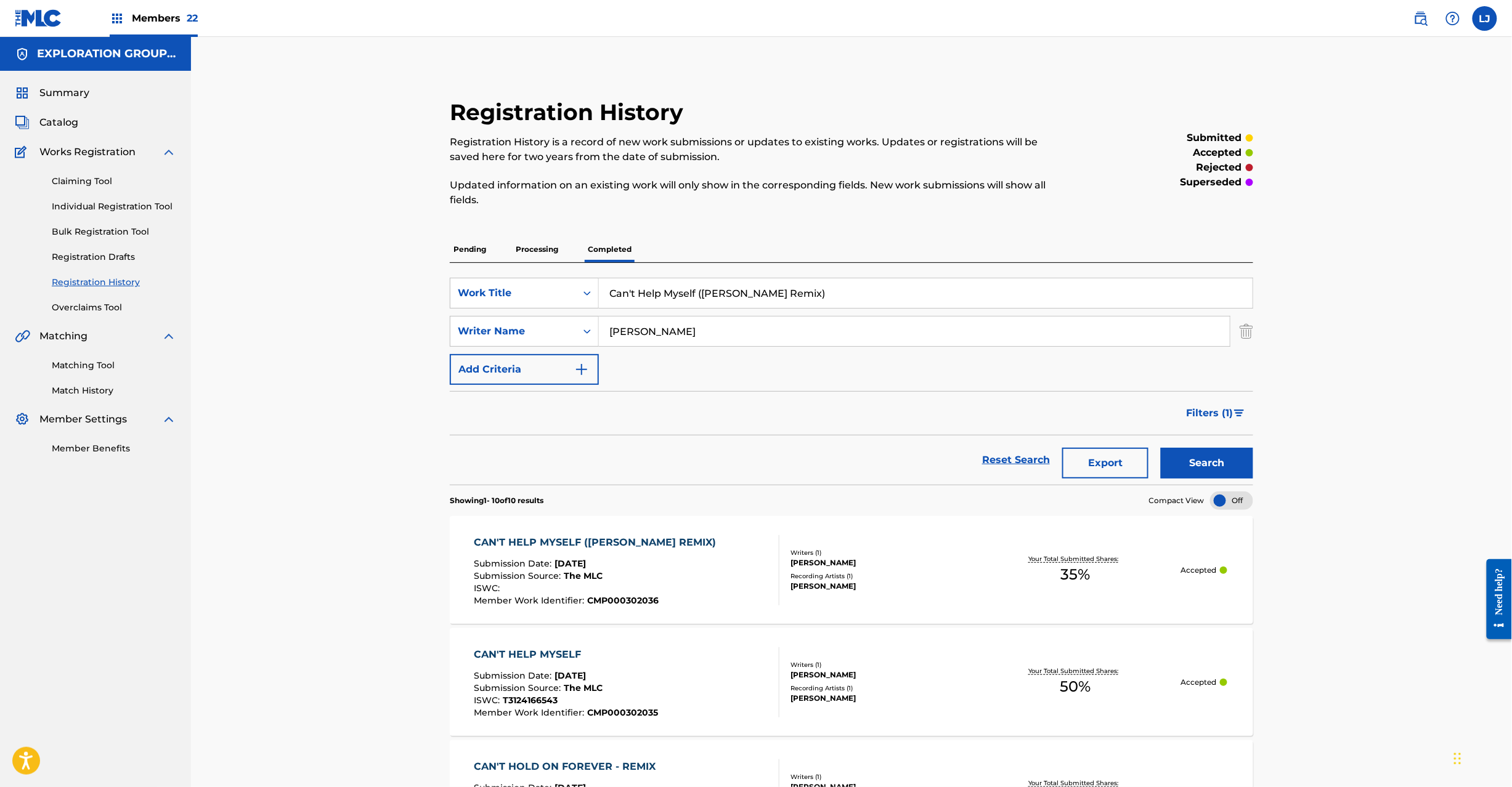
click at [76, 122] on span "Catalog" at bounding box center [59, 122] width 39 height 14
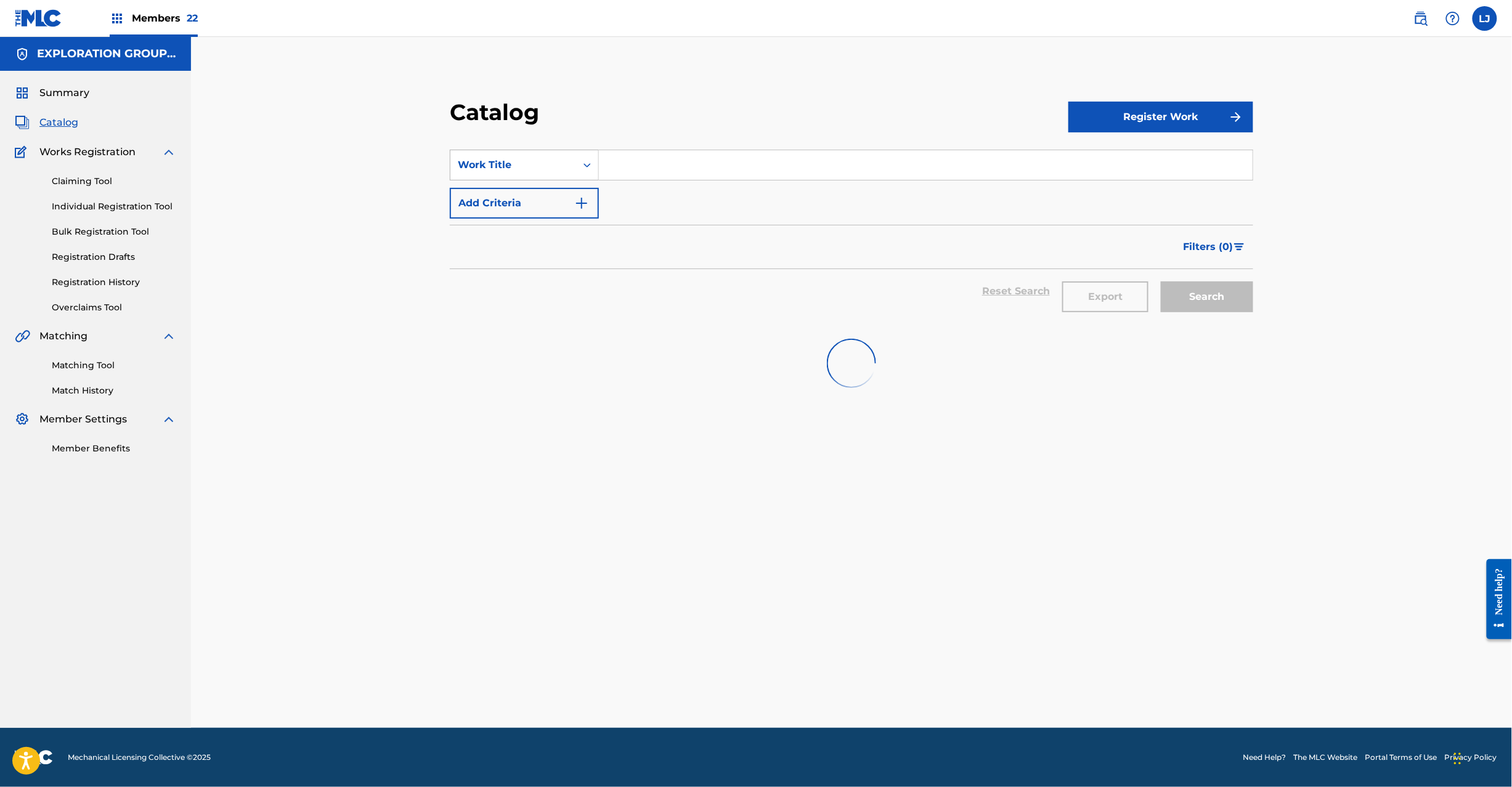
click at [543, 165] on div "Work Title" at bounding box center [513, 165] width 111 height 14
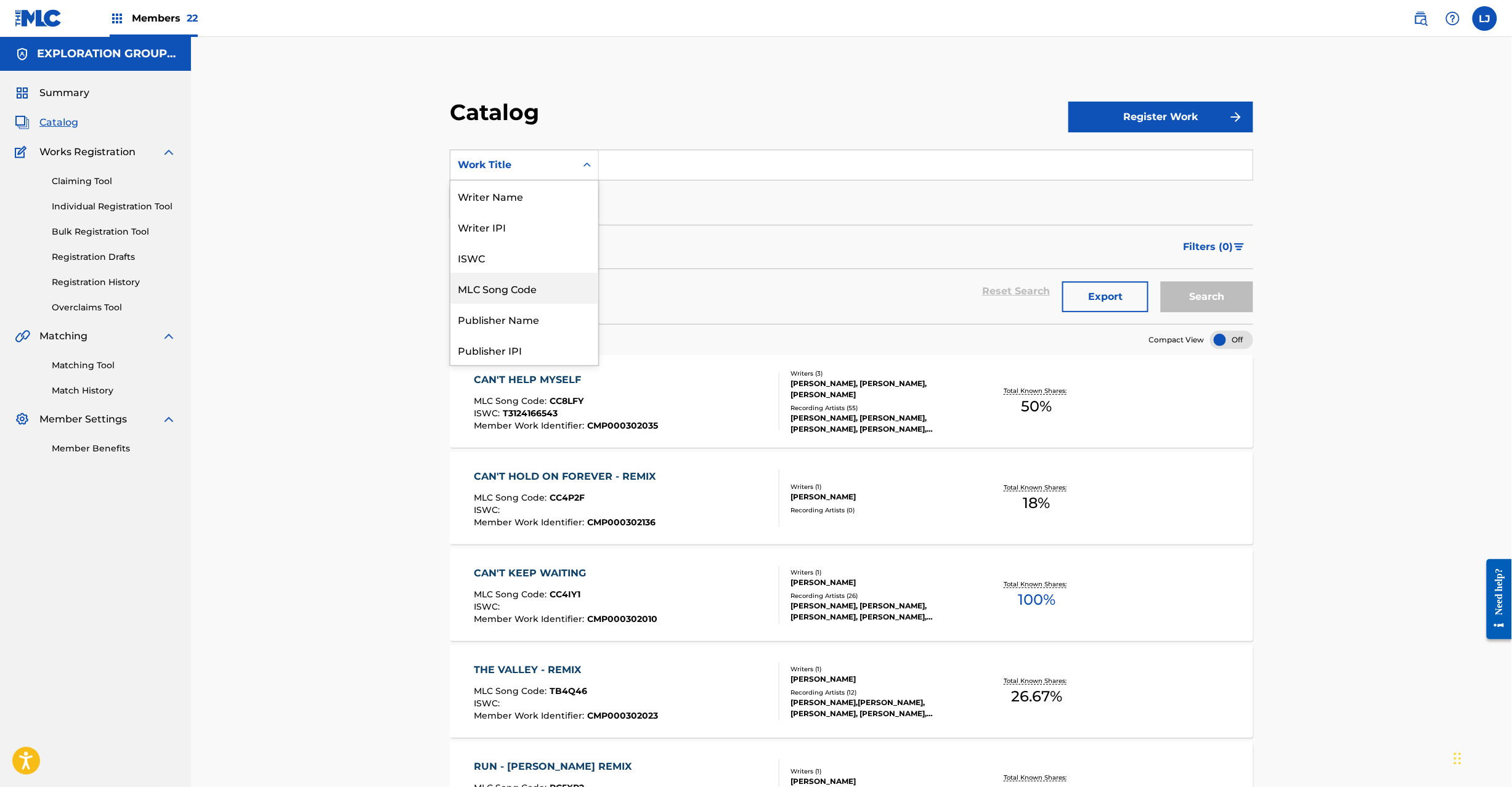
click at [553, 296] on div "MLC Song Code" at bounding box center [524, 288] width 148 height 31
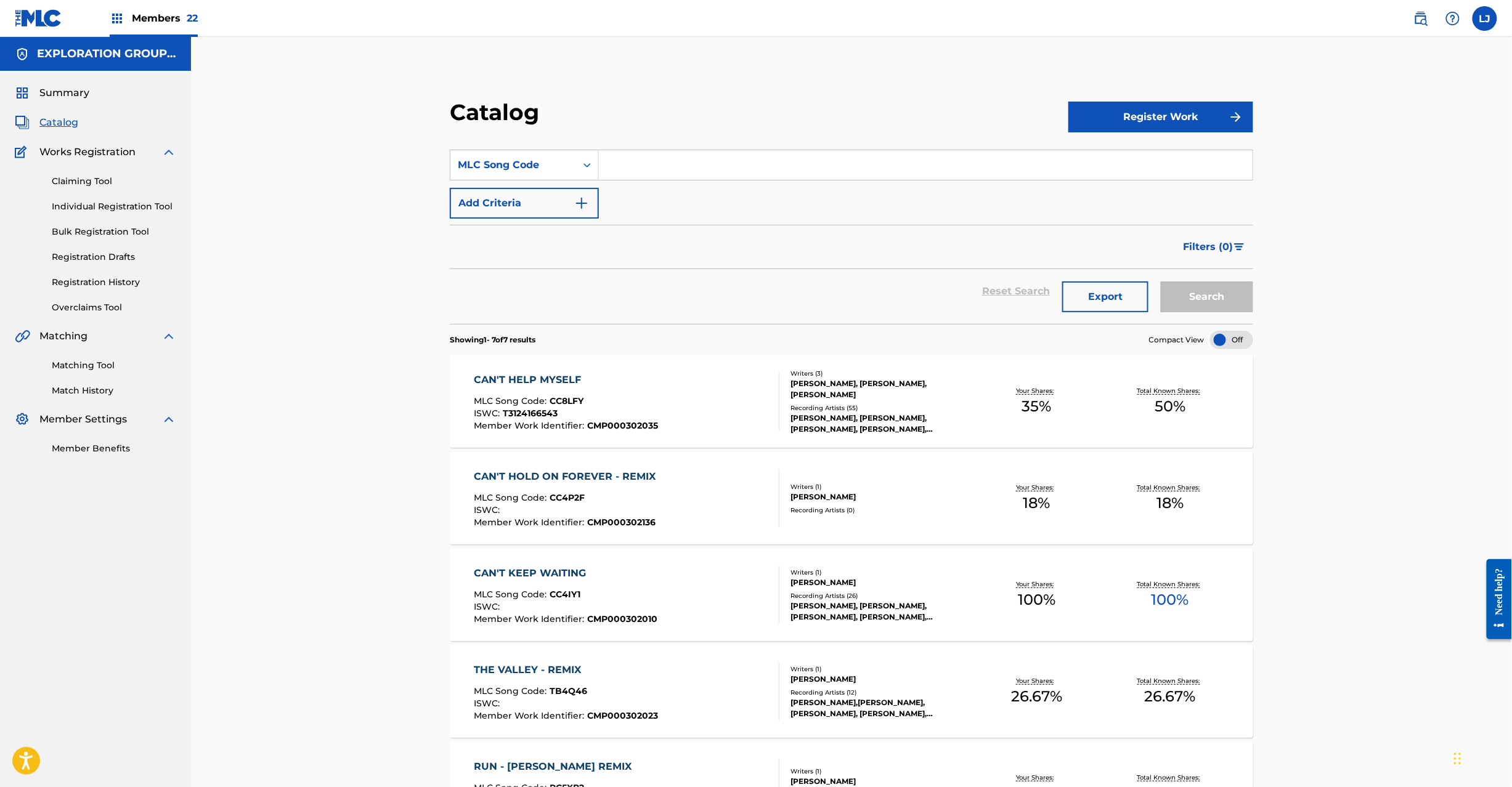
click at [688, 133] on div "Catalog" at bounding box center [759, 117] width 619 height 36
click at [676, 163] on input "Search Form" at bounding box center [926, 165] width 654 height 30
paste input "WB8A0F"
type input "WB8A0F"
click at [1231, 305] on button "Search" at bounding box center [1208, 297] width 92 height 31
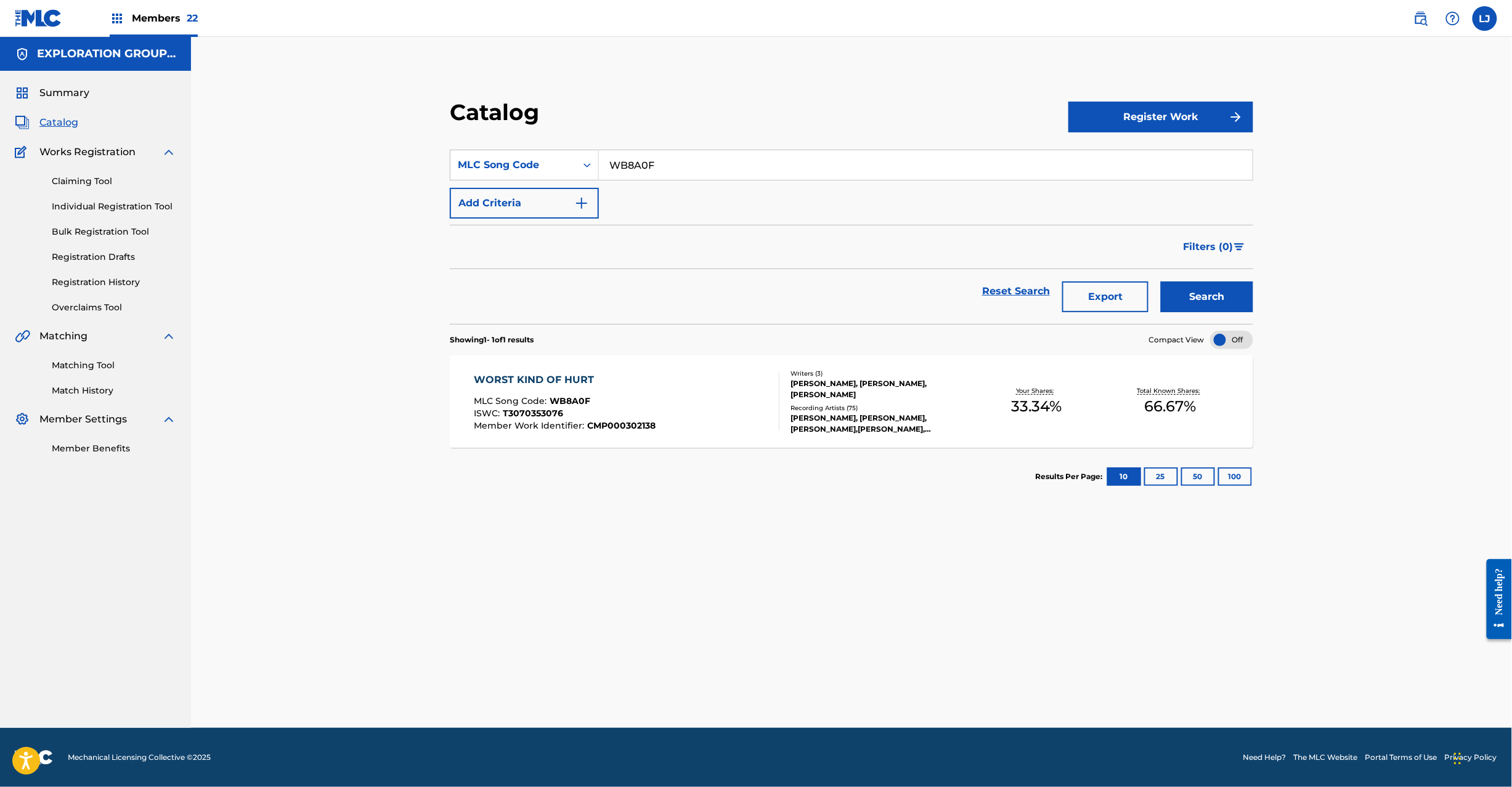
click at [703, 377] on div "WORST KIND OF HURT MLC Song Code : WB8A0F ISWC : T3070353076 Member Work Identi…" at bounding box center [626, 402] width 305 height 58
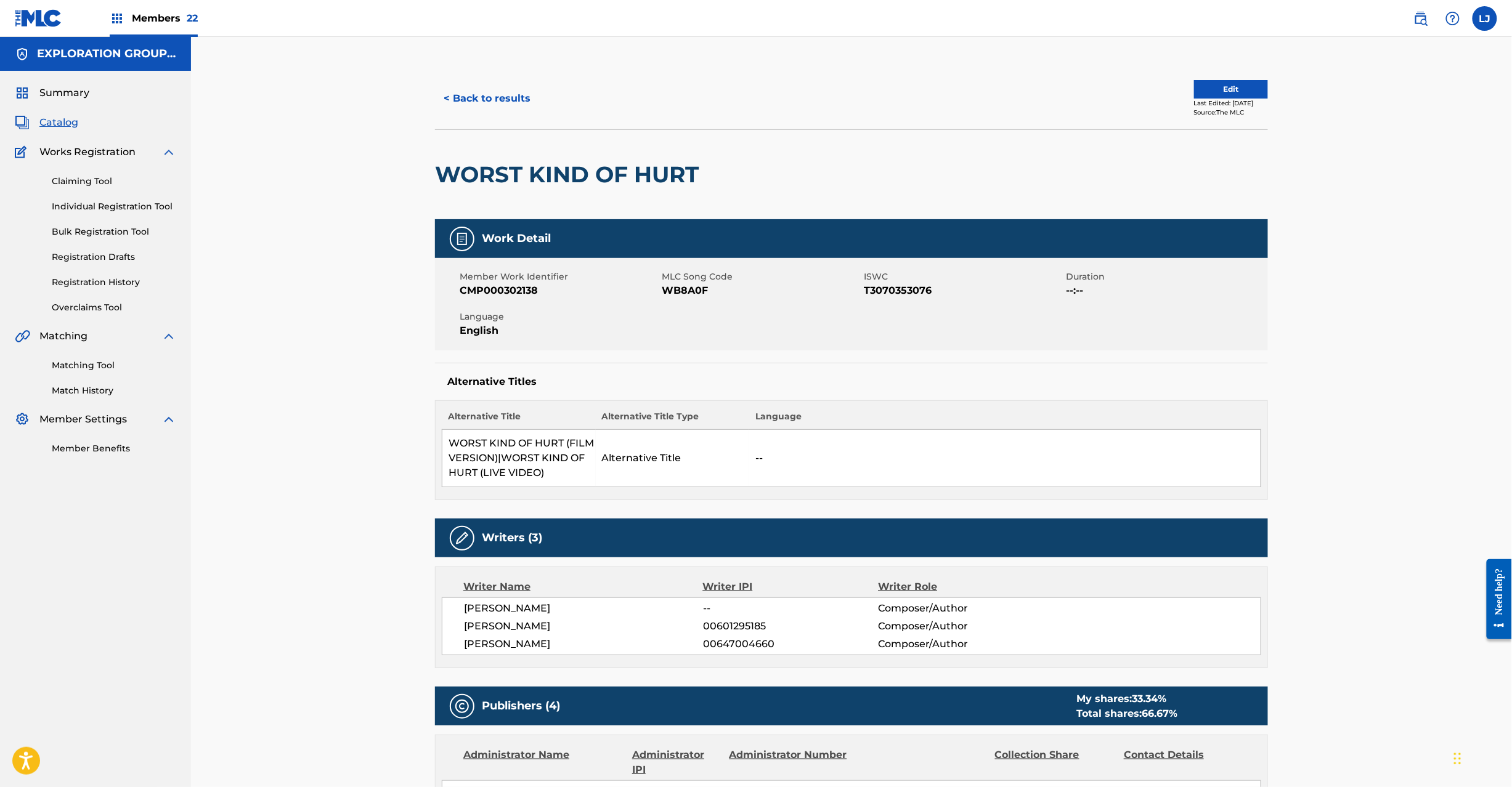
click at [1201, 85] on button "Edit" at bounding box center [1231, 89] width 74 height 18
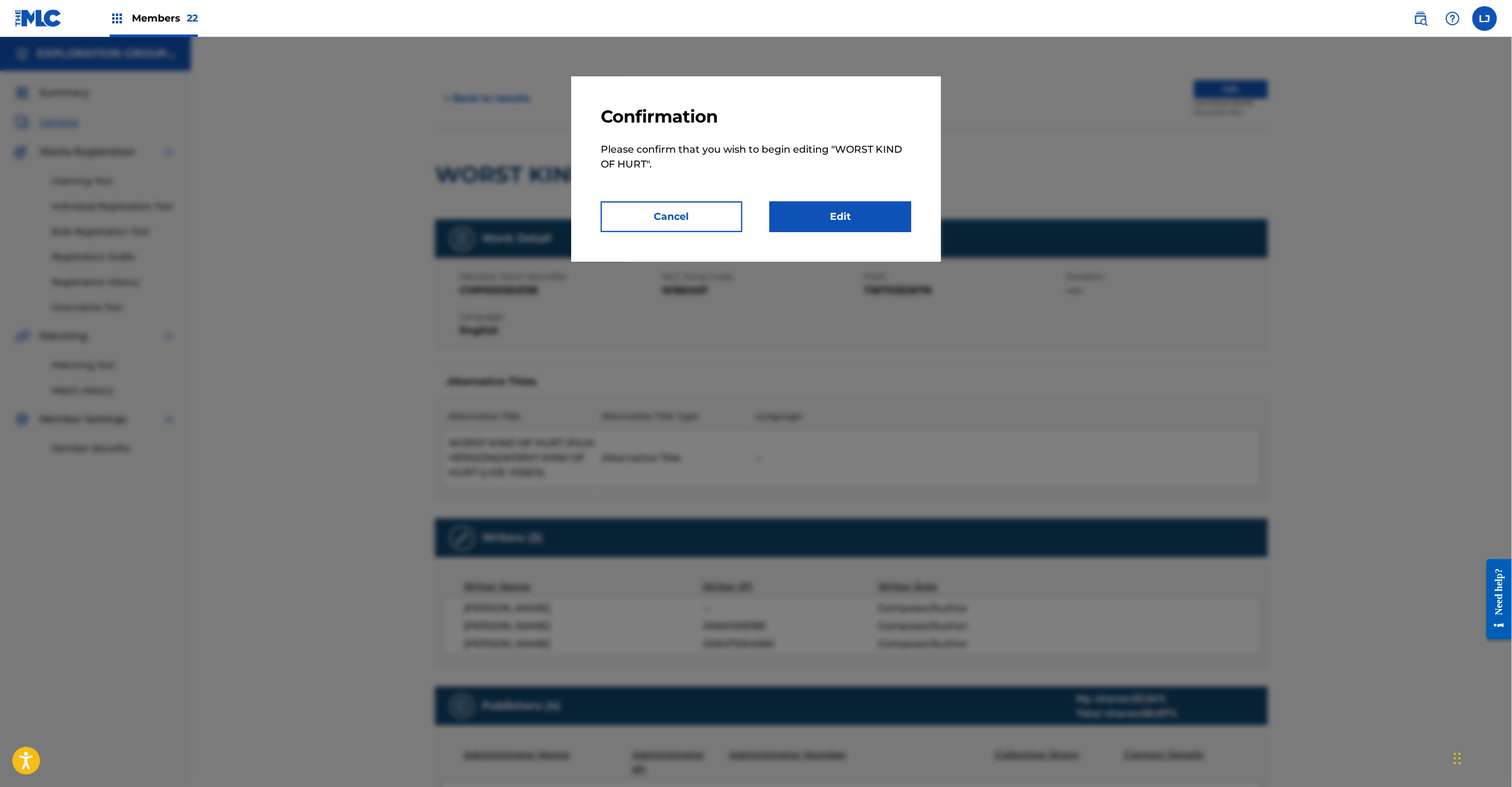
click at [794, 223] on link "Edit" at bounding box center [841, 216] width 141 height 31
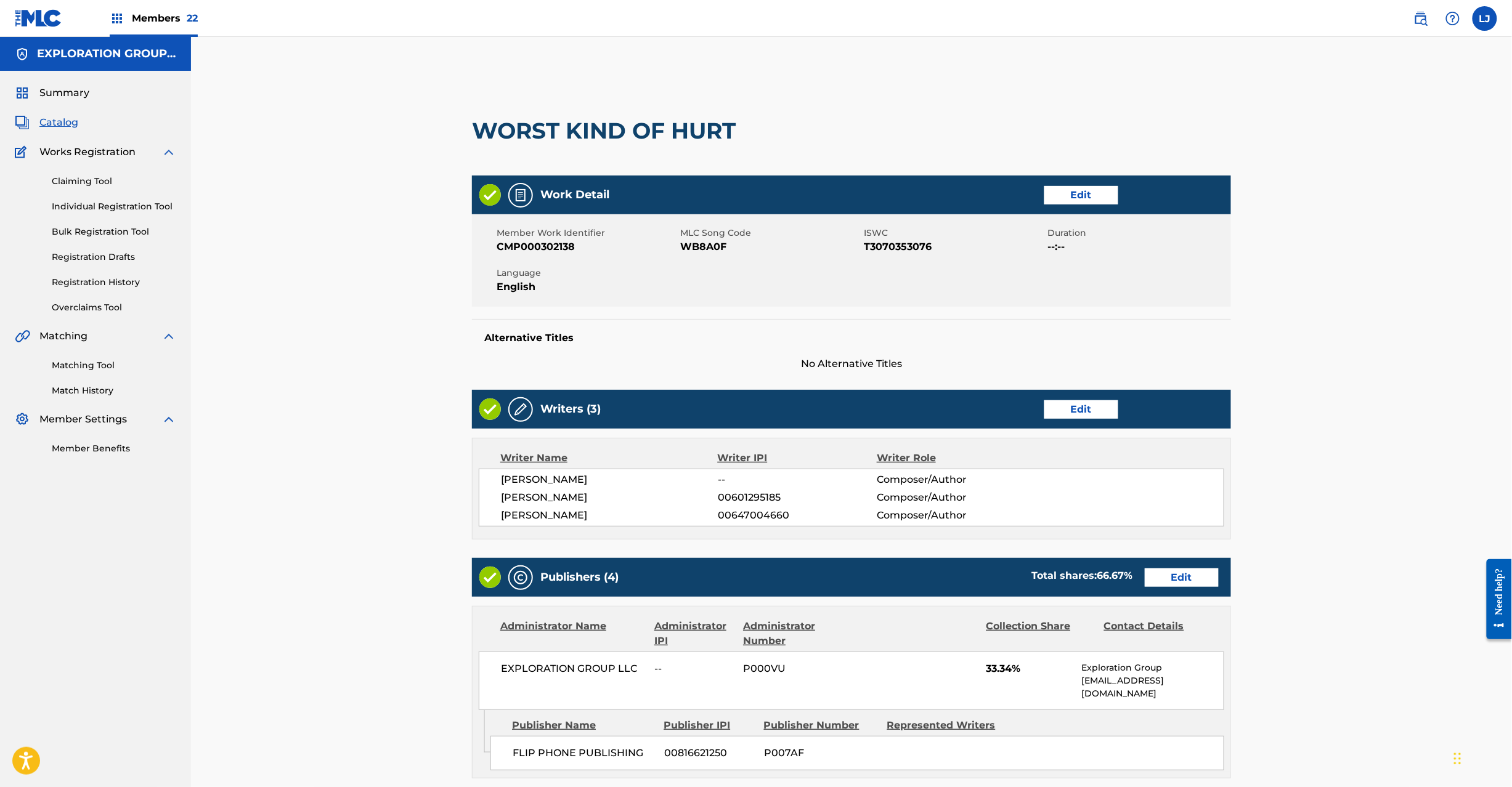
click at [1083, 196] on link "Edit" at bounding box center [1082, 195] width 74 height 18
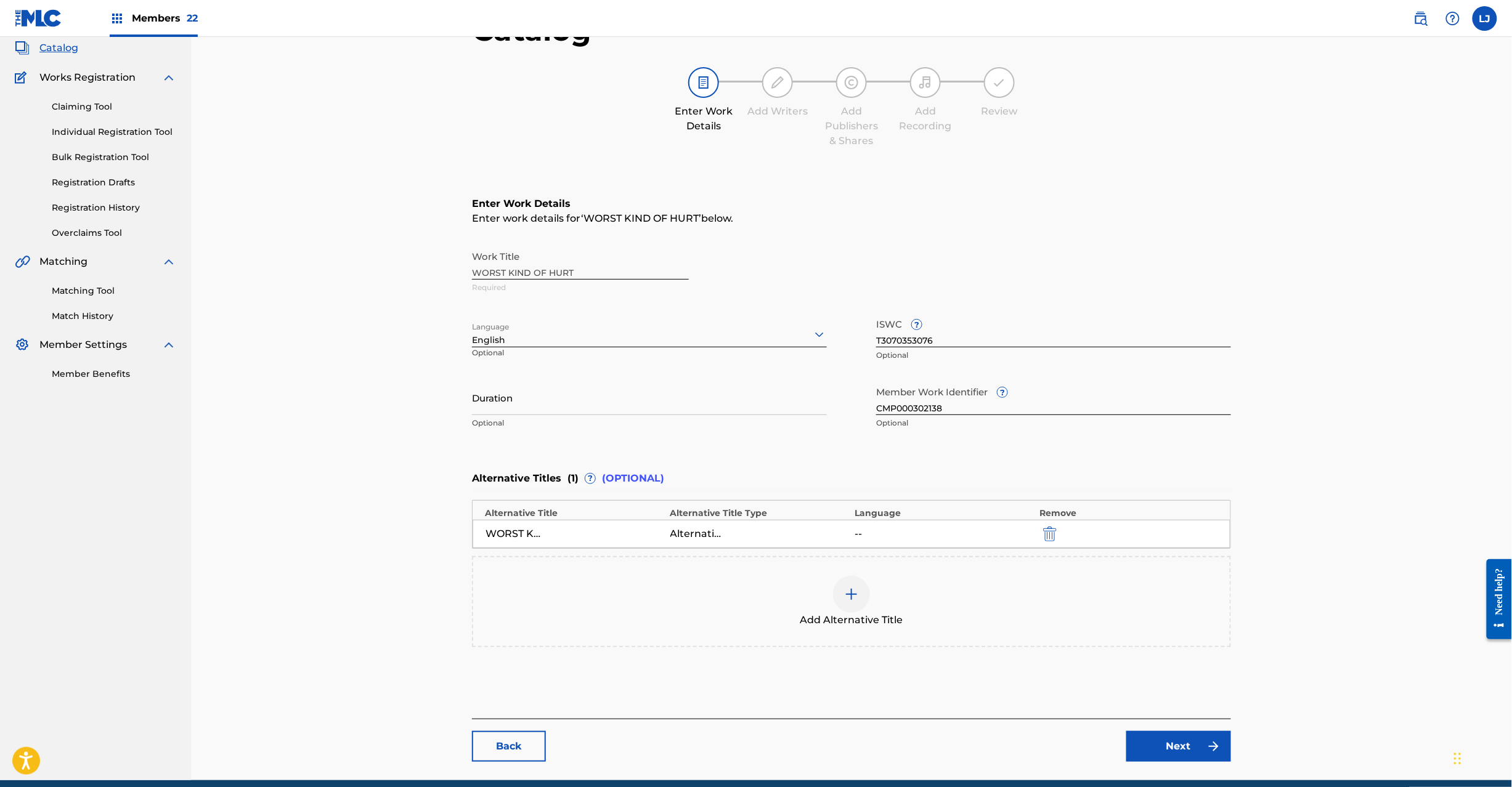
scroll to position [127, 0]
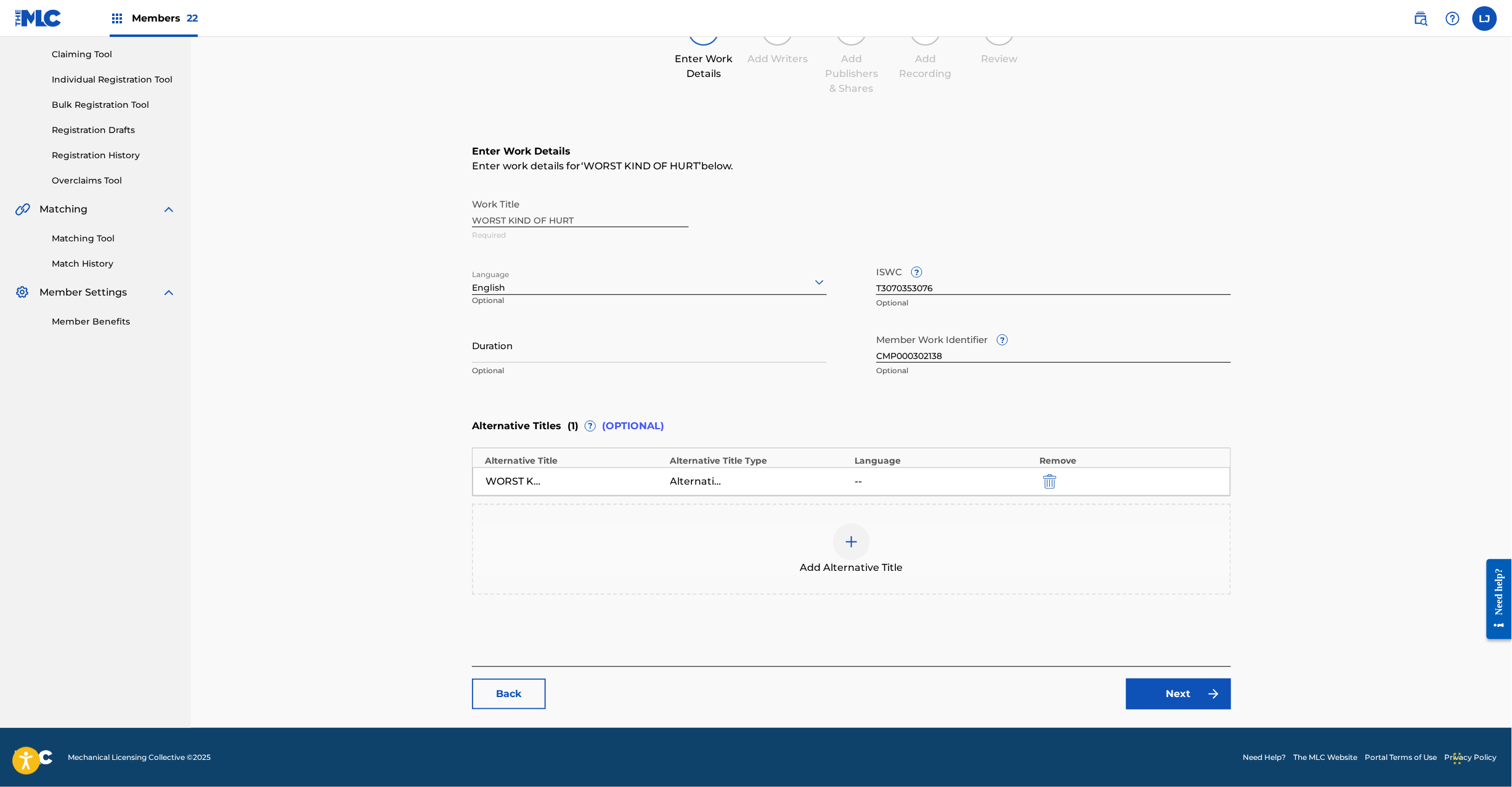
click at [550, 485] on div "WORST KIND OF HURT (FILM VERSION)|WORST KIND OF HURT (LIVE VIDEO)" at bounding box center [574, 482] width 178 height 14
click at [520, 482] on div "WORST KIND OF HURT (FILM VERSION)|WORST KIND OF HURT (LIVE VIDEO)" at bounding box center [513, 482] width 55 height 14
click at [693, 488] on div "Alternative Title" at bounding box center [698, 482] width 55 height 14
click at [857, 533] on div at bounding box center [852, 542] width 37 height 37
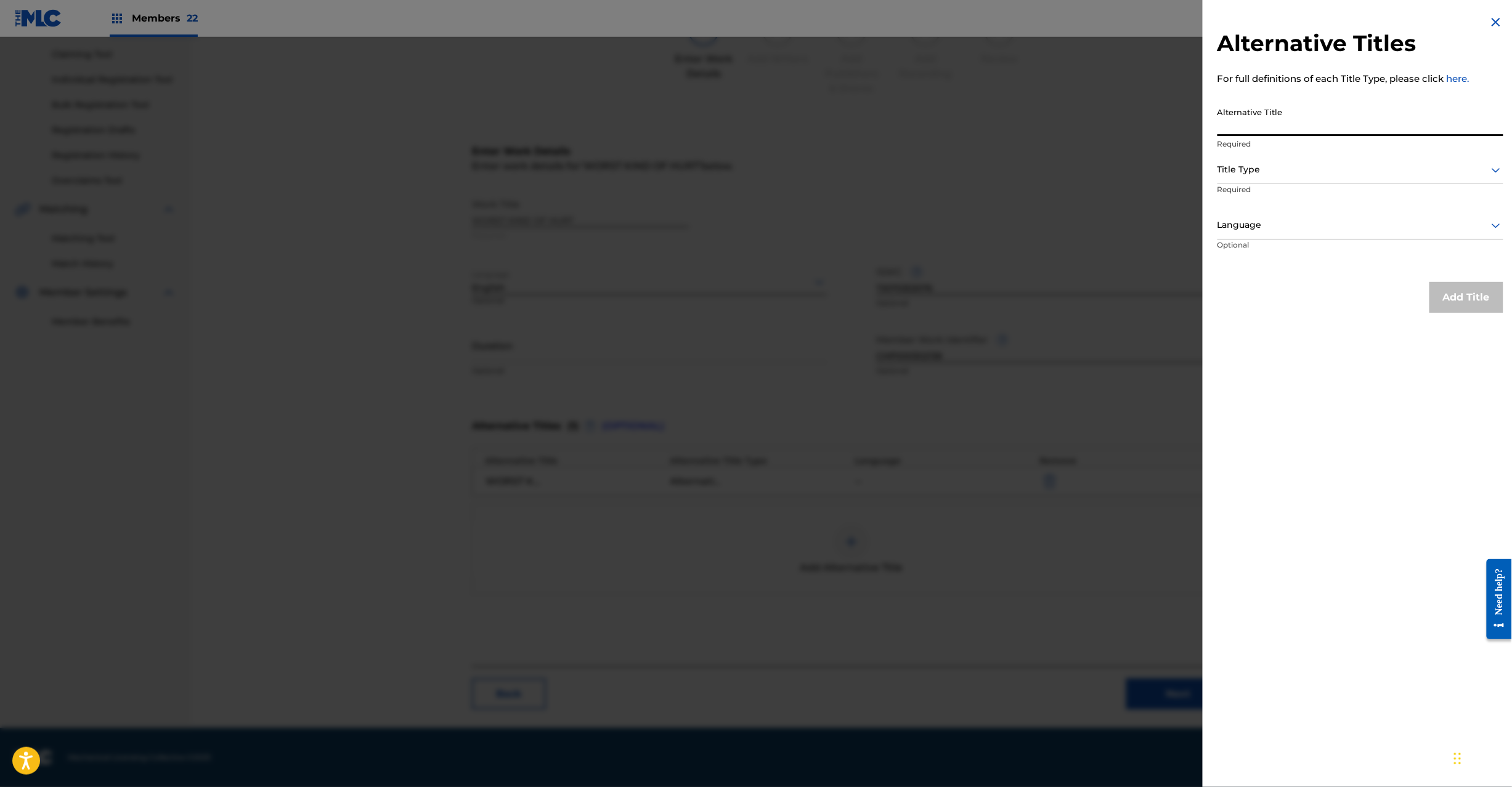
click at [1274, 129] on input "Alternative Title" at bounding box center [1361, 119] width 286 height 35
paste input "Worst Kind Of Hurt (featuring [PERSON_NAME])"
type input "Worst Kind Of Hurt (featuring [PERSON_NAME])"
click at [1286, 207] on p "Required" at bounding box center [1265, 197] width 94 height 28
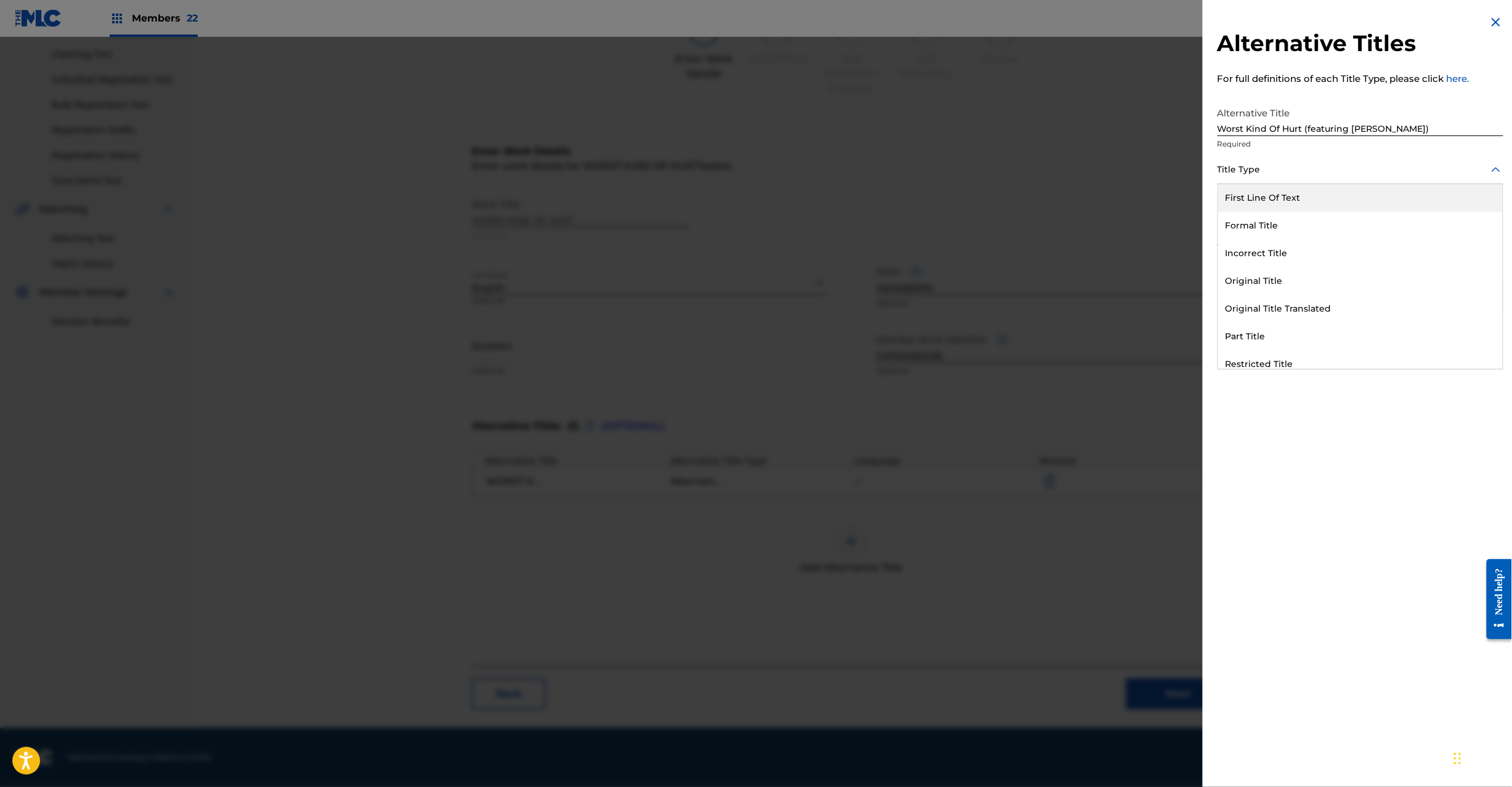
click at [1286, 170] on div at bounding box center [1361, 169] width 286 height 15
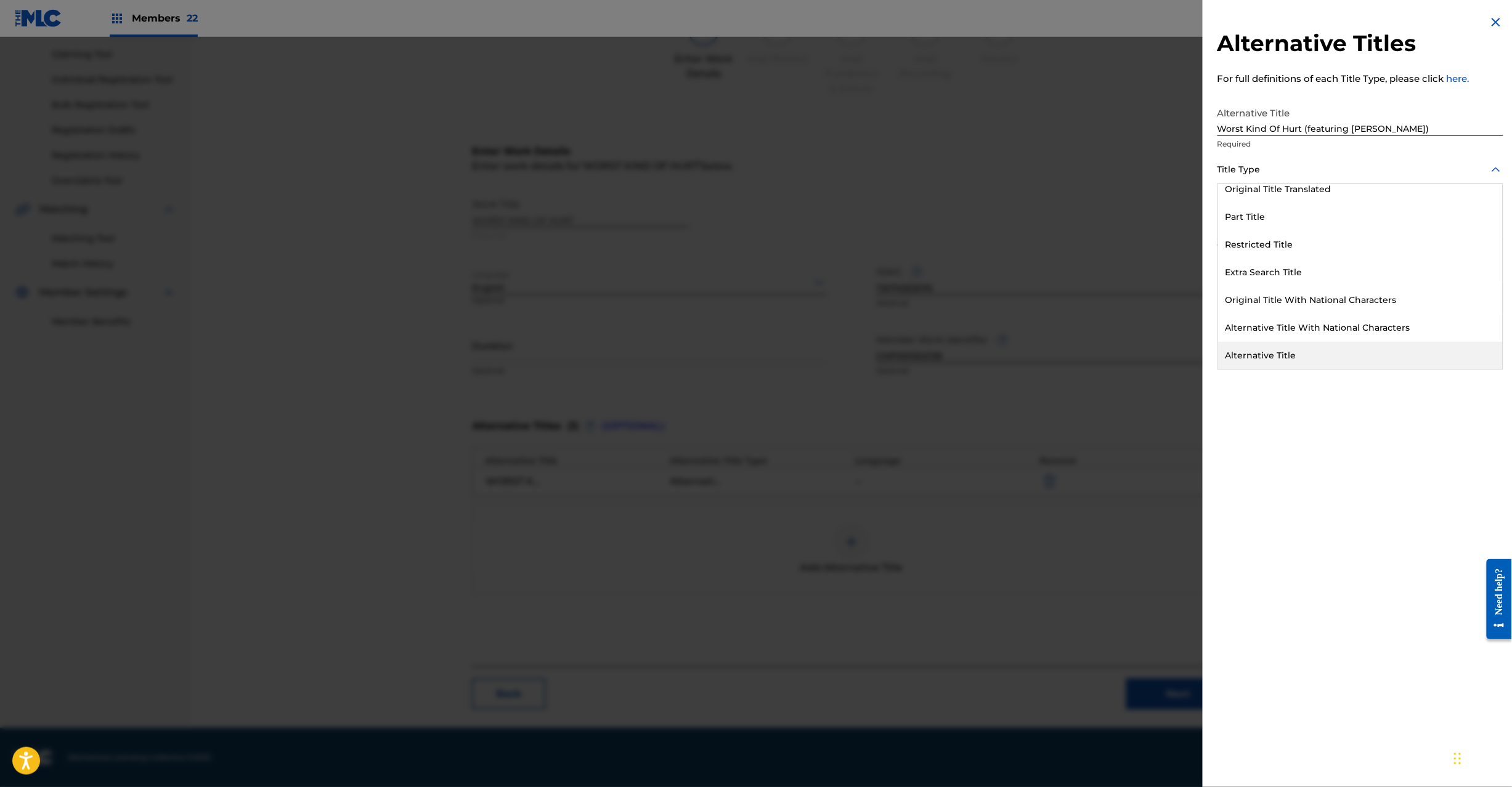
click at [1275, 358] on div "Alternative Title" at bounding box center [1361, 356] width 284 height 28
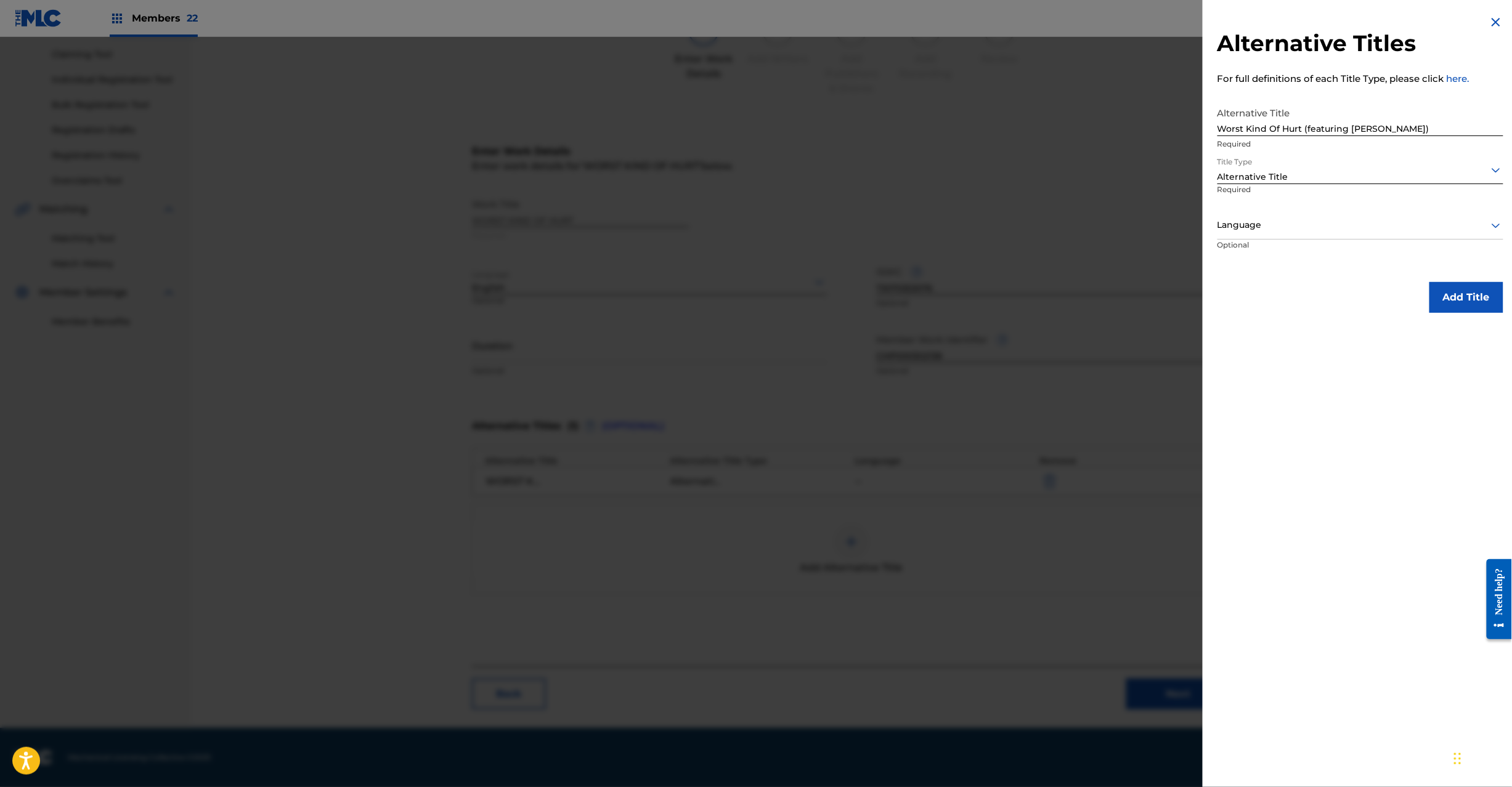
click at [1457, 299] on button "Add Title" at bounding box center [1467, 298] width 74 height 31
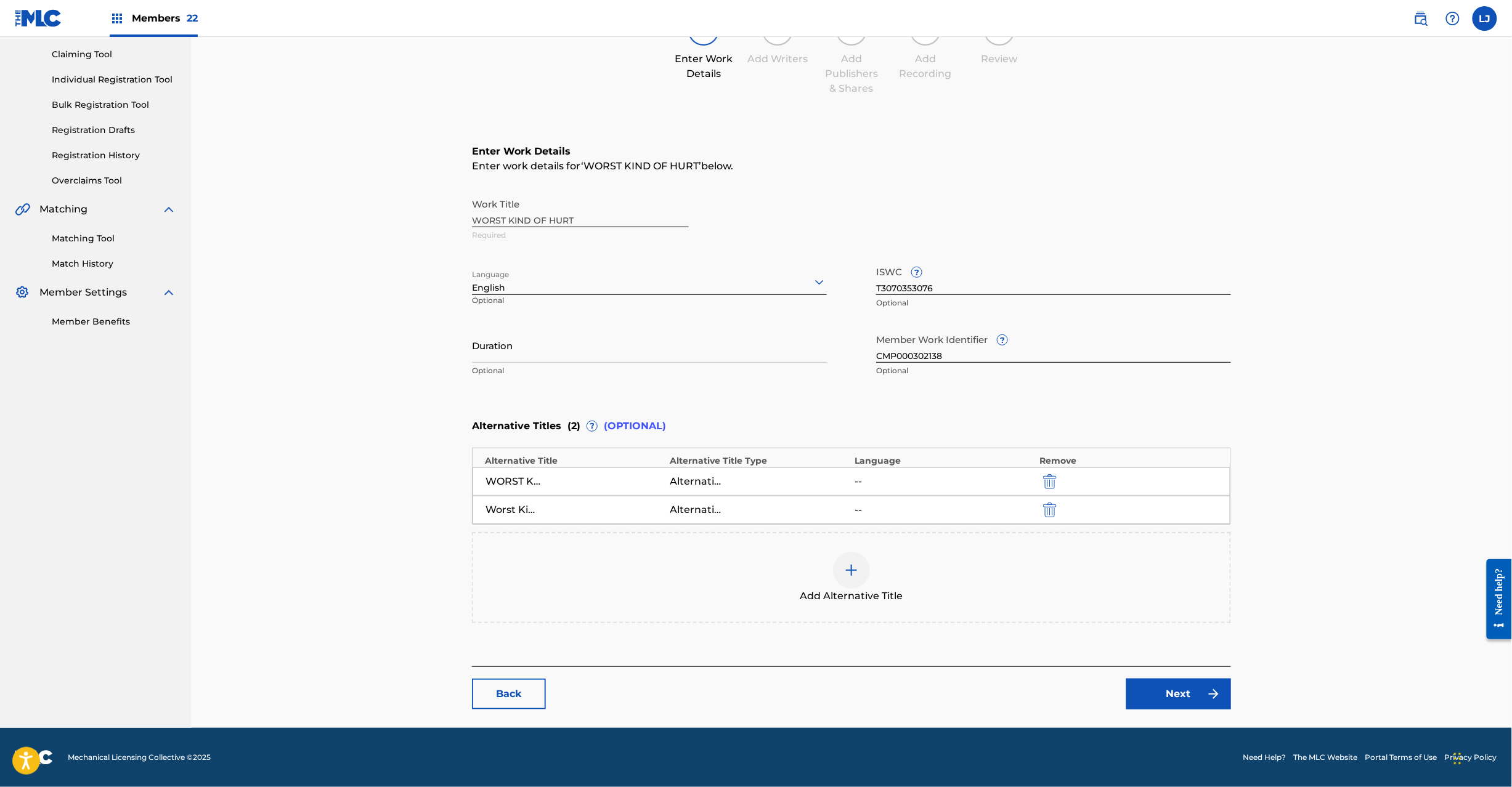
click at [1055, 485] on img "submit" at bounding box center [1050, 482] width 14 height 14
click at [859, 530] on div at bounding box center [852, 542] width 37 height 37
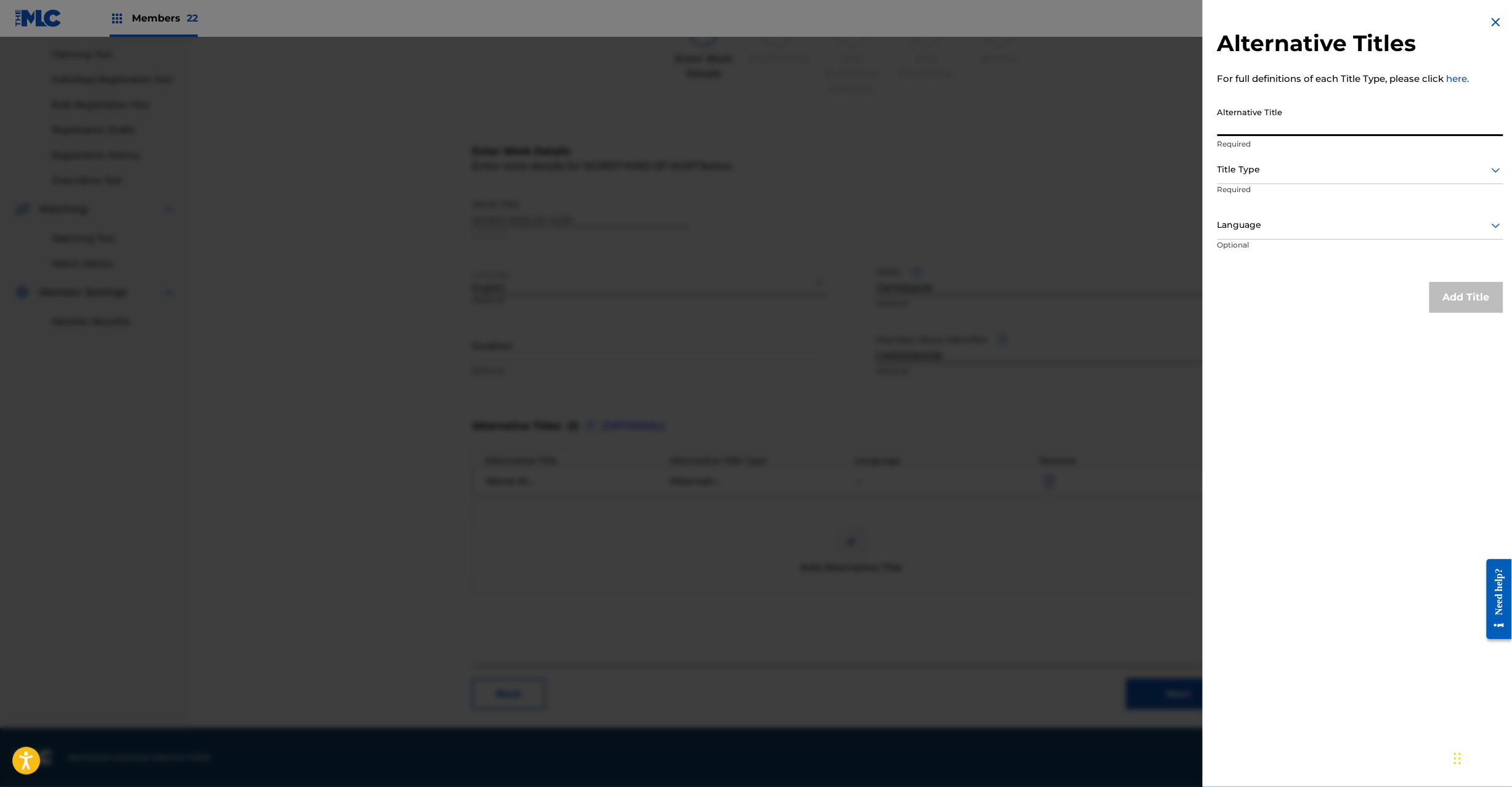
click at [1251, 115] on input "Alternative Title" at bounding box center [1361, 119] width 286 height 35
paste input "Worst Kind of Hurt (Film Version)|Worst Kind of Hurt (Live Video)|"
drag, startPoint x: 1364, startPoint y: 130, endPoint x: 1576, endPoint y: 120, distance: 212.2
click at [1512, 120] on html "Accessibility Screen-Reader Guide, Feedback, and Issue Reporting | New window M…" at bounding box center [756, 266] width 1512 height 787
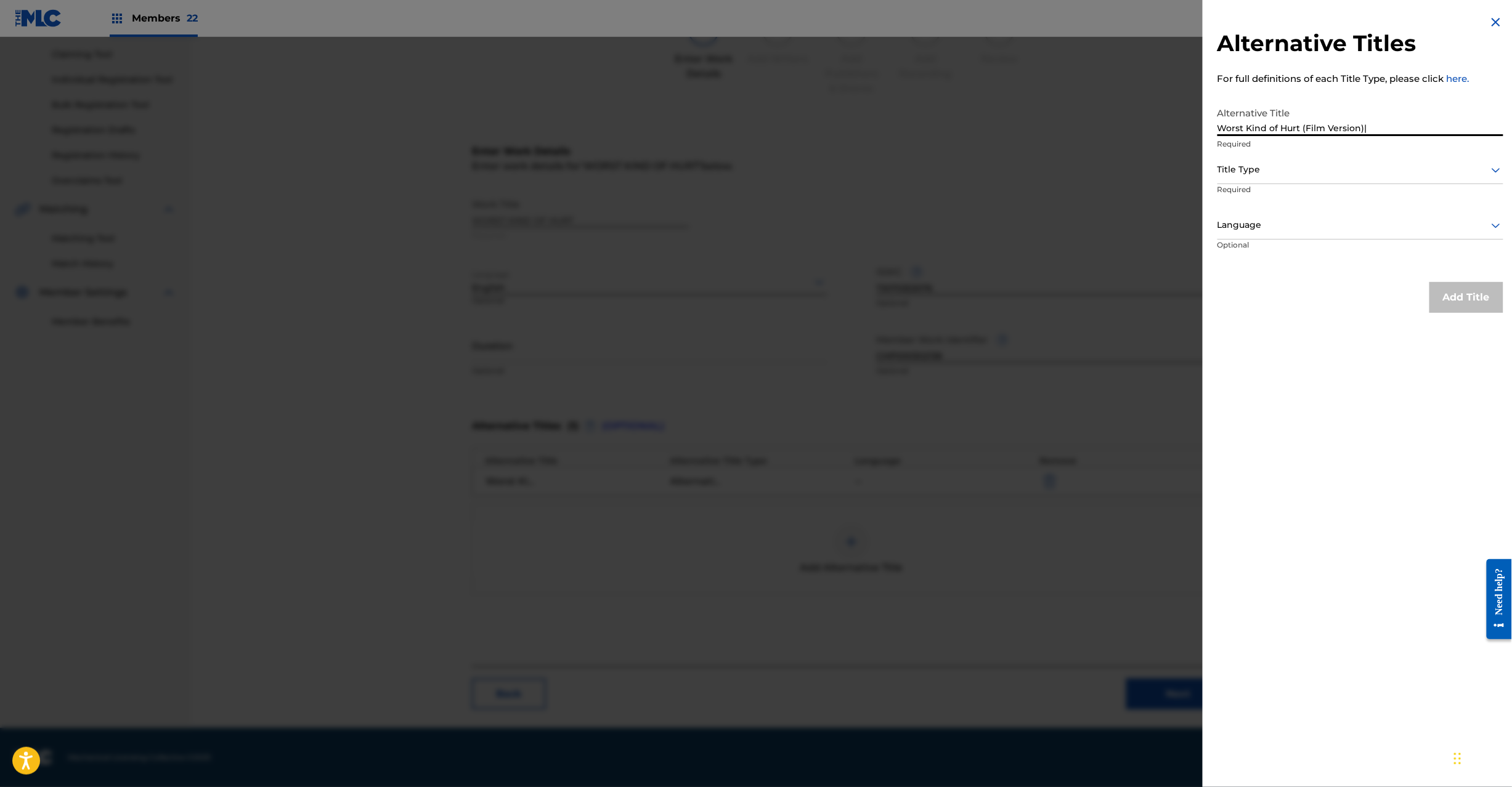
scroll to position [0, 0]
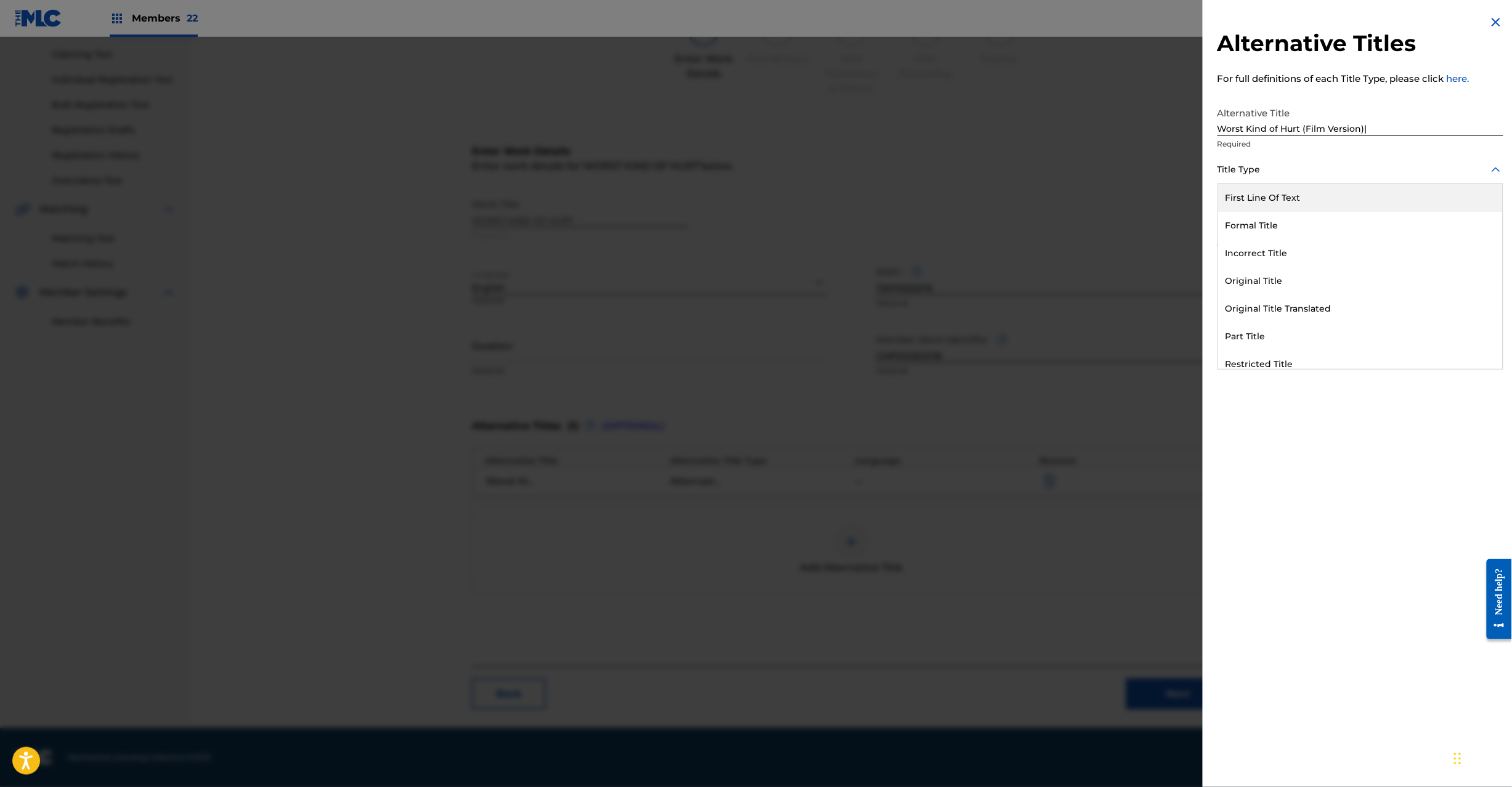
drag, startPoint x: 1263, startPoint y: 172, endPoint x: 1300, endPoint y: 163, distance: 38.1
click at [1263, 172] on div at bounding box center [1361, 169] width 286 height 15
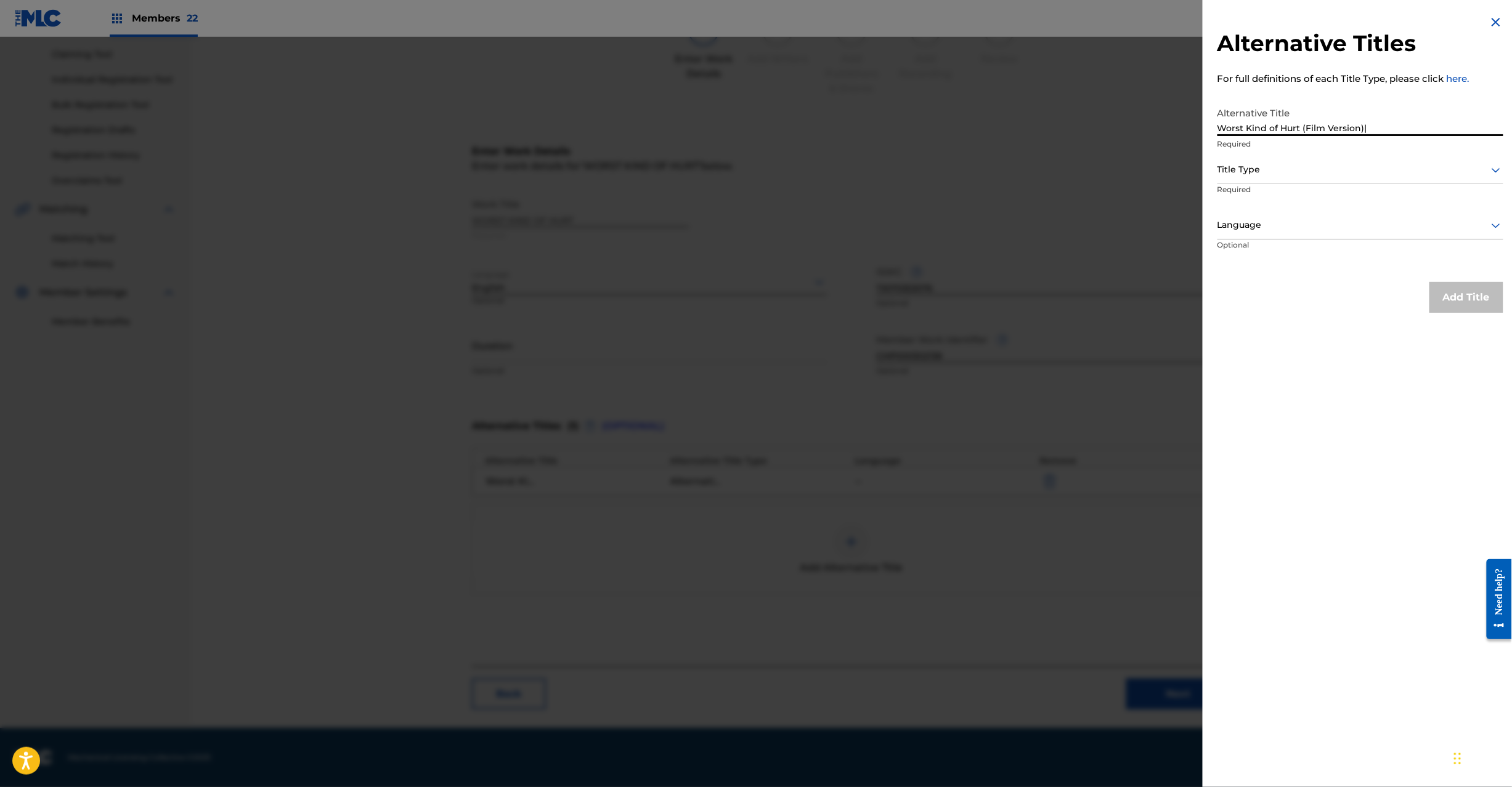
click at [1411, 132] on input "Worst Kind of Hurt (Film Version)|" at bounding box center [1361, 119] width 286 height 35
type input "Worst Kind of Hurt (Film Version)"
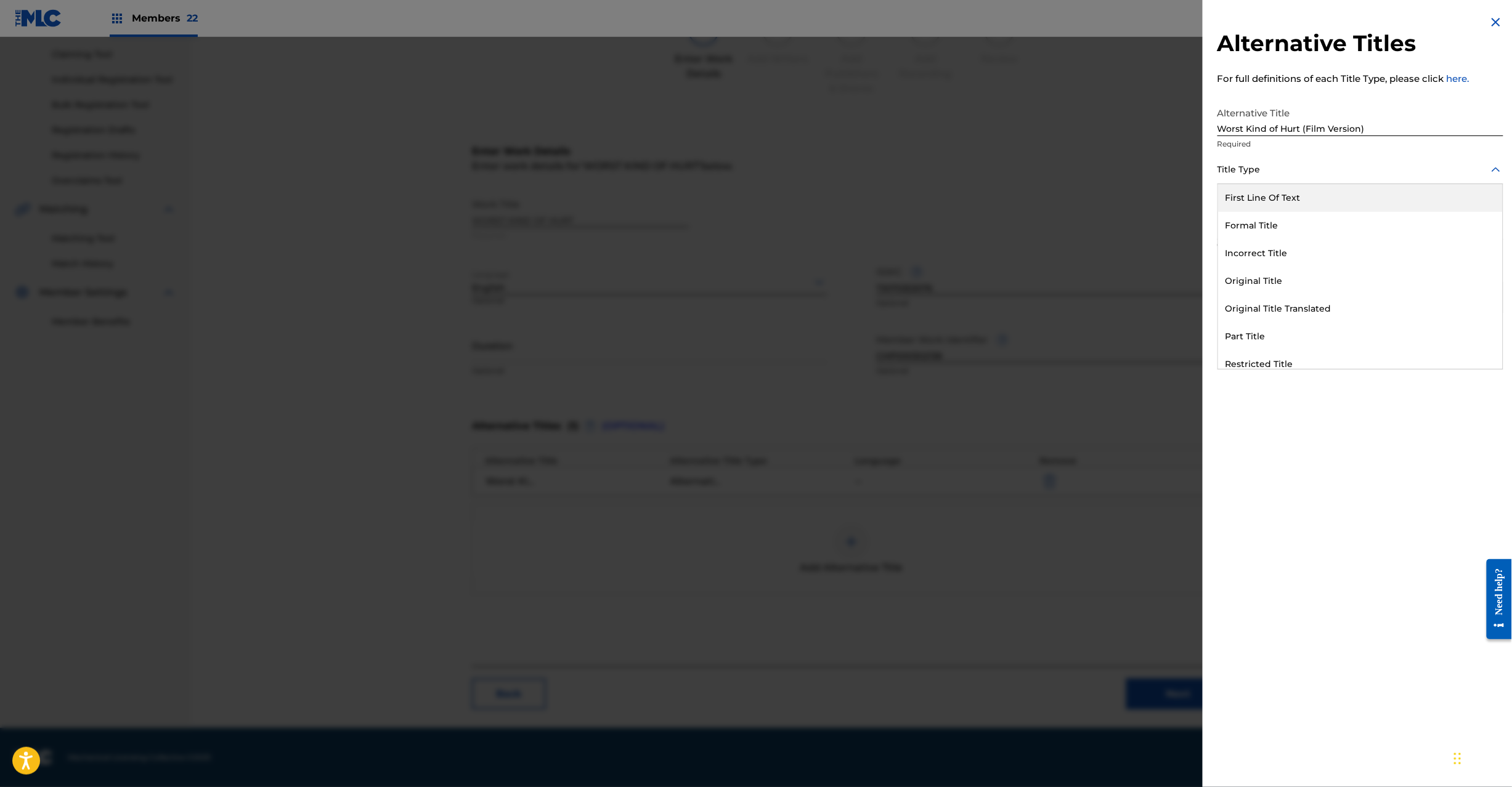
click at [1387, 180] on div "Title Type" at bounding box center [1361, 170] width 286 height 28
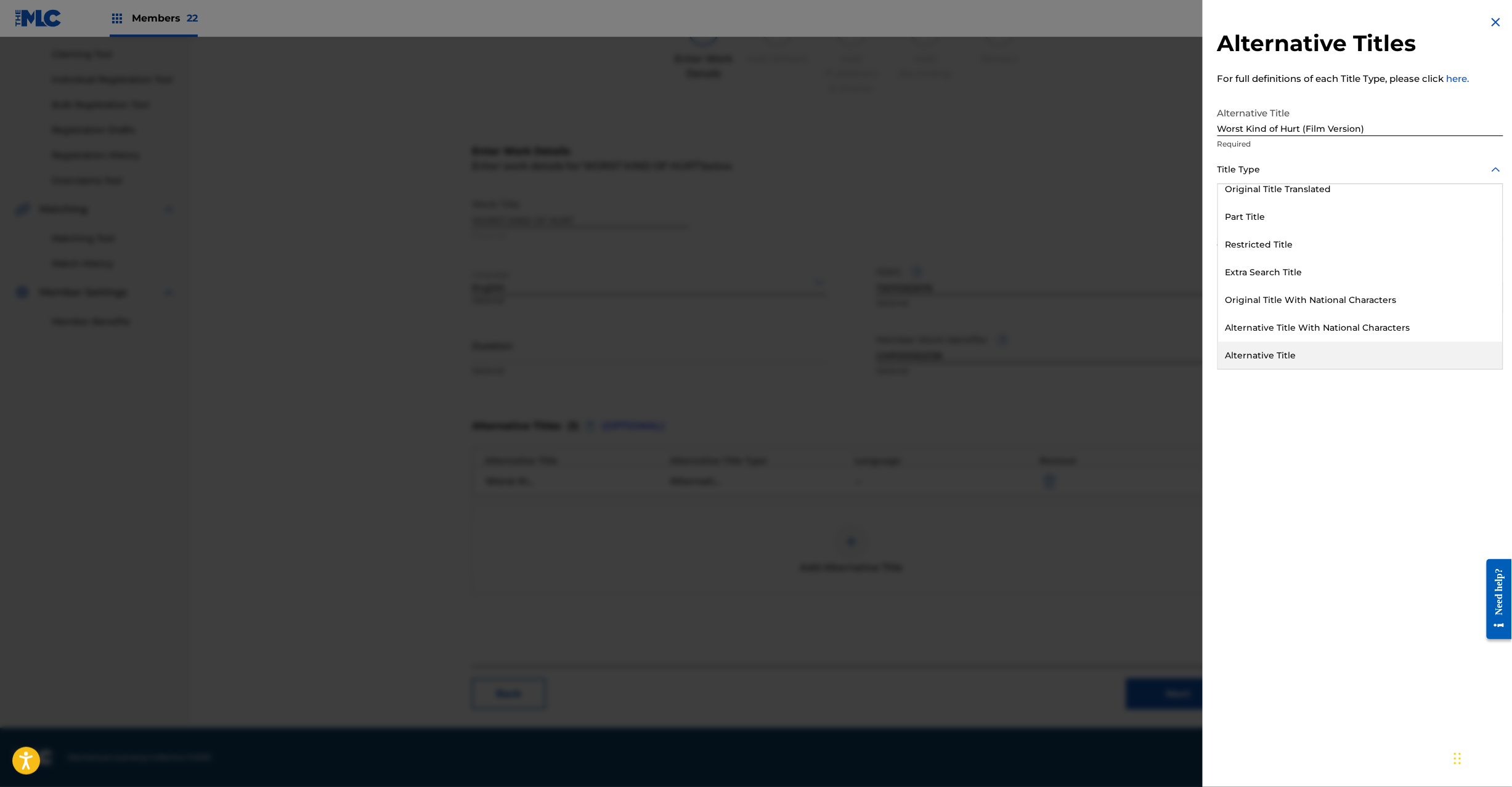
click at [1360, 359] on div "Alternative Title" at bounding box center [1361, 356] width 284 height 28
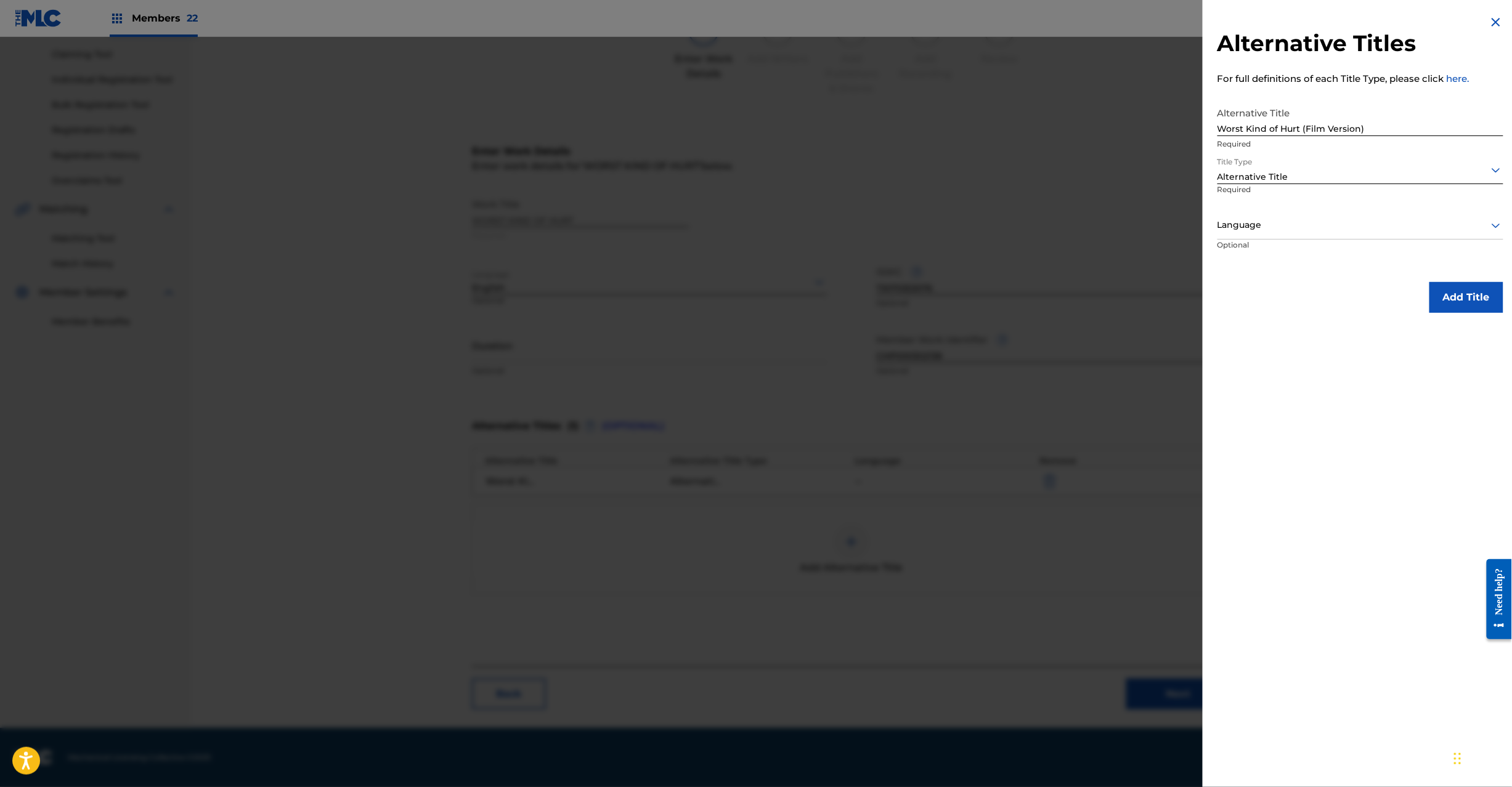
click at [1453, 299] on button "Add Title" at bounding box center [1467, 298] width 74 height 31
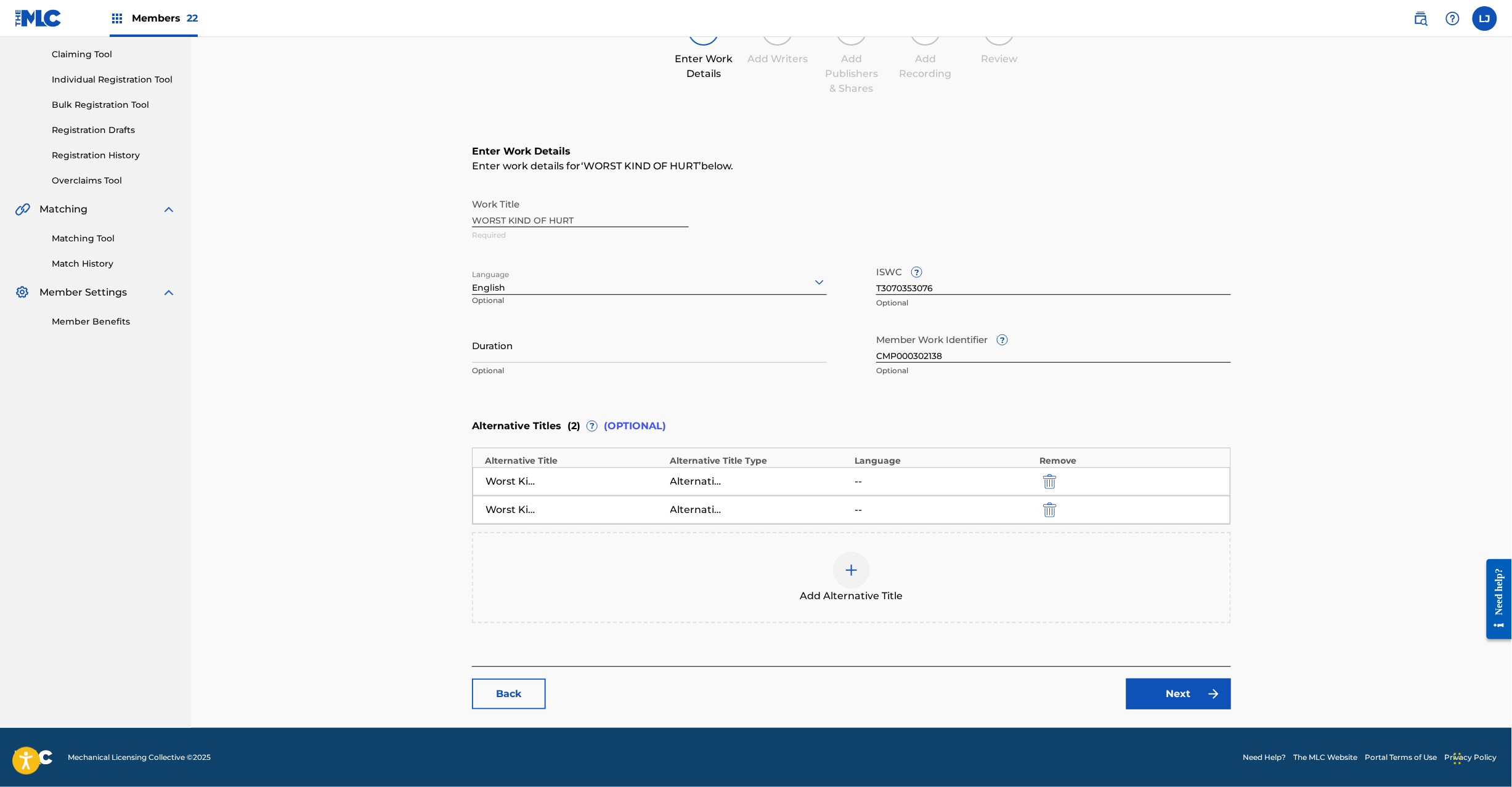
click at [844, 565] on img at bounding box center [852, 571] width 14 height 14
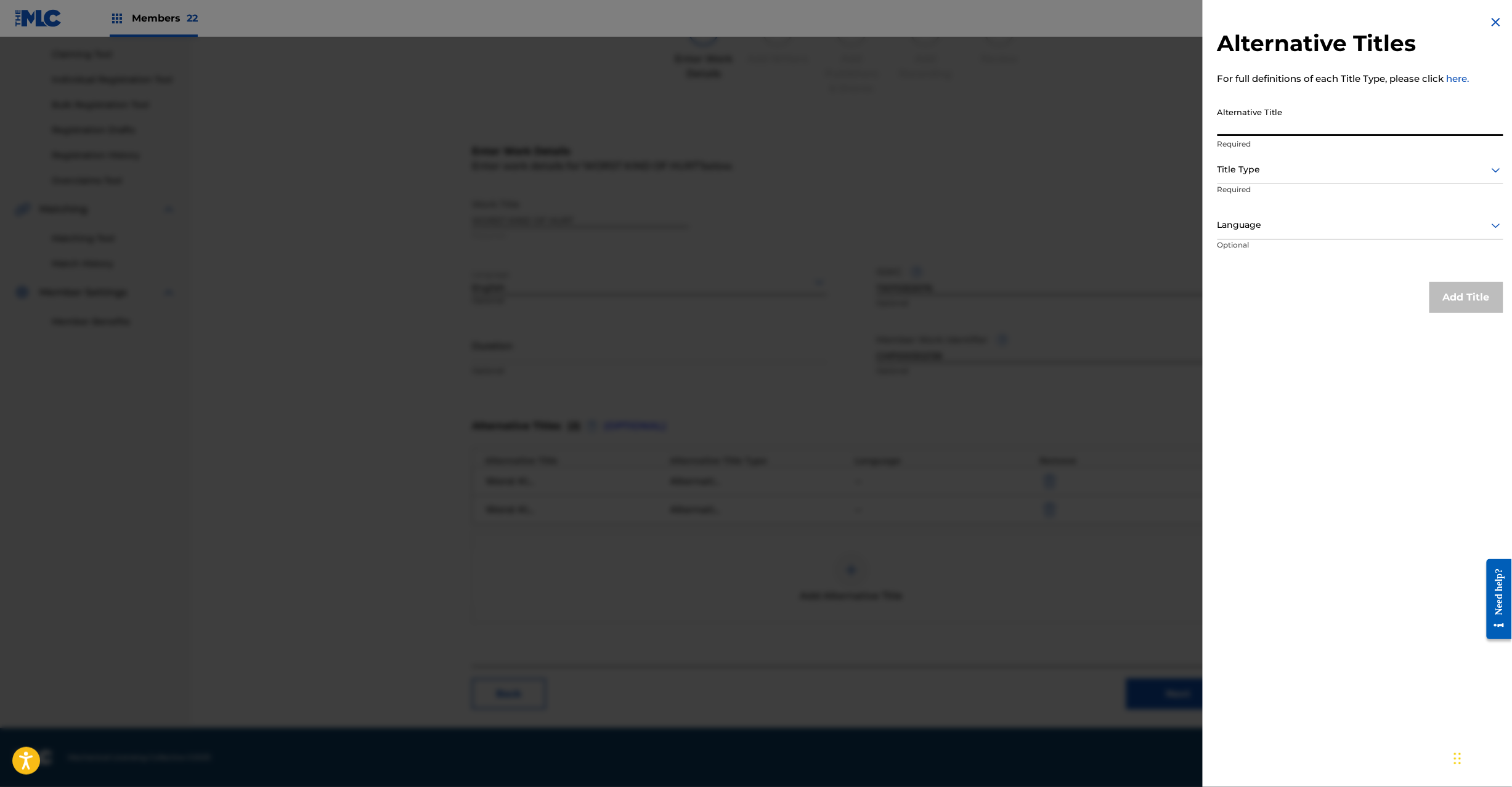
click at [1295, 123] on input "Alternative Title" at bounding box center [1361, 119] width 286 height 35
paste input "Worst Kind of Hurt (Live Video)|"
type input "Worst Kind of Hurt (Live Video)"
click at [1378, 178] on div "Title Type" at bounding box center [1361, 170] width 286 height 28
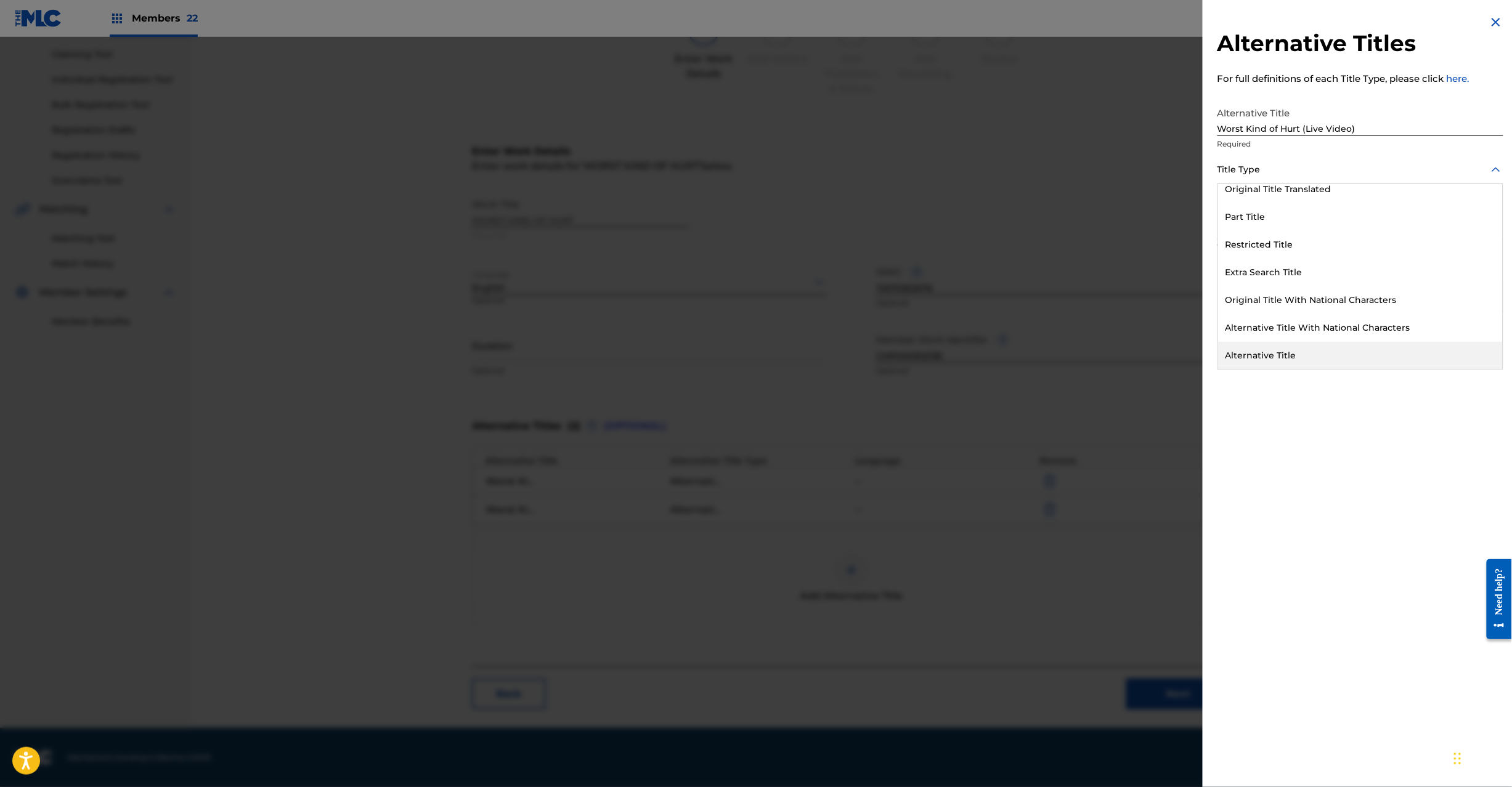
click at [1341, 358] on div "Alternative Title" at bounding box center [1361, 356] width 284 height 28
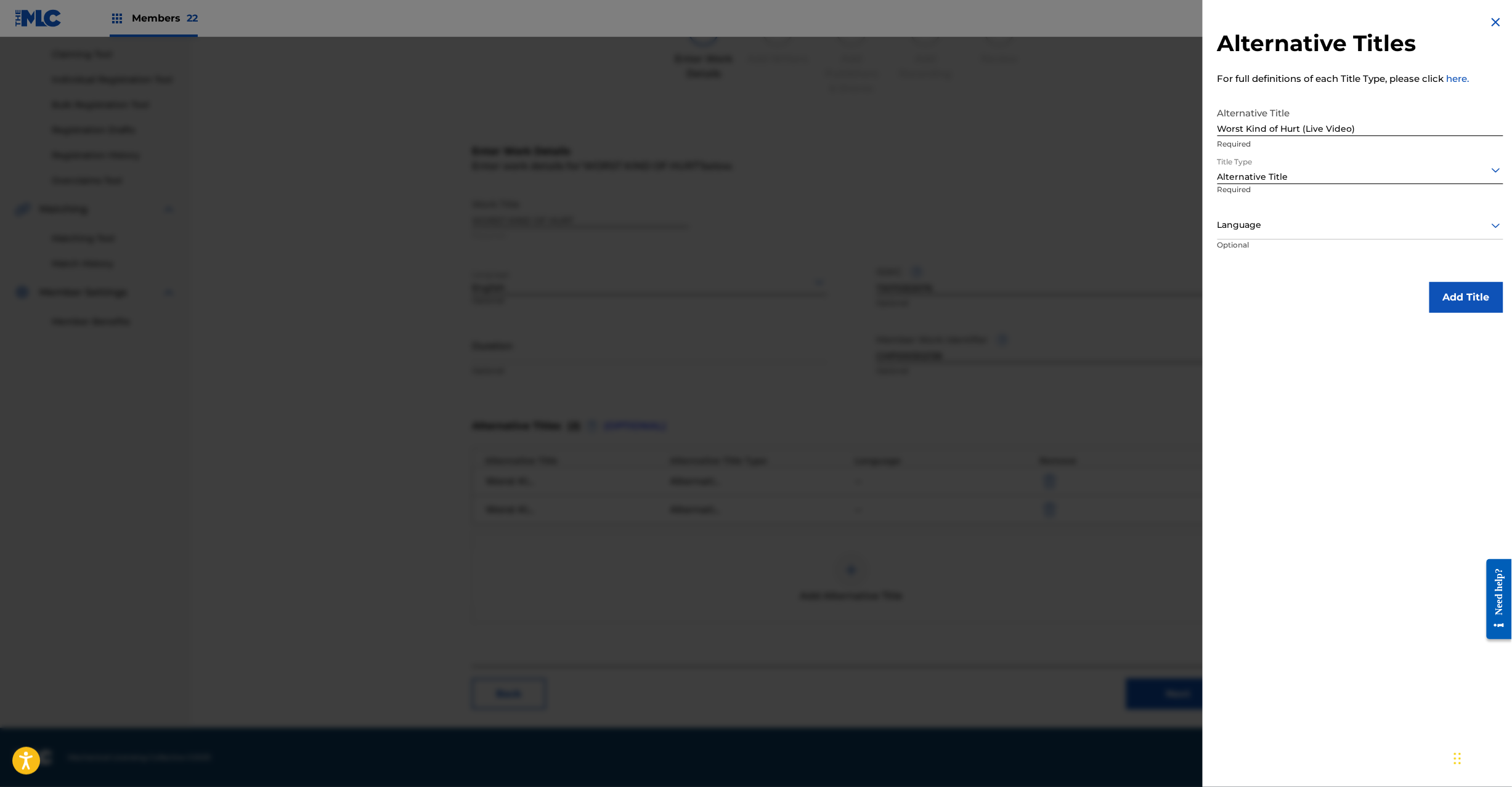
click at [1455, 296] on button "Add Title" at bounding box center [1467, 298] width 74 height 31
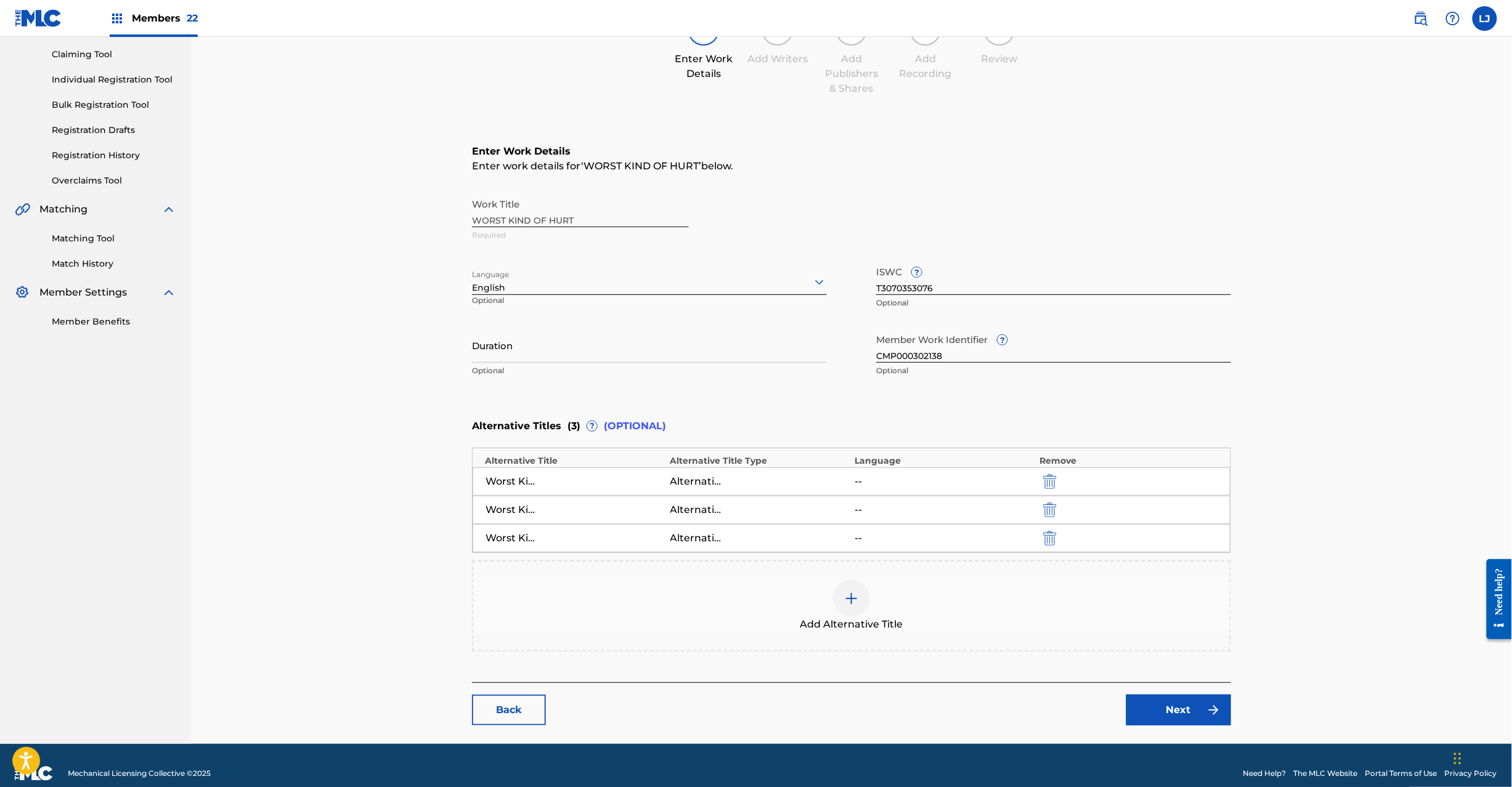
click at [1190, 715] on link "Next" at bounding box center [1180, 710] width 105 height 31
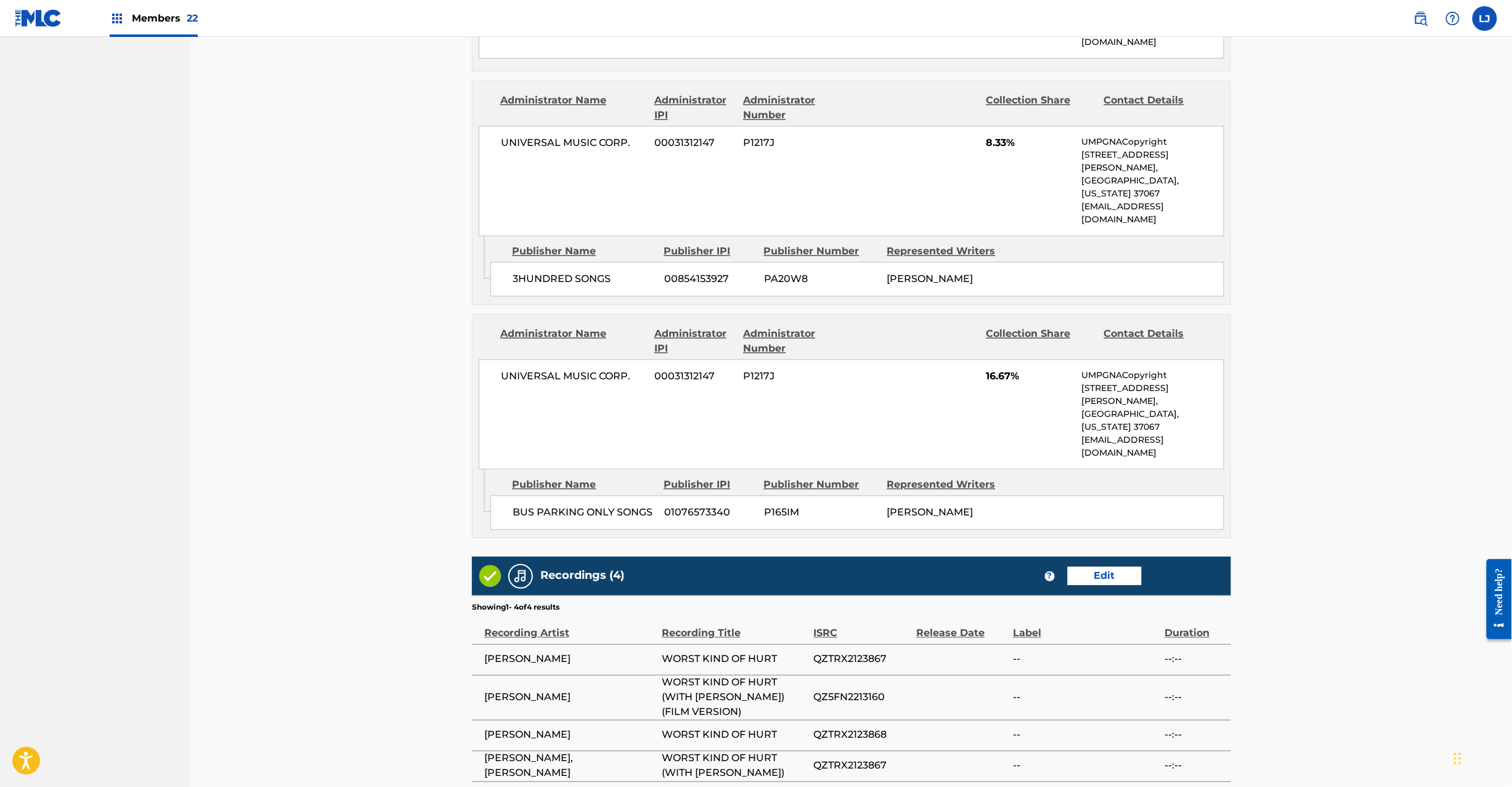
scroll to position [1099, 0]
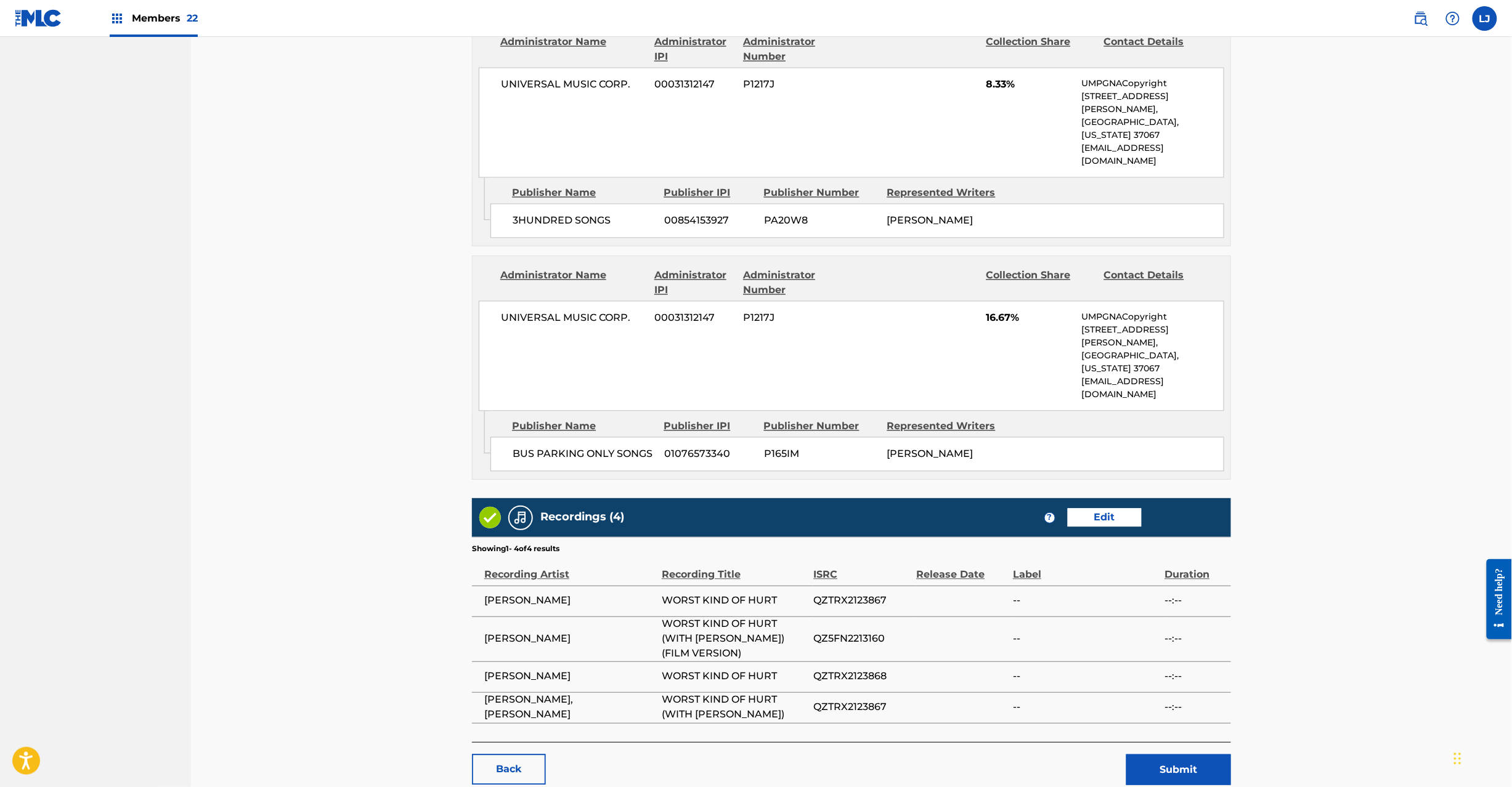
click at [1199, 754] on button "Submit" at bounding box center [1180, 770] width 105 height 31
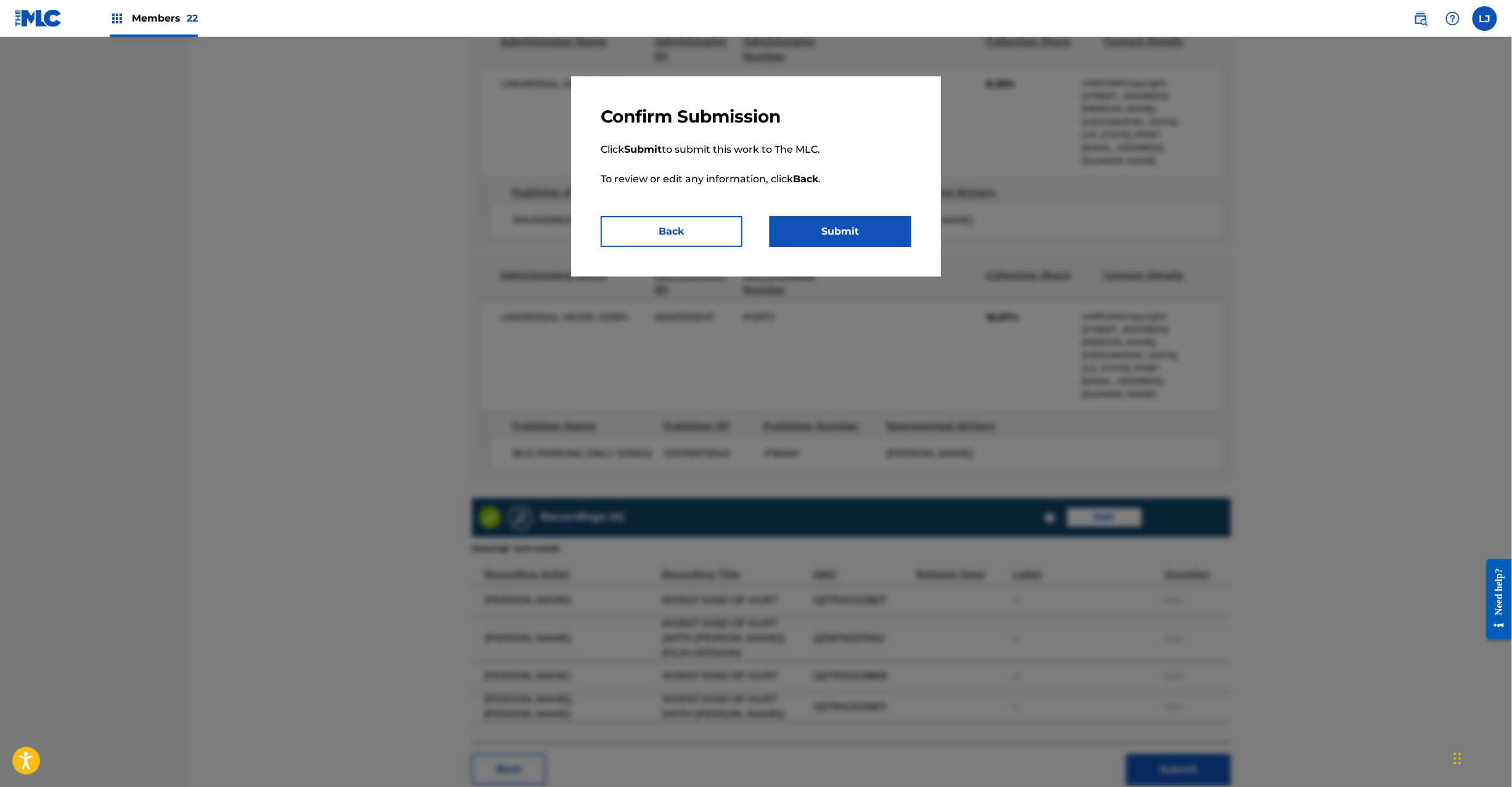
click at [862, 245] on button "Submit" at bounding box center [841, 232] width 141 height 31
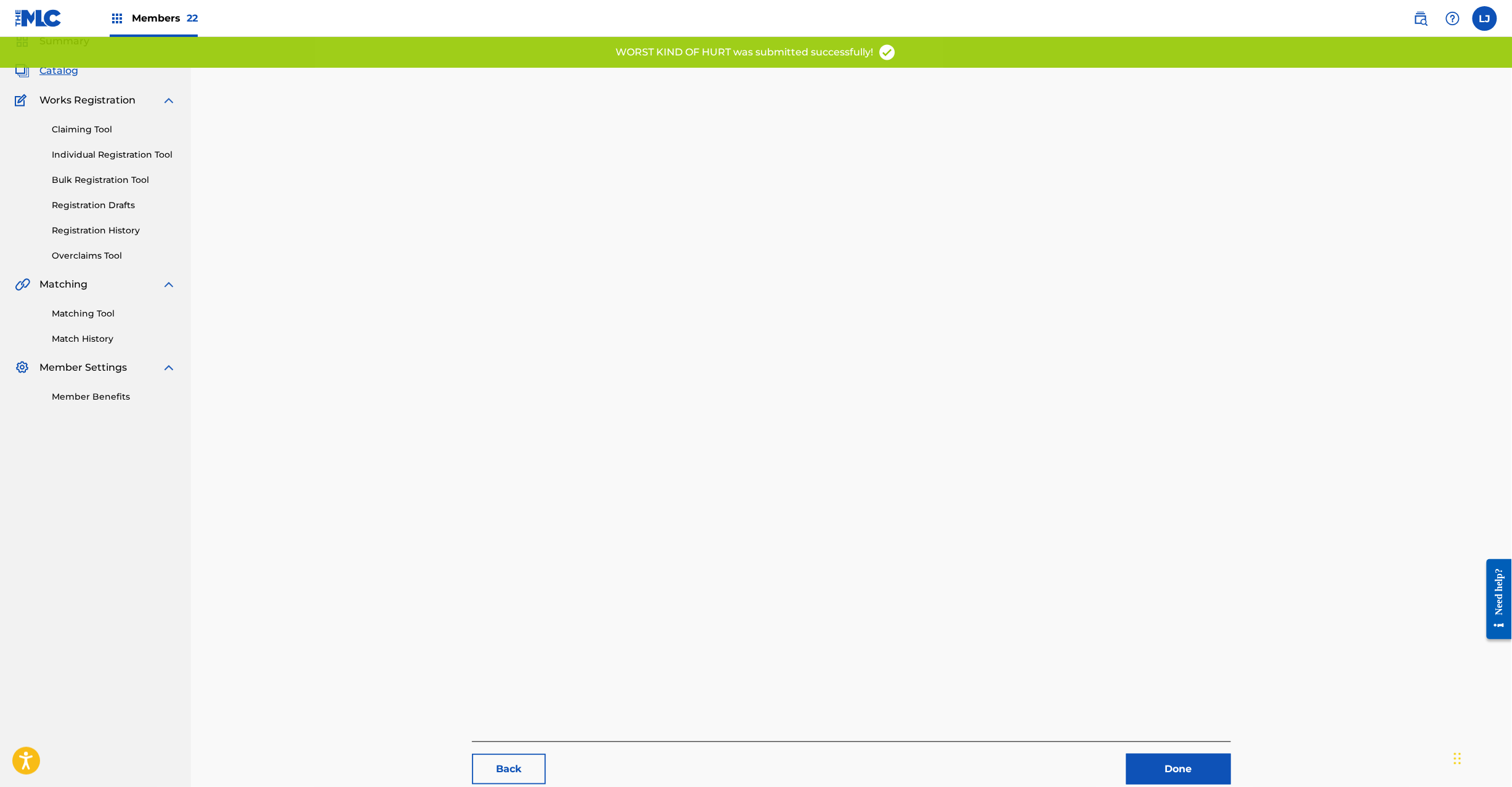
scroll to position [127, 0]
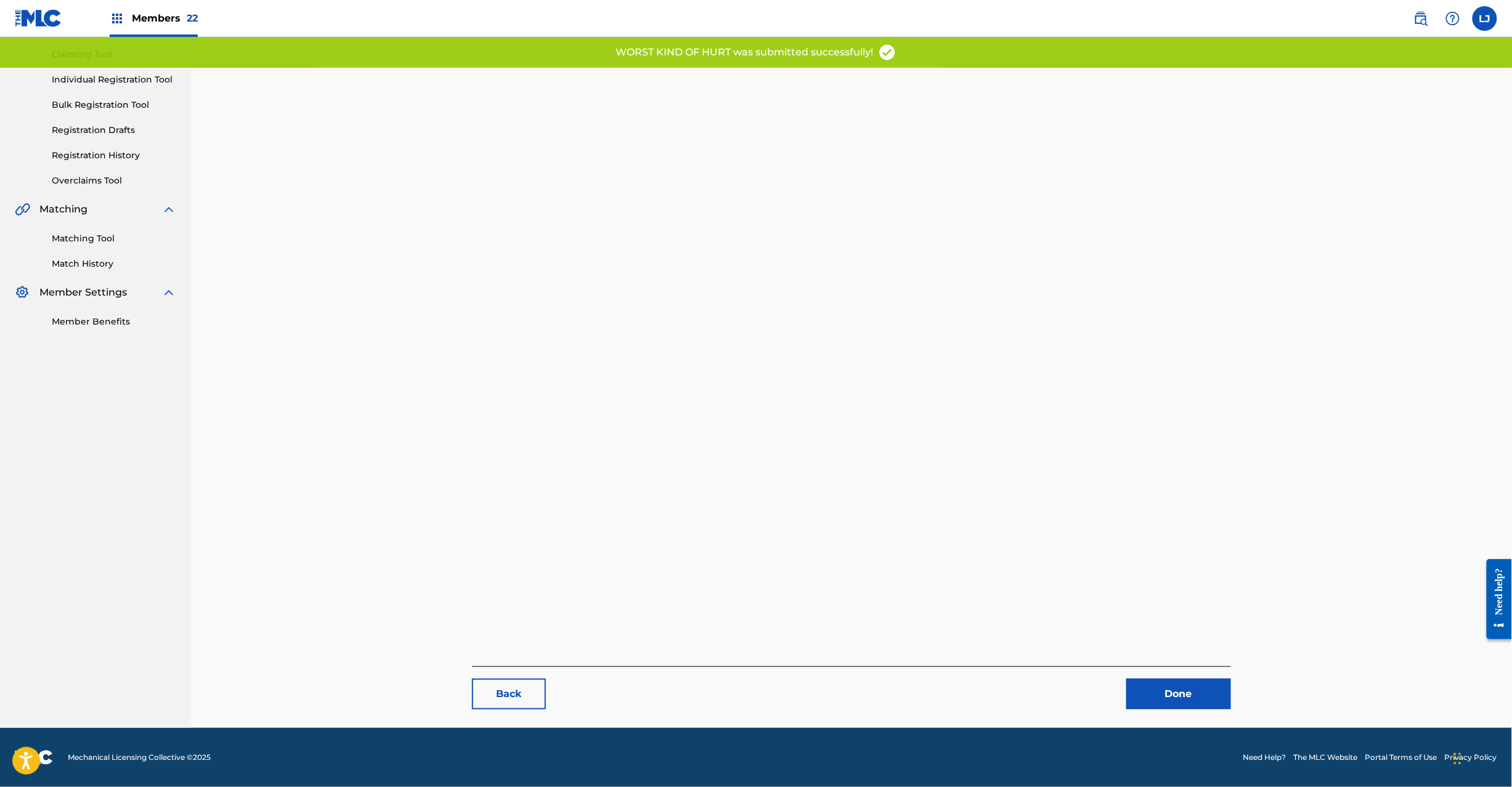
click at [1189, 690] on link "Done" at bounding box center [1180, 695] width 105 height 31
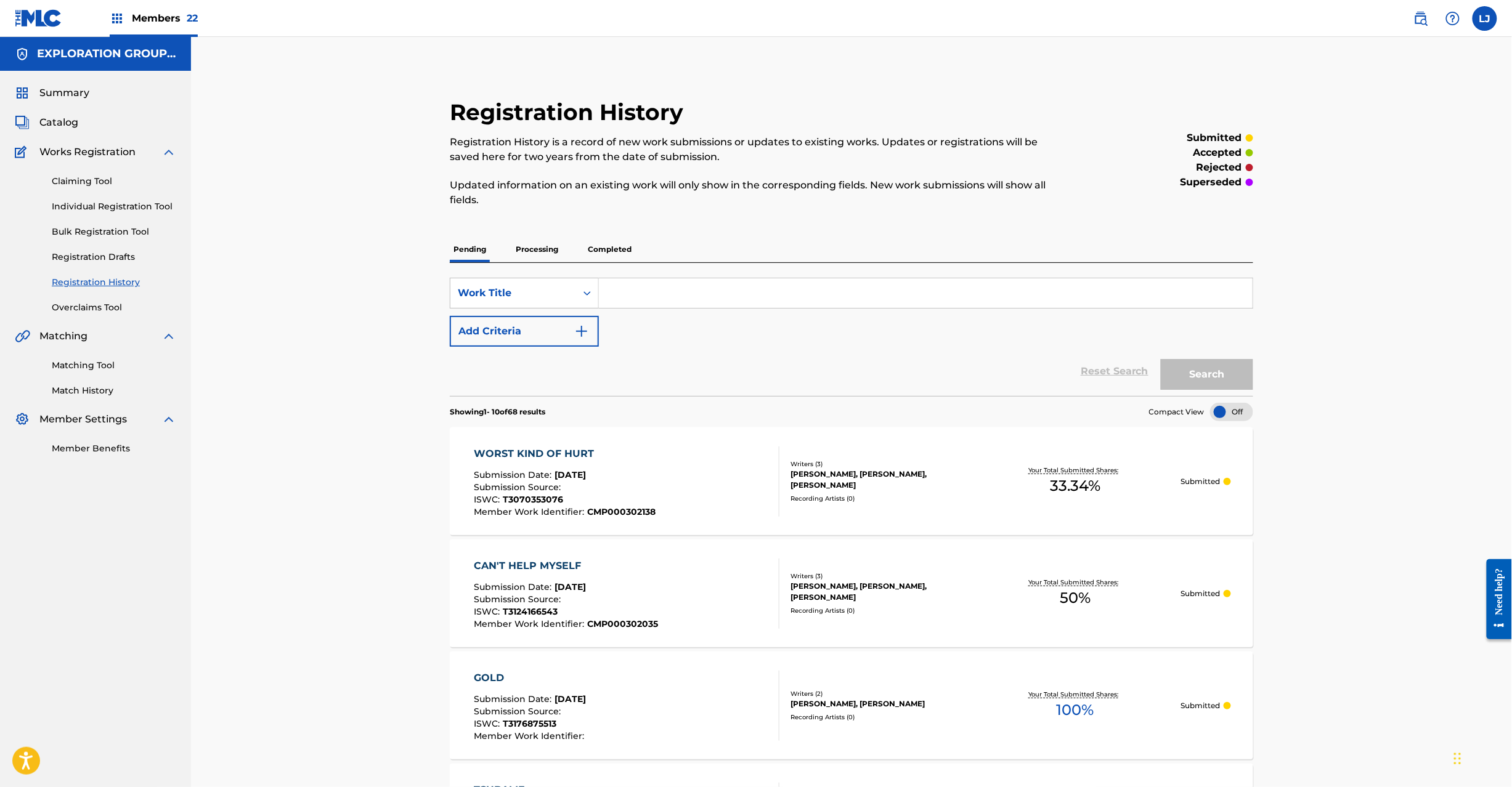
click at [710, 488] on div "WORST KIND OF HURT Submission Date : [DATE] Submission Source : ISWC : T3070353…" at bounding box center [626, 482] width 305 height 71
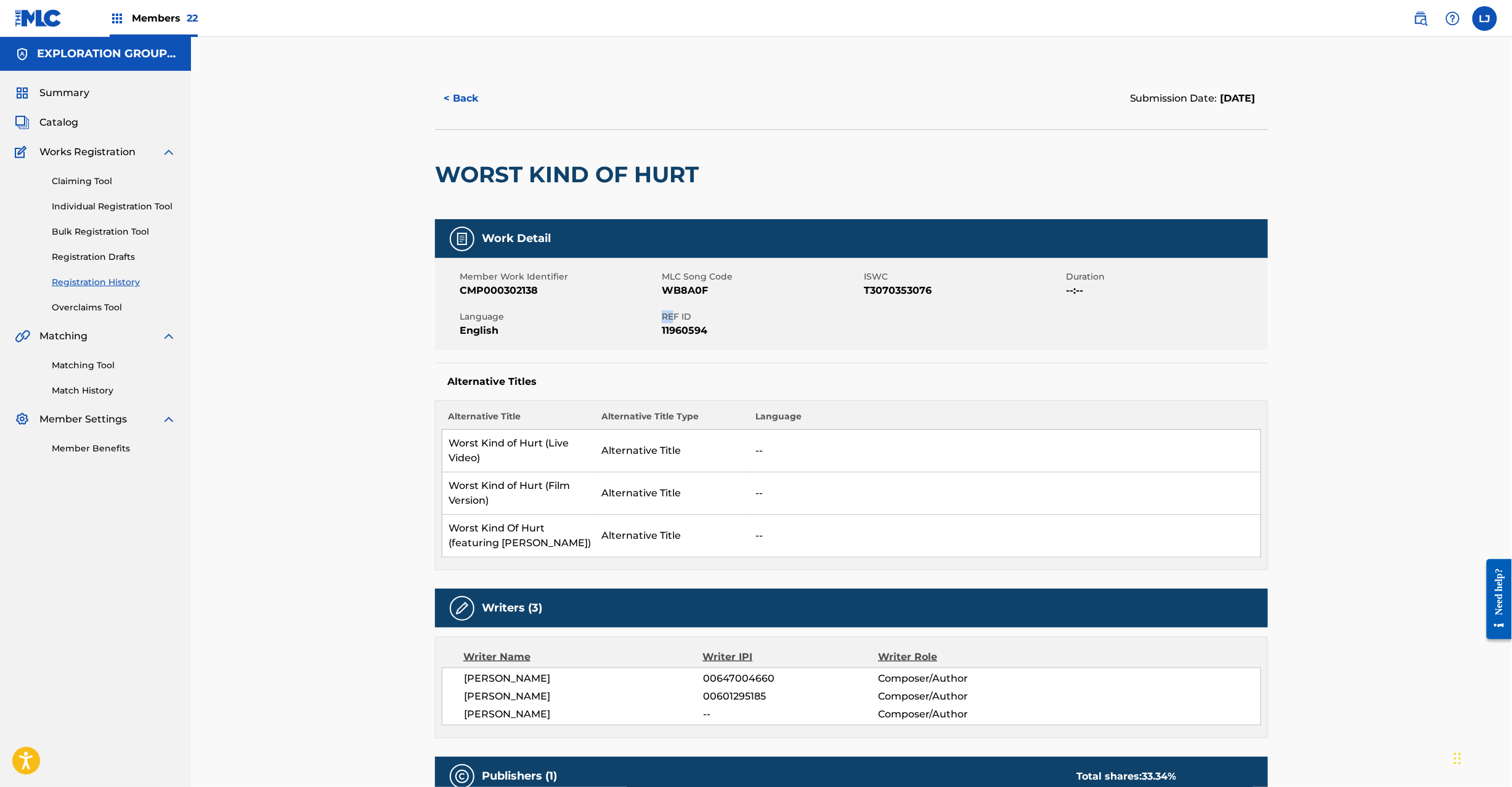
drag, startPoint x: 661, startPoint y: 316, endPoint x: 671, endPoint y: 317, distance: 10.0
click at [671, 317] on span "REF ID" at bounding box center [762, 317] width 199 height 13
click at [663, 319] on span "REF ID" at bounding box center [762, 317] width 199 height 13
drag, startPoint x: 663, startPoint y: 313, endPoint x: 735, endPoint y: 328, distance: 73.5
click at [735, 328] on div "REF ID 11960594" at bounding box center [763, 324] width 202 height 28
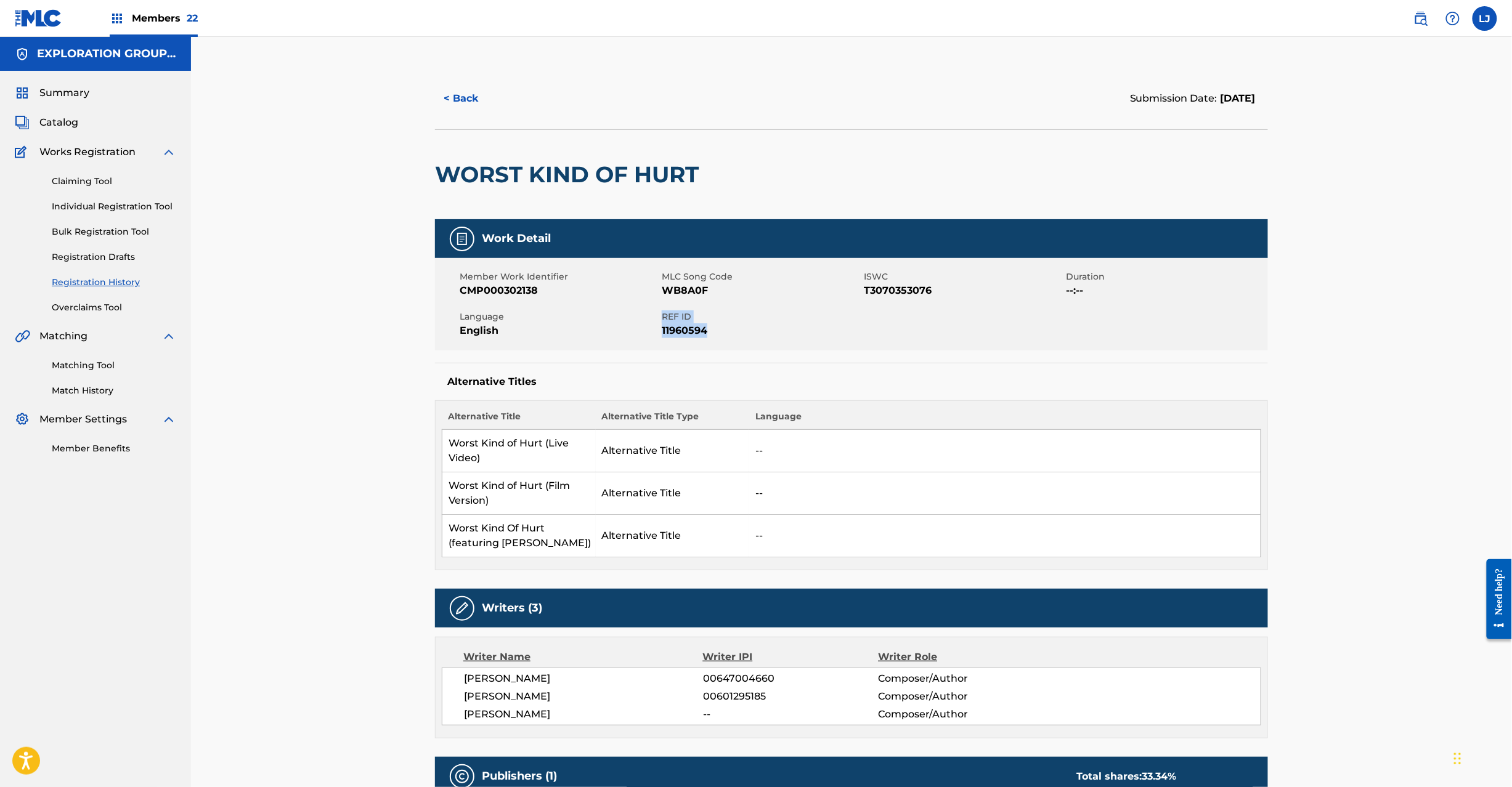
copy div "REF ID 11960594"
click at [283, 225] on div "< Back Submission Date: [DATE] WORST KIND OF HURT Work Detail Member Work Ident…" at bounding box center [852, 561] width 1322 height 1048
